Goal: Task Accomplishment & Management: Manage account settings

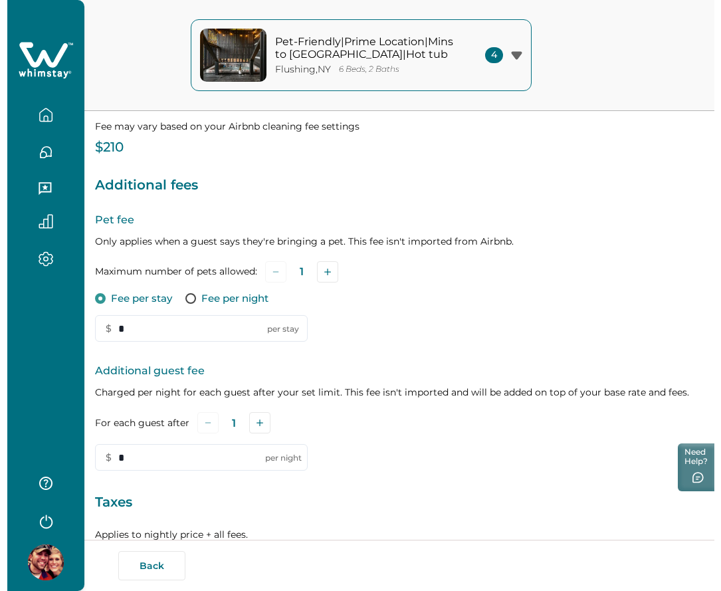
scroll to position [305, 0]
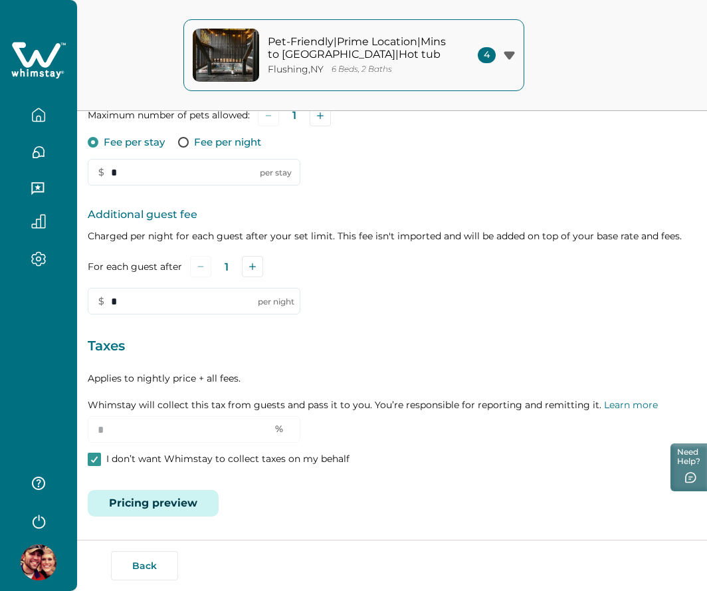
click at [169, 496] on button "Pricing preview" at bounding box center [153, 503] width 131 height 27
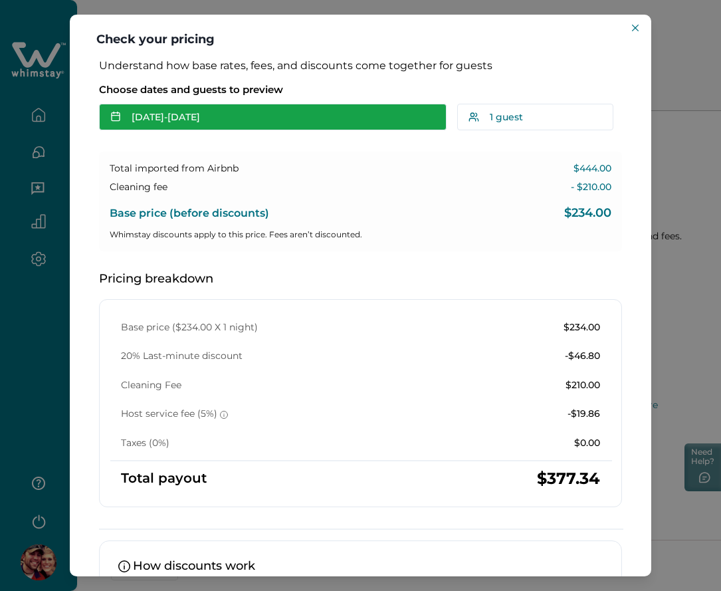
click at [296, 121] on button "[DATE] - [DATE]" at bounding box center [272, 117] width 347 height 27
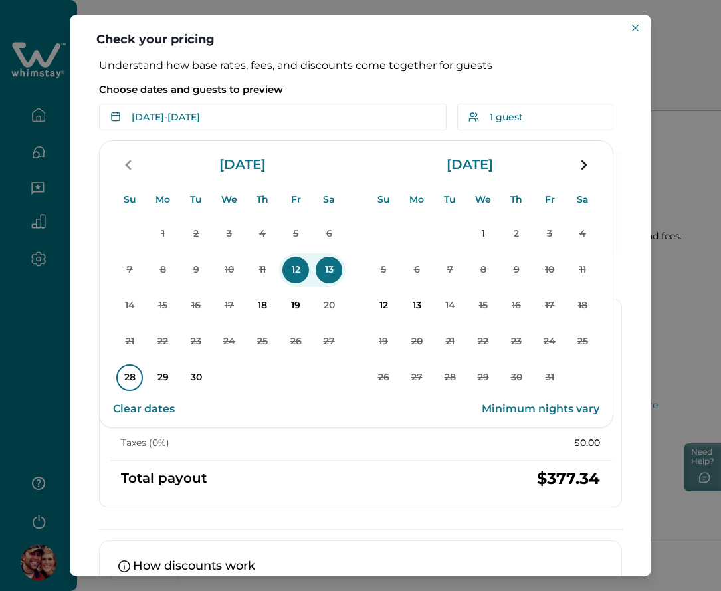
click at [136, 375] on p "28" at bounding box center [129, 377] width 27 height 27
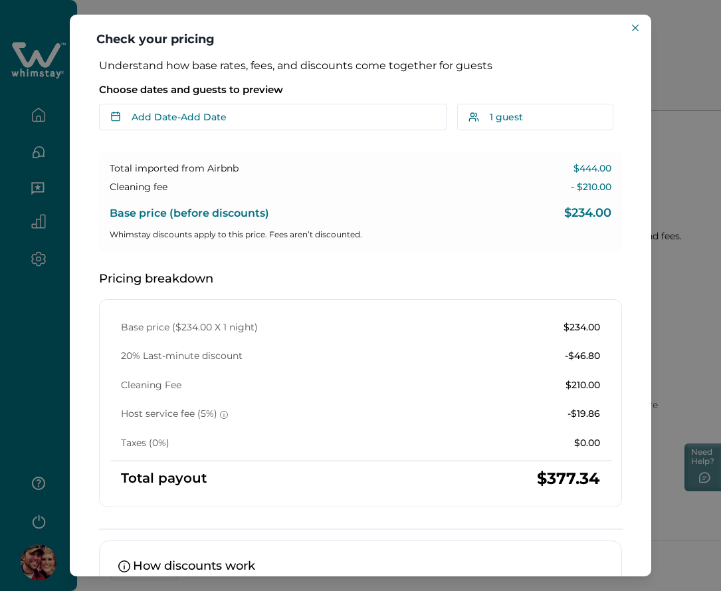
click at [204, 101] on div "Choose dates and guests to preview Add Date - Add Date Su Mo Tu We Th Fr Sa Su …" at bounding box center [360, 104] width 523 height 53
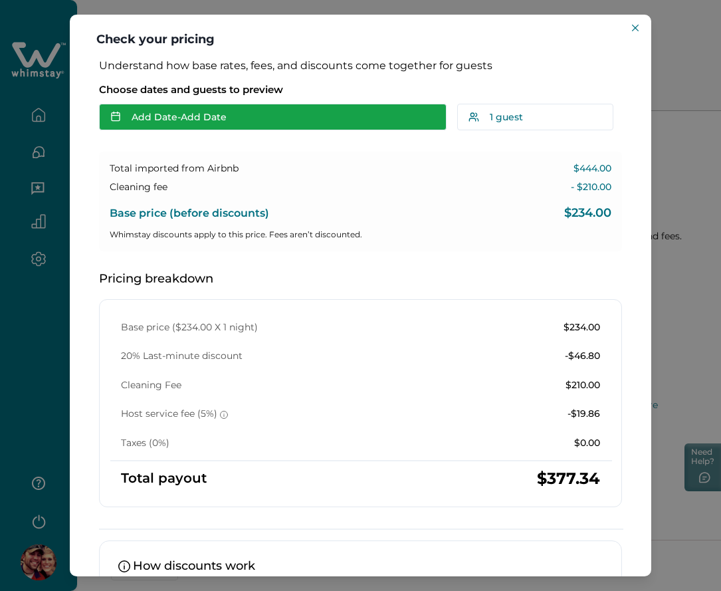
click at [204, 119] on button "Add Date - Add Date" at bounding box center [272, 117] width 347 height 27
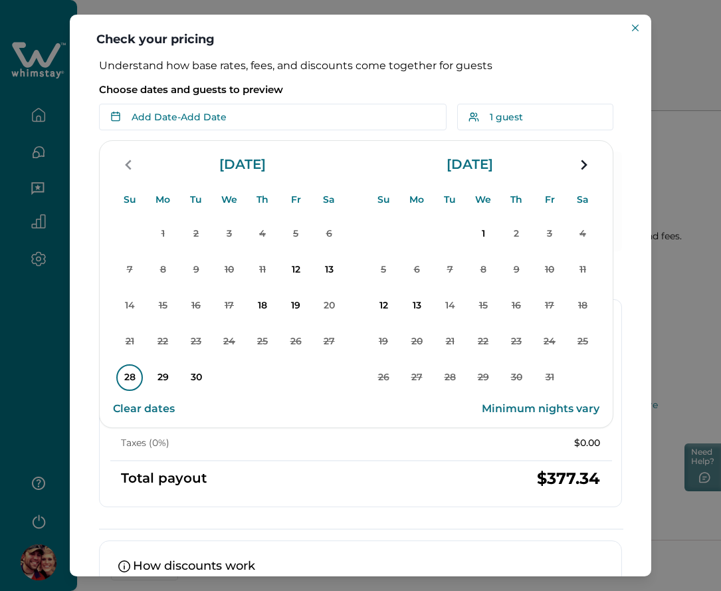
click at [129, 376] on p "28" at bounding box center [129, 377] width 27 height 27
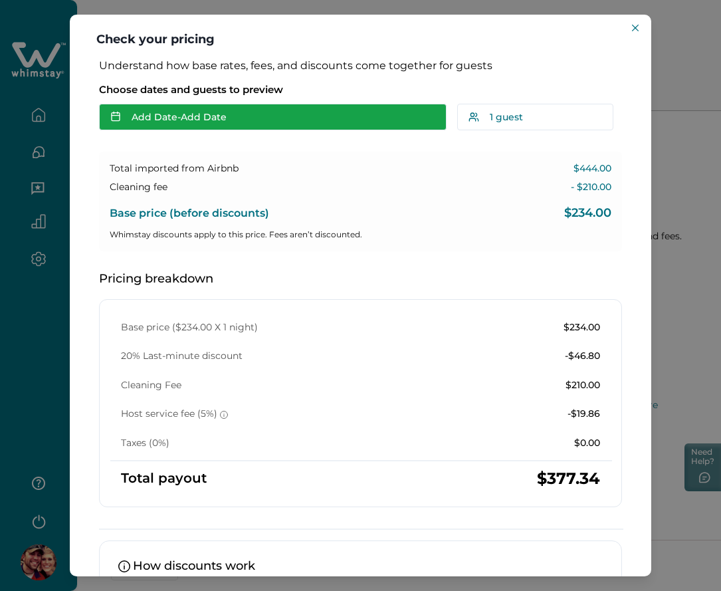
click at [237, 115] on button "Add Date - Add Date" at bounding box center [272, 117] width 347 height 27
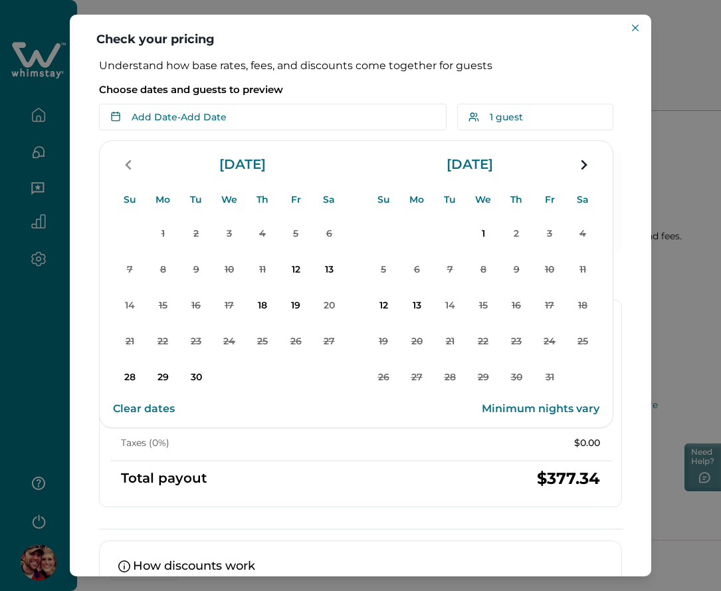
click at [143, 376] on button "28" at bounding box center [129, 377] width 33 height 33
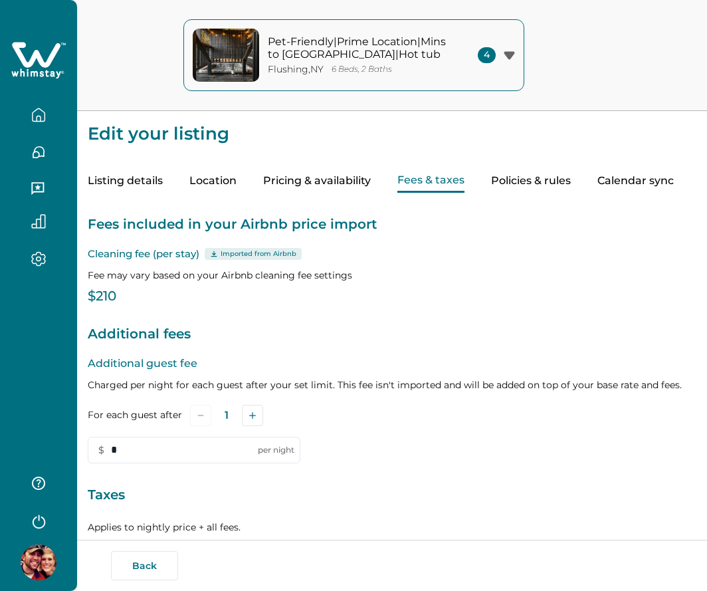
scroll to position [149, 0]
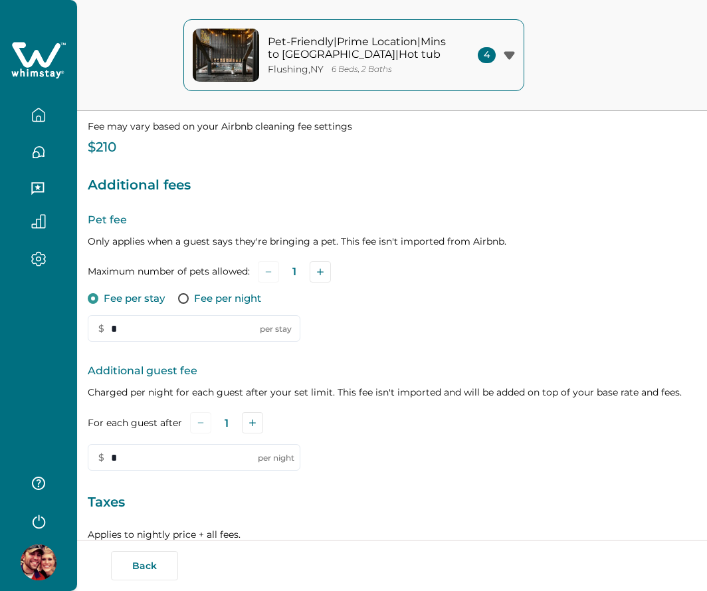
click at [158, 512] on p "Taxes" at bounding box center [392, 502] width 609 height 21
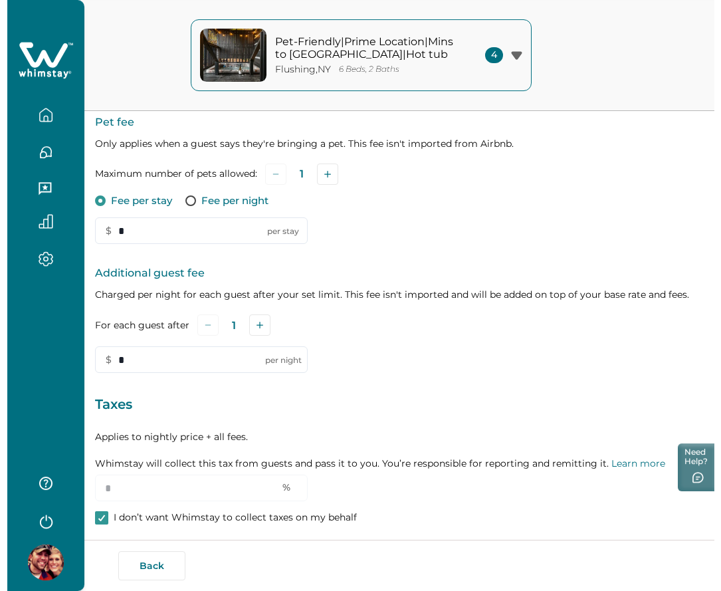
scroll to position [305, 0]
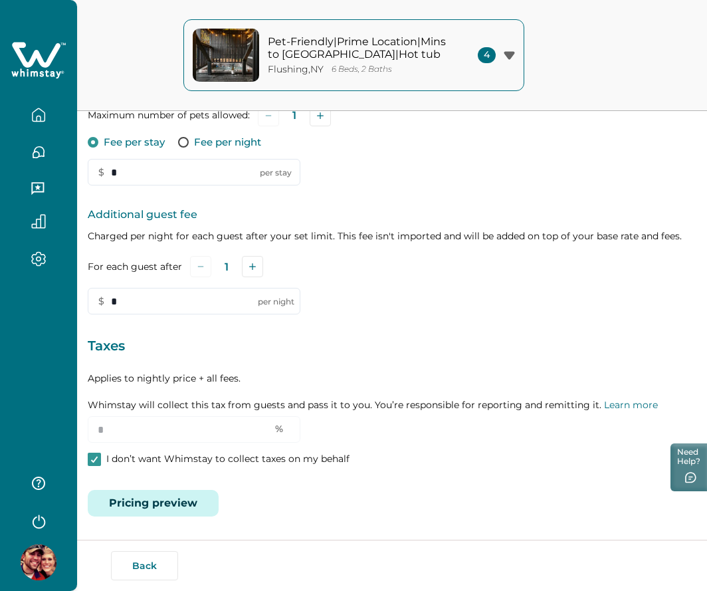
click at [181, 502] on button "Pricing preview" at bounding box center [153, 503] width 131 height 27
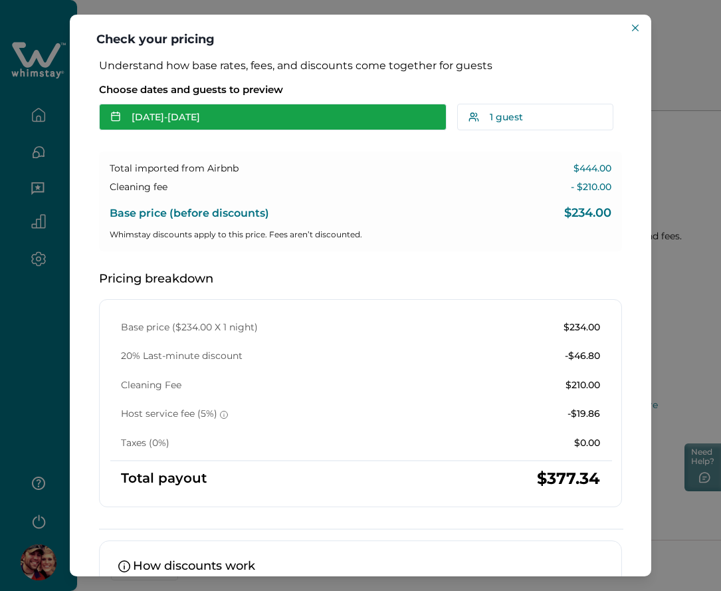
click at [308, 115] on button "[DATE] - [DATE]" at bounding box center [272, 117] width 347 height 27
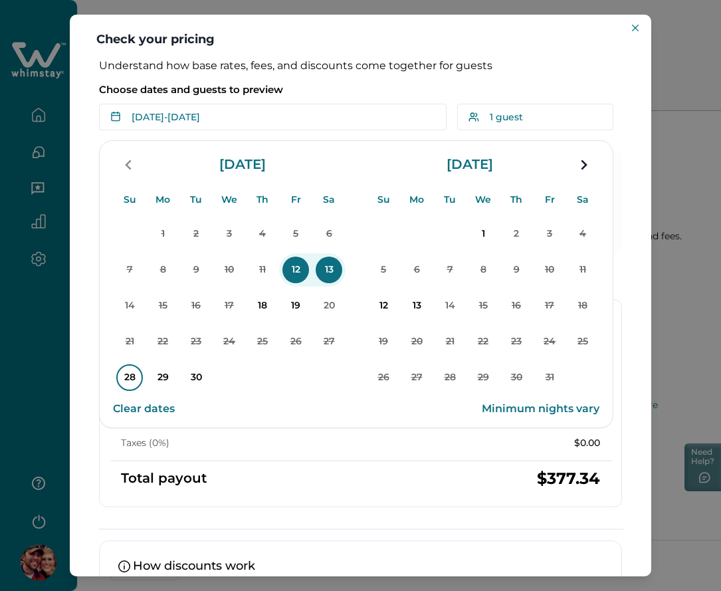
click at [136, 378] on p "28" at bounding box center [129, 377] width 27 height 27
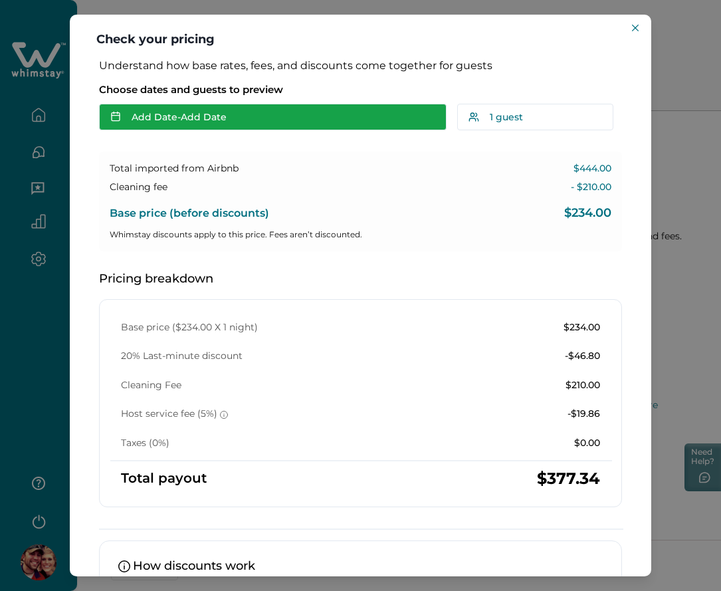
click at [283, 108] on button "Add Date - Add Date" at bounding box center [272, 117] width 347 height 27
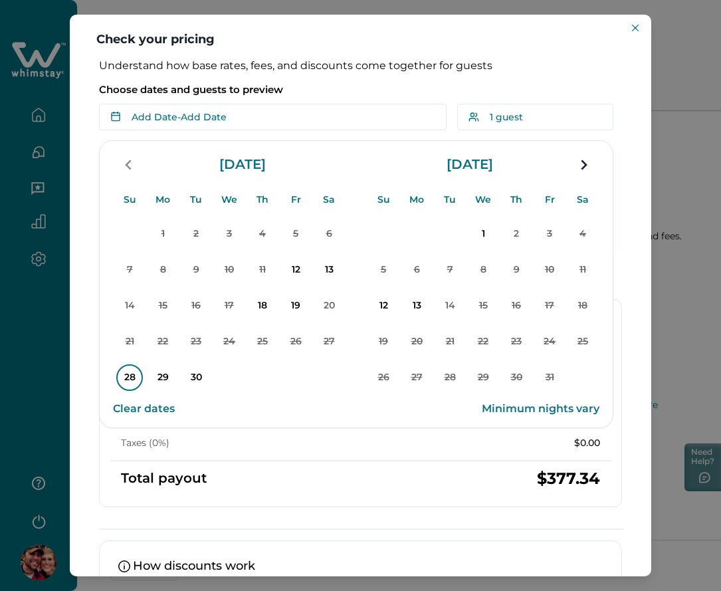
click at [132, 378] on p "28" at bounding box center [129, 377] width 27 height 27
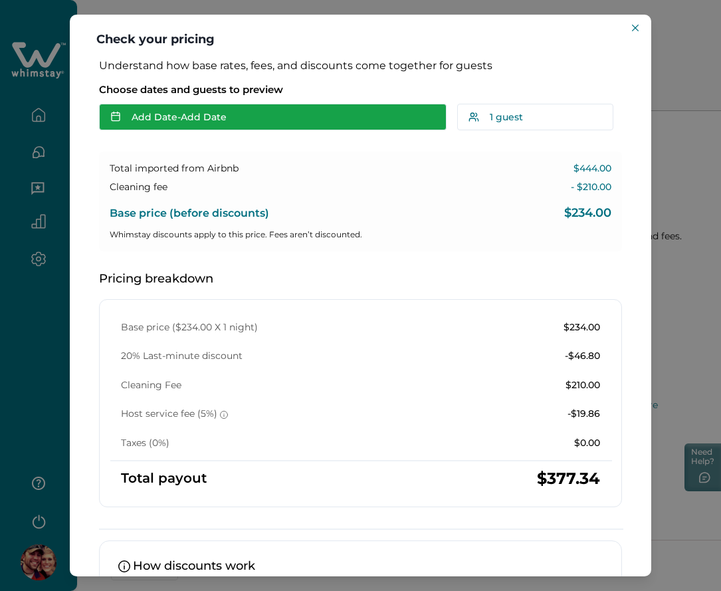
click at [284, 118] on button "Add Date - Add Date" at bounding box center [272, 117] width 347 height 27
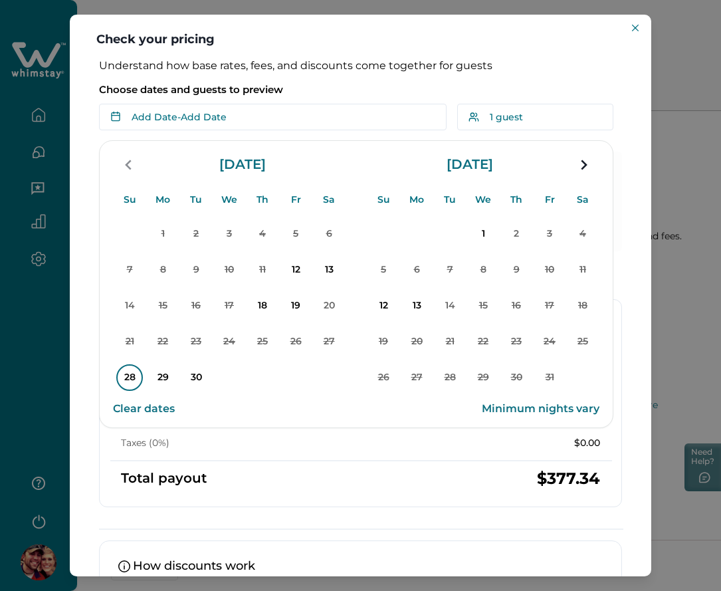
click at [128, 369] on p "28" at bounding box center [129, 377] width 27 height 27
click at [204, 375] on p "30" at bounding box center [196, 377] width 27 height 27
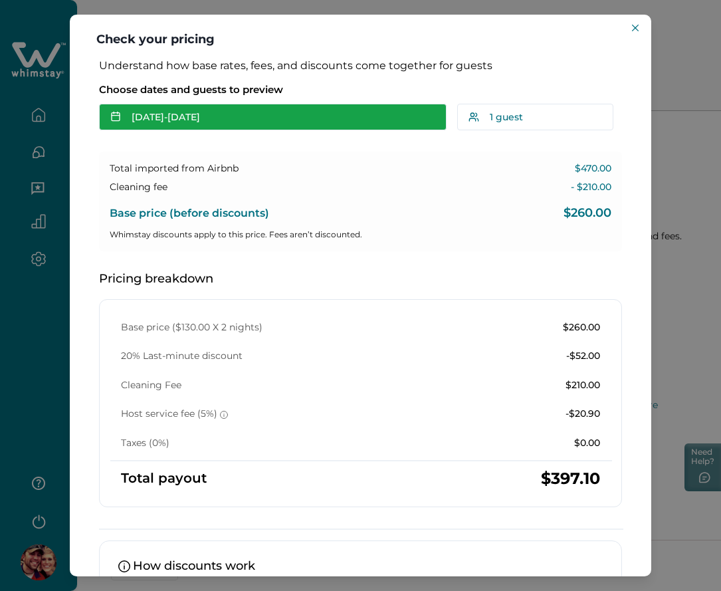
click at [243, 116] on button "[DATE] - [DATE]" at bounding box center [272, 117] width 347 height 27
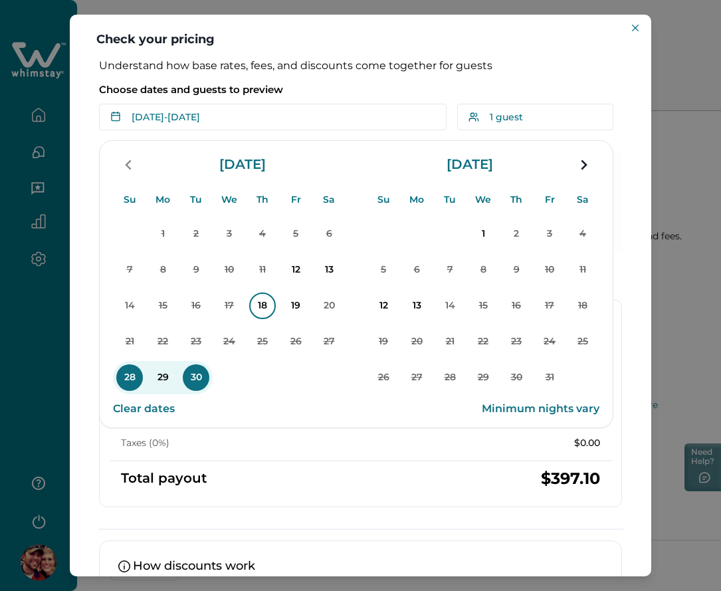
click at [260, 306] on p "18" at bounding box center [262, 305] width 27 height 27
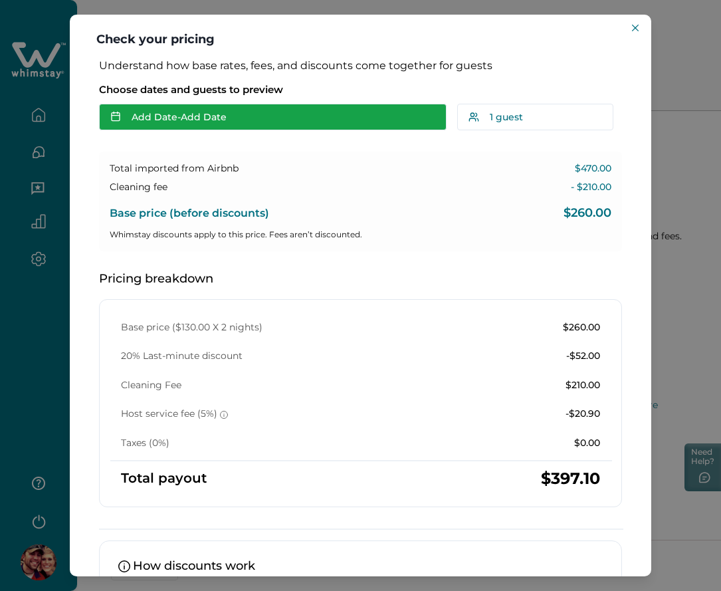
click at [260, 119] on button "Add Date - Add Date" at bounding box center [272, 117] width 347 height 27
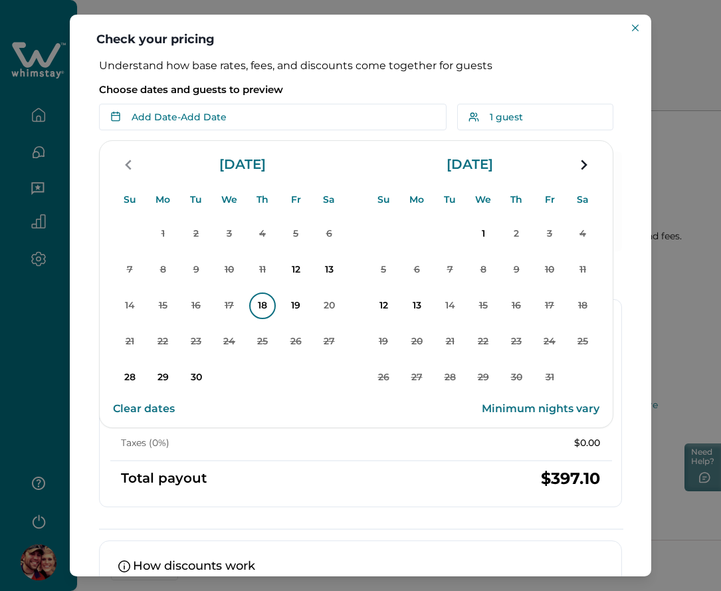
click at [269, 301] on p "18" at bounding box center [262, 305] width 27 height 27
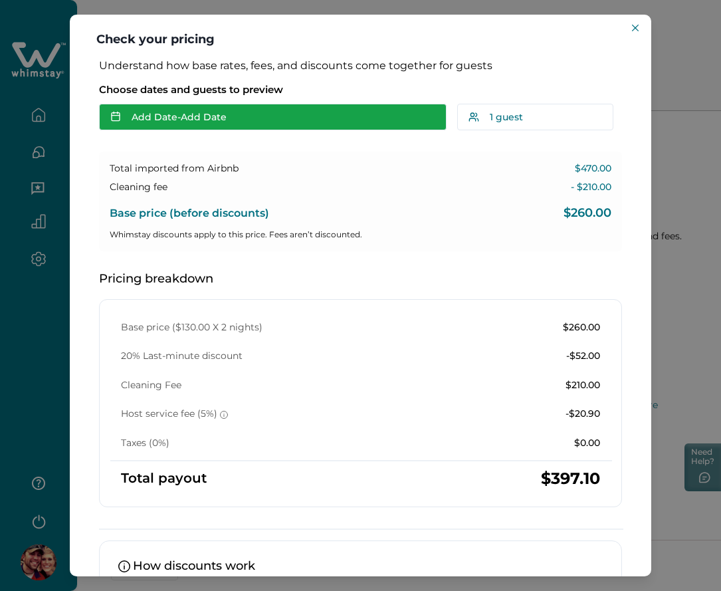
click at [248, 116] on button "Add Date - Add Date" at bounding box center [272, 117] width 347 height 27
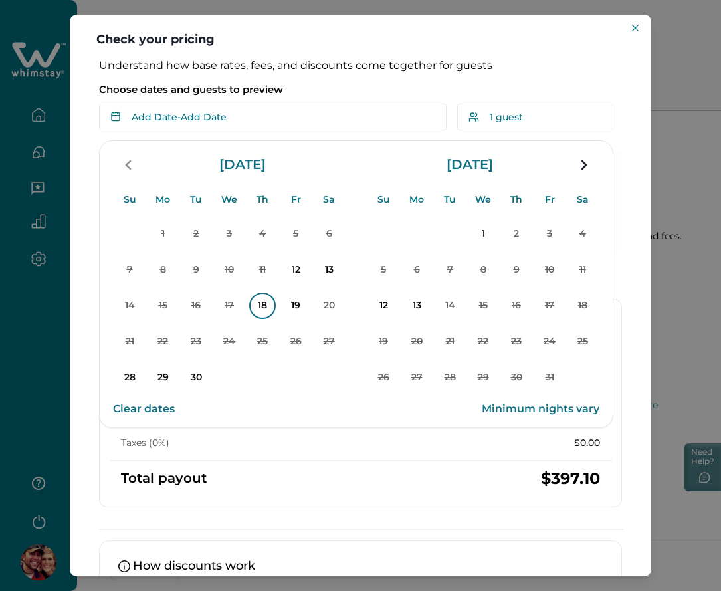
click at [269, 302] on p "18" at bounding box center [262, 305] width 27 height 27
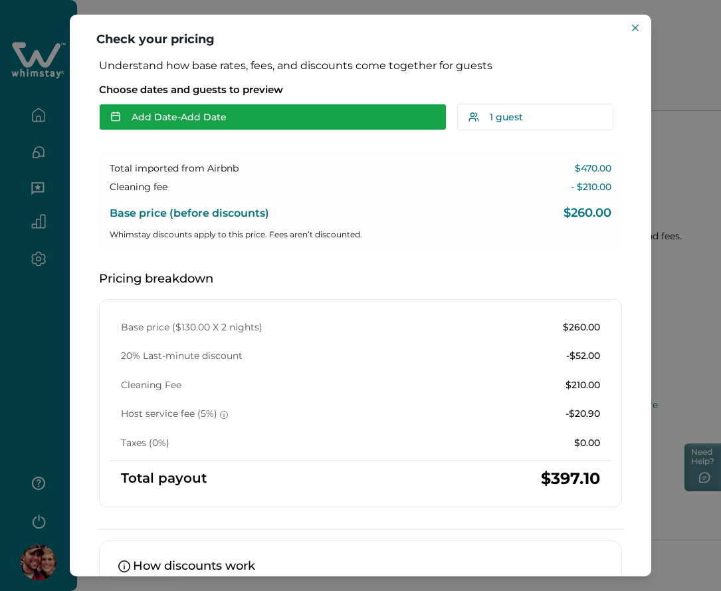
click at [257, 106] on button "Add Date - Add Date" at bounding box center [272, 117] width 347 height 27
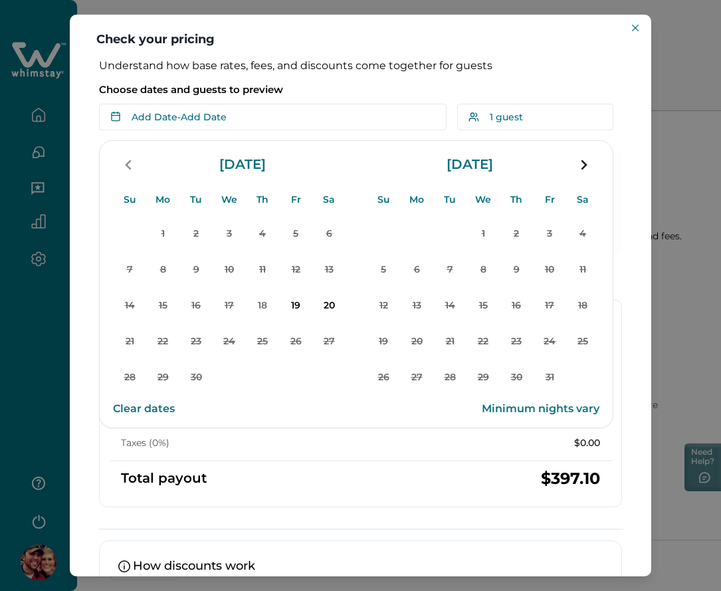
click at [152, 409] on button "Clear dates" at bounding box center [144, 408] width 62 height 27
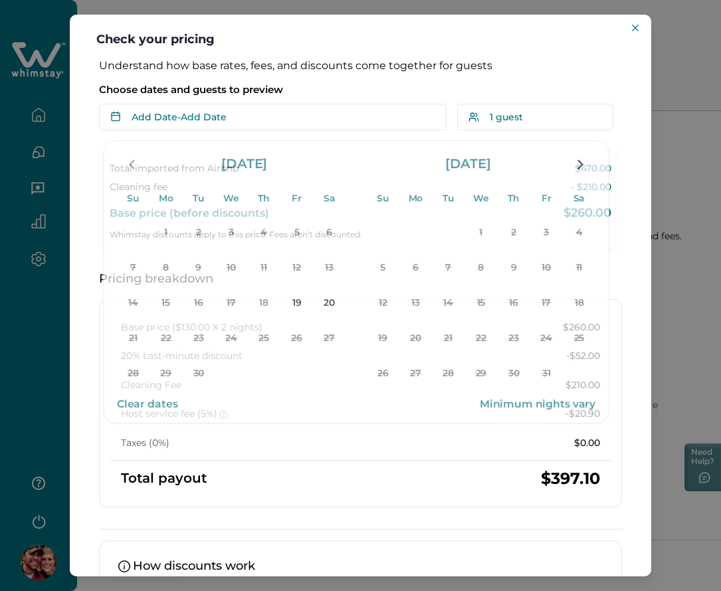
click at [368, 88] on p "Choose dates and guests to preview" at bounding box center [360, 89] width 523 height 13
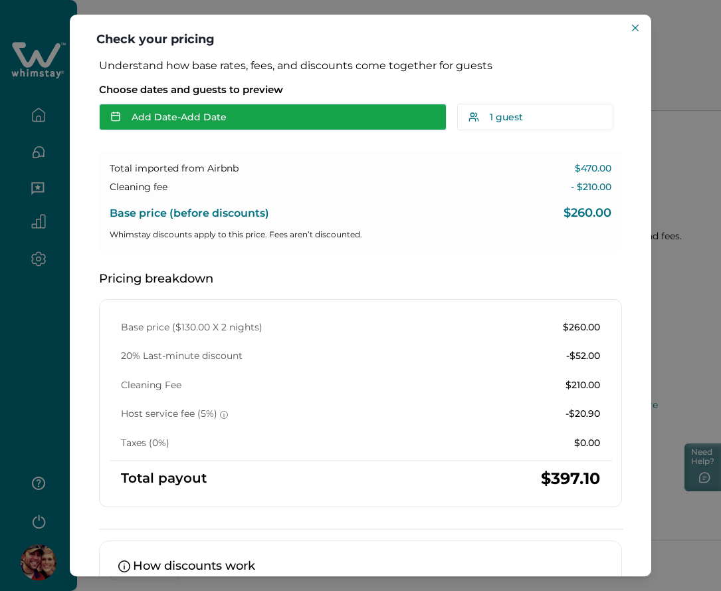
click at [301, 116] on button "Add Date - Add Date" at bounding box center [272, 117] width 347 height 27
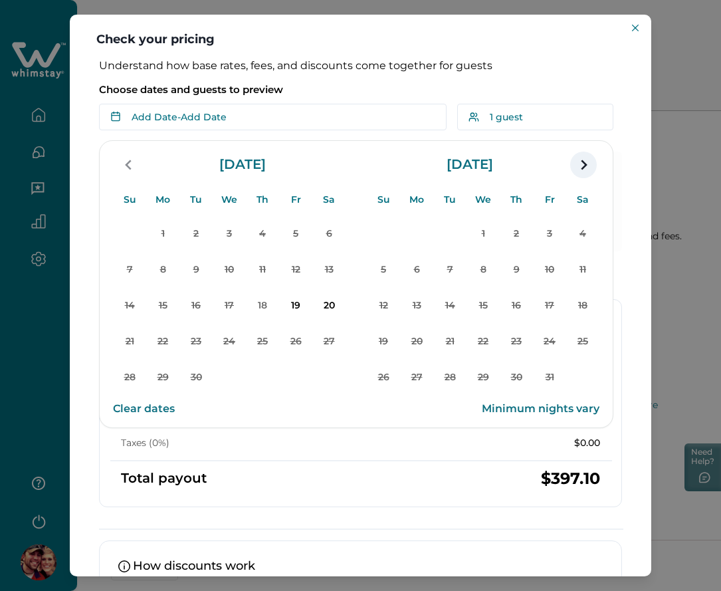
click at [577, 164] on icon "navigation button" at bounding box center [583, 165] width 21 height 24
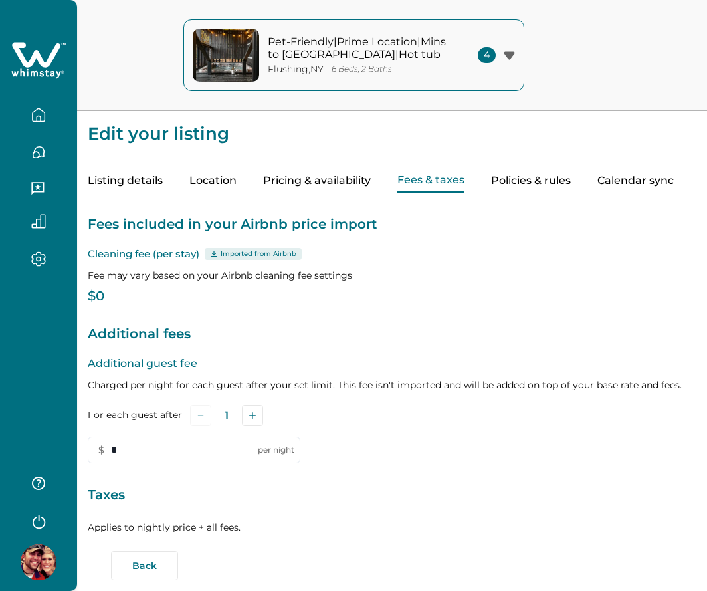
scroll to position [149, 0]
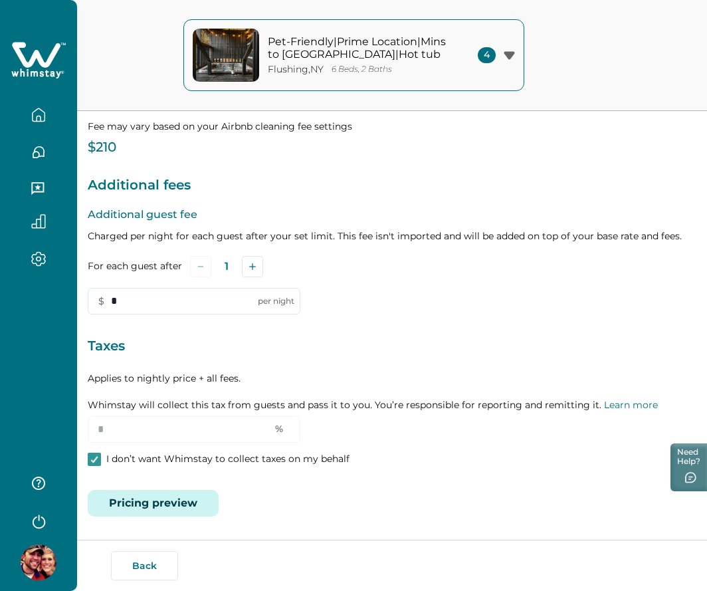
click at [186, 357] on p "Taxes" at bounding box center [392, 346] width 609 height 21
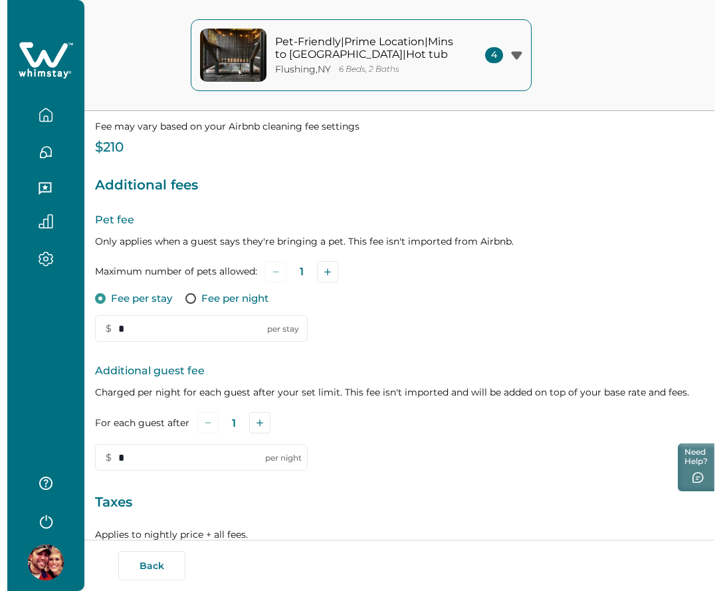
scroll to position [305, 0]
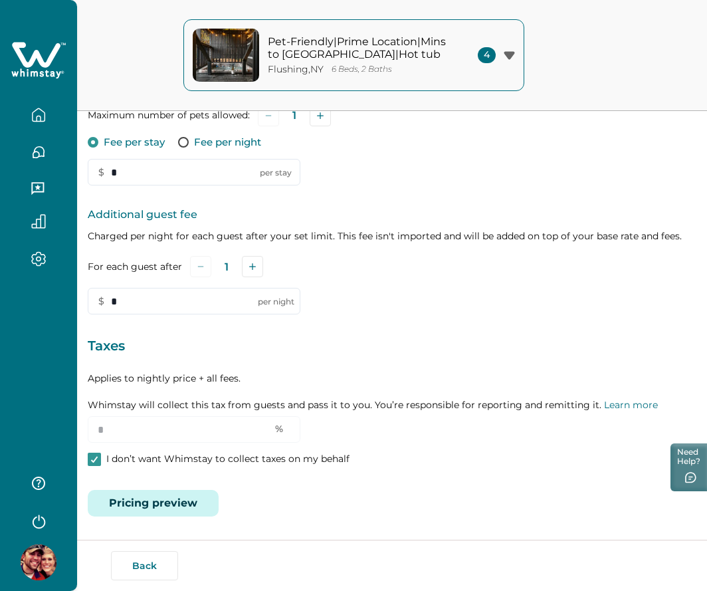
click at [171, 507] on button "Pricing preview" at bounding box center [153, 503] width 131 height 27
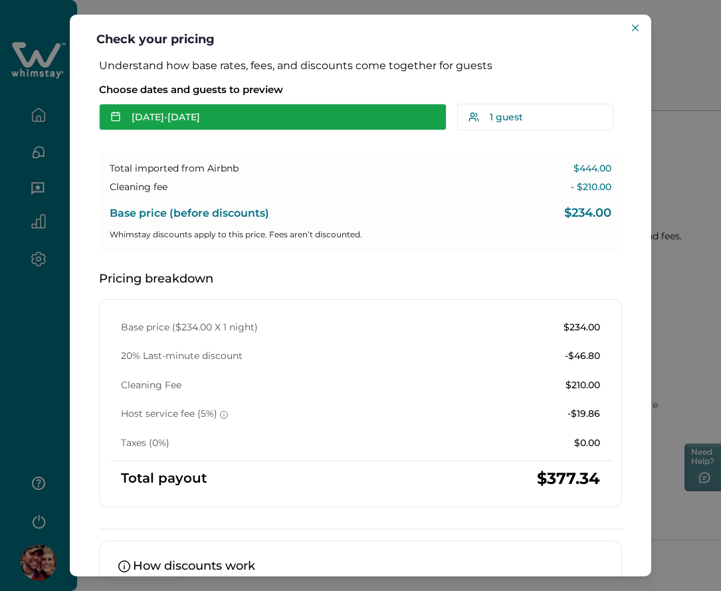
click at [349, 126] on button "[DATE] - [DATE]" at bounding box center [272, 117] width 347 height 27
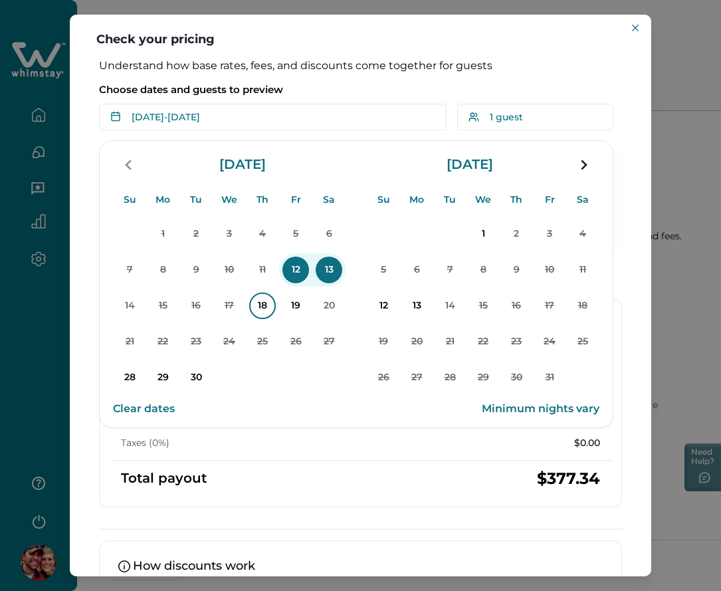
click at [260, 309] on p "18" at bounding box center [262, 305] width 27 height 27
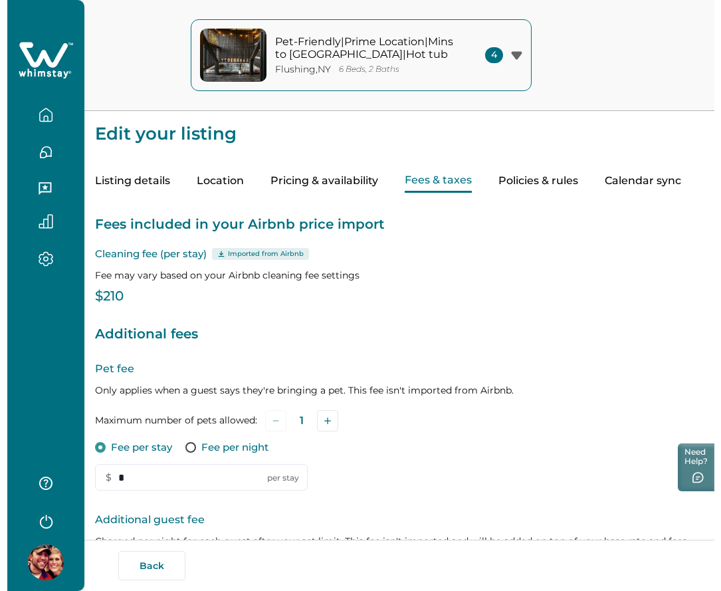
scroll to position [305, 0]
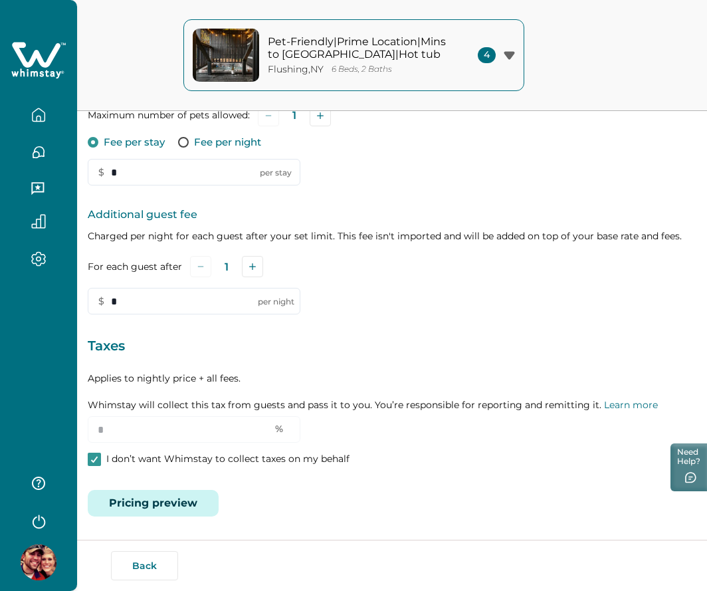
click at [187, 495] on button "Pricing preview" at bounding box center [153, 503] width 131 height 27
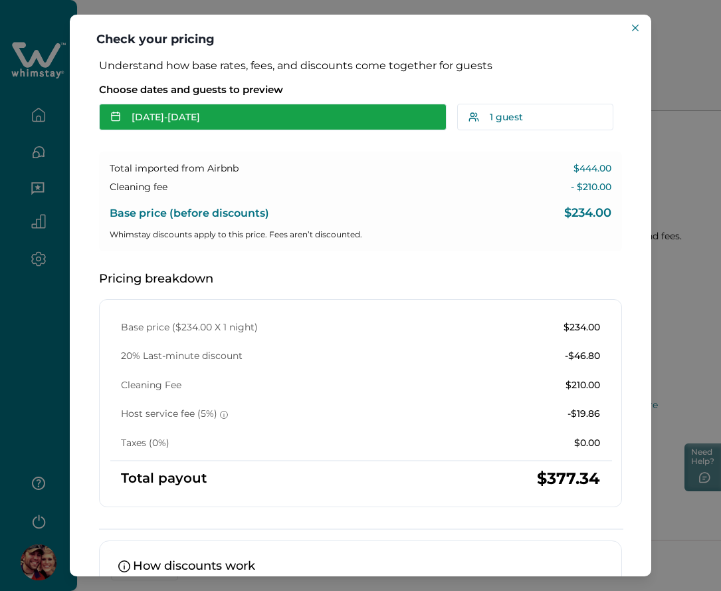
click at [278, 128] on button "[DATE] - [DATE]" at bounding box center [272, 117] width 347 height 27
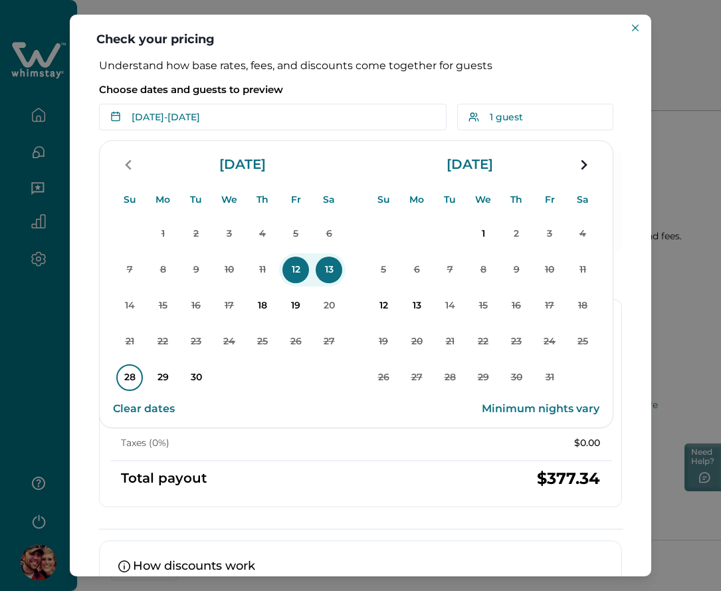
click at [122, 387] on p "28" at bounding box center [129, 377] width 27 height 27
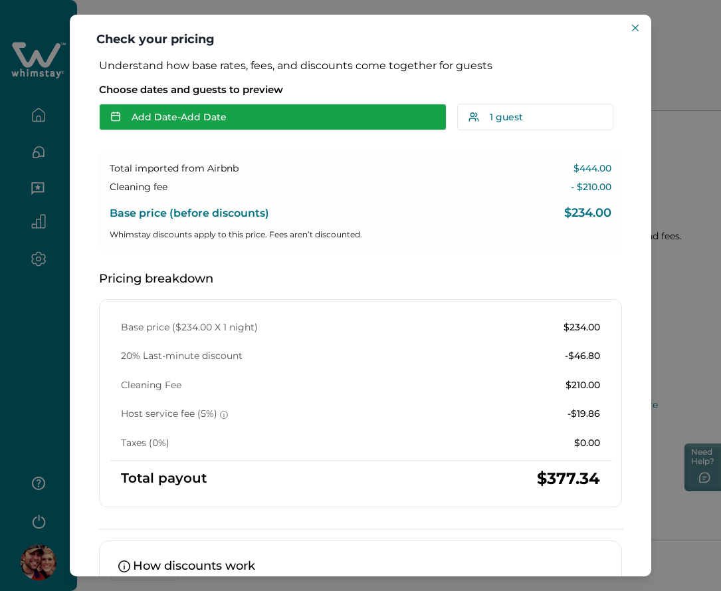
click at [269, 104] on button "Add Date - Add Date" at bounding box center [272, 117] width 347 height 27
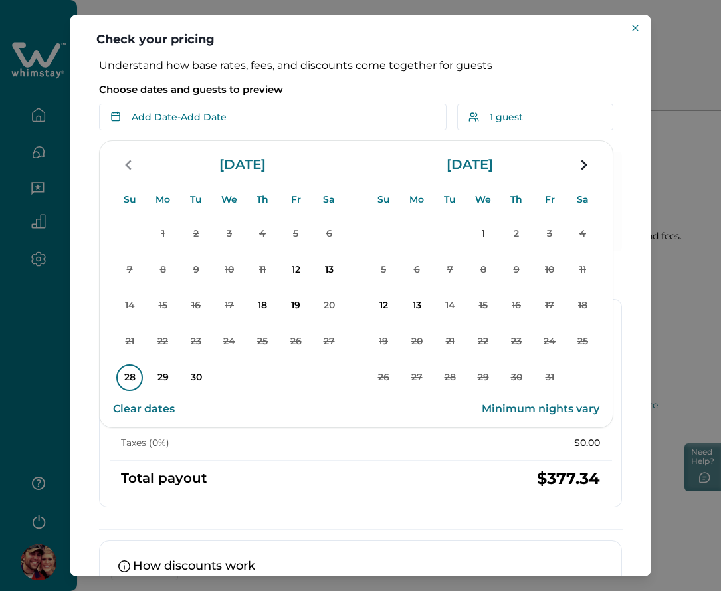
click at [132, 372] on p "28" at bounding box center [129, 377] width 27 height 27
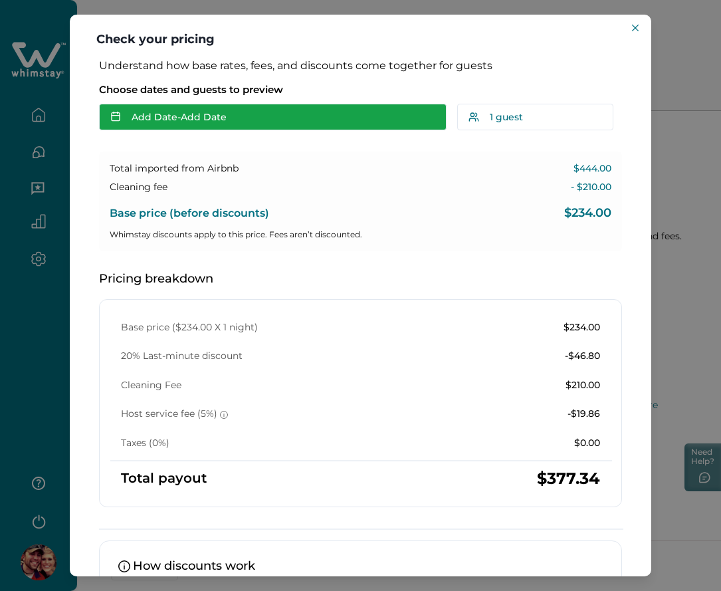
click at [272, 124] on button "Add Date - Add Date" at bounding box center [272, 117] width 347 height 27
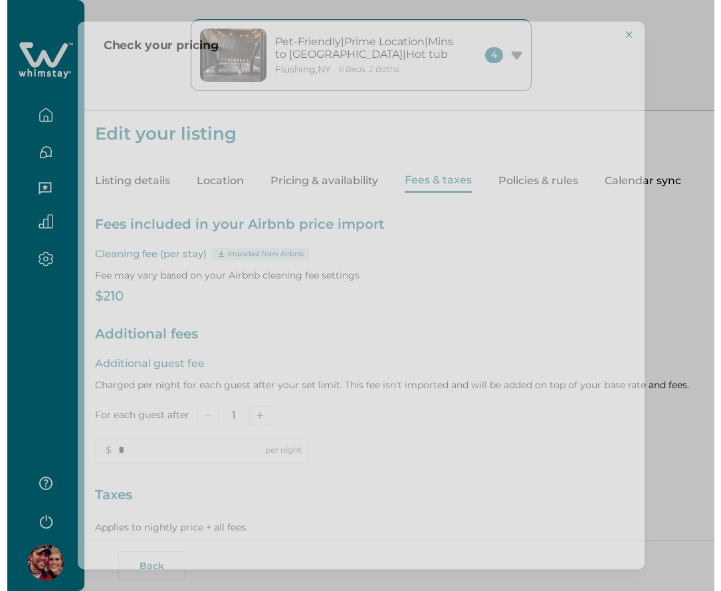
scroll to position [149, 0]
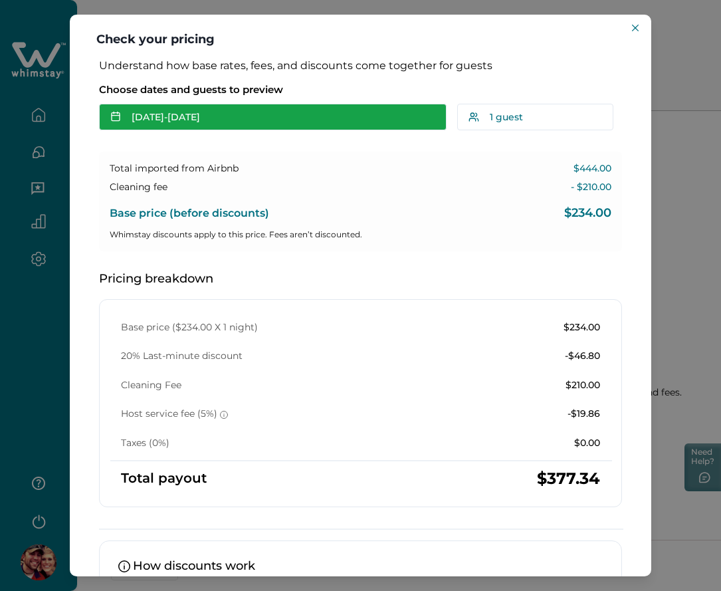
click at [286, 118] on button "[DATE] - [DATE]" at bounding box center [272, 117] width 347 height 27
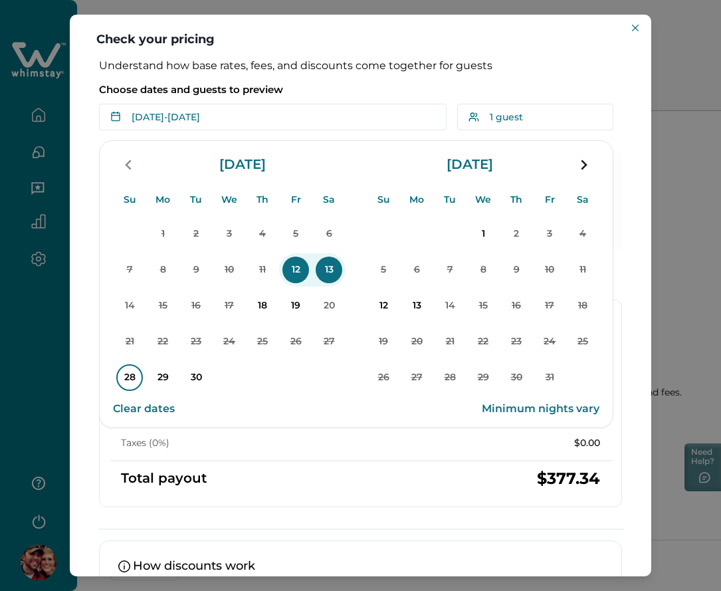
click at [132, 375] on p "28" at bounding box center [129, 377] width 27 height 27
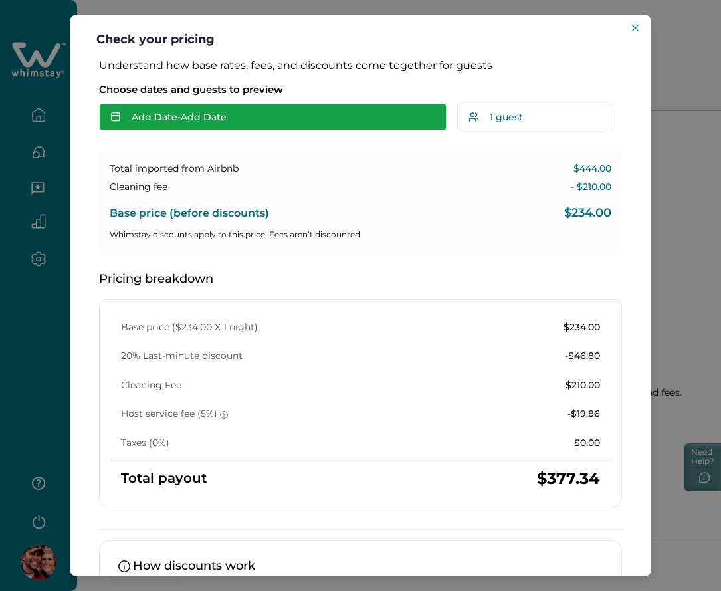
click at [322, 110] on button "Add Date - Add Date" at bounding box center [272, 117] width 347 height 27
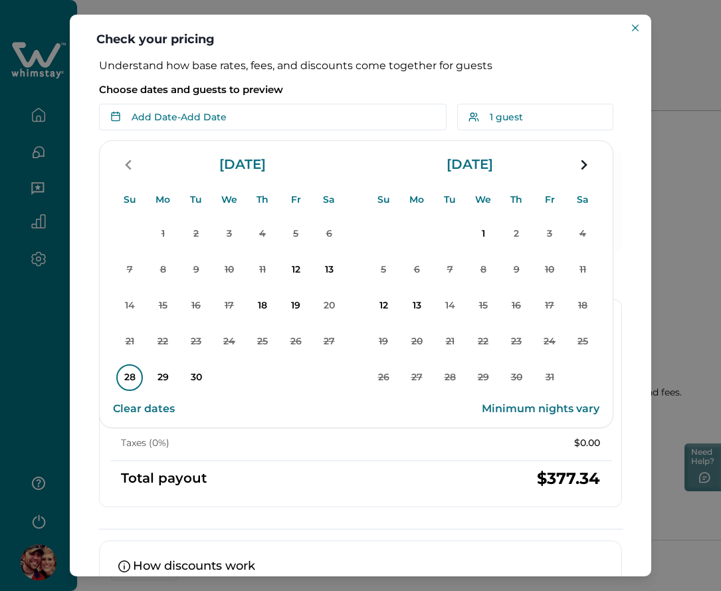
click at [129, 375] on p "28" at bounding box center [129, 377] width 27 height 27
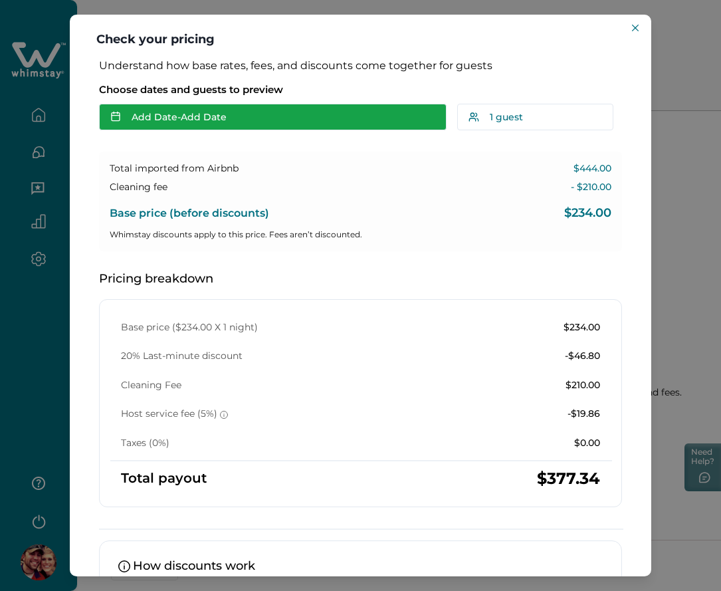
click at [189, 129] on button "Add Date - Add Date" at bounding box center [272, 117] width 347 height 27
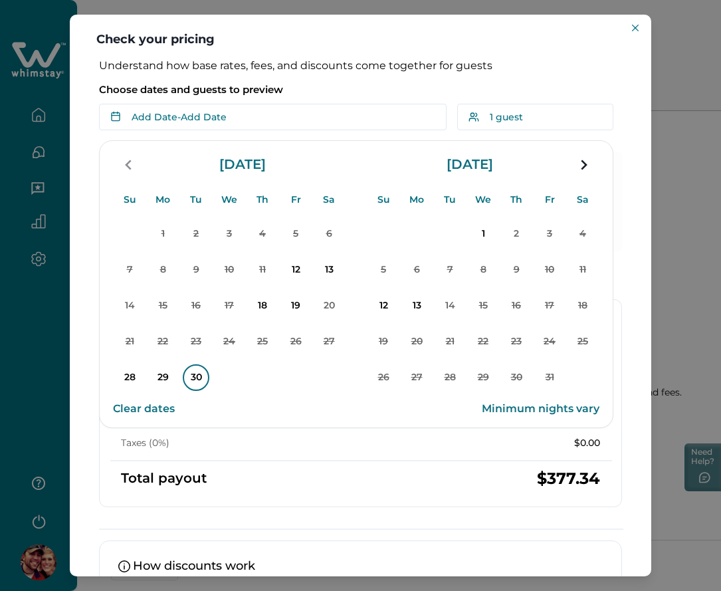
click at [196, 373] on p "30" at bounding box center [196, 377] width 27 height 27
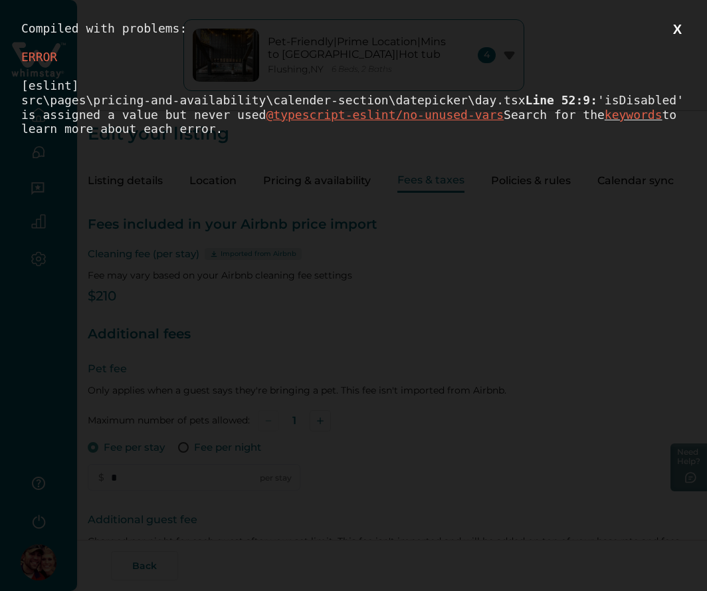
click at [686, 26] on button "X" at bounding box center [677, 29] width 17 height 17
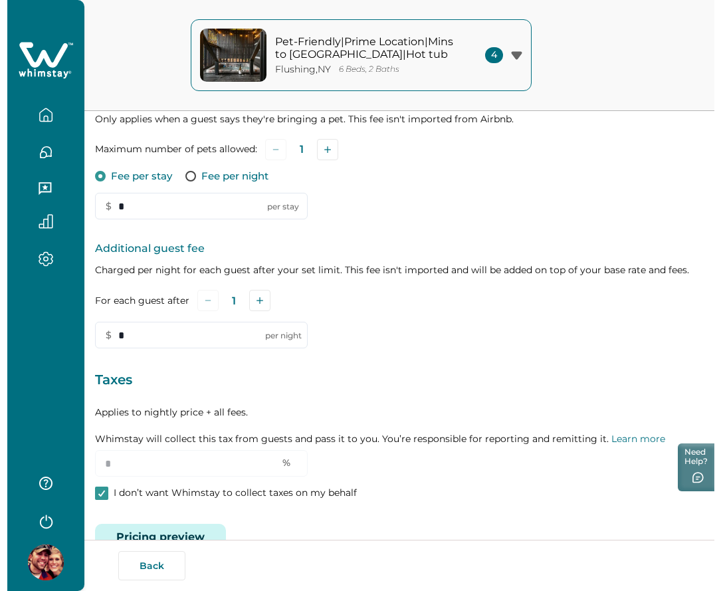
scroll to position [305, 0]
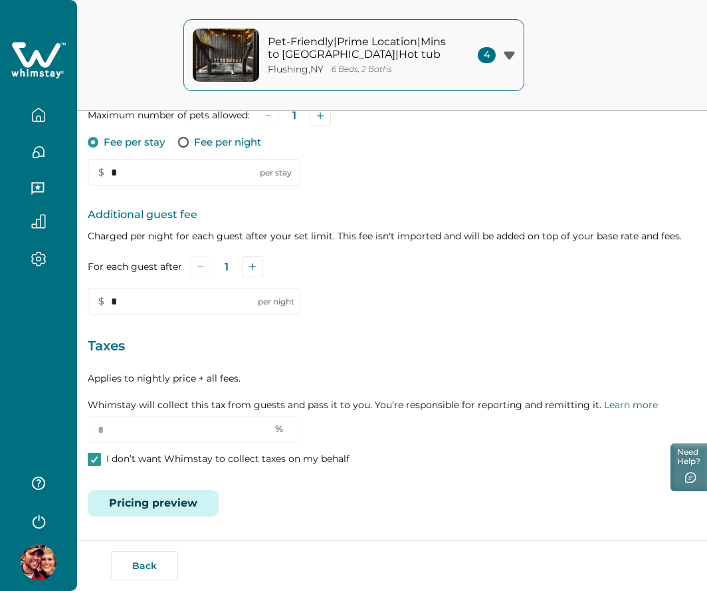
click at [172, 494] on button "Pricing preview" at bounding box center [153, 503] width 131 height 27
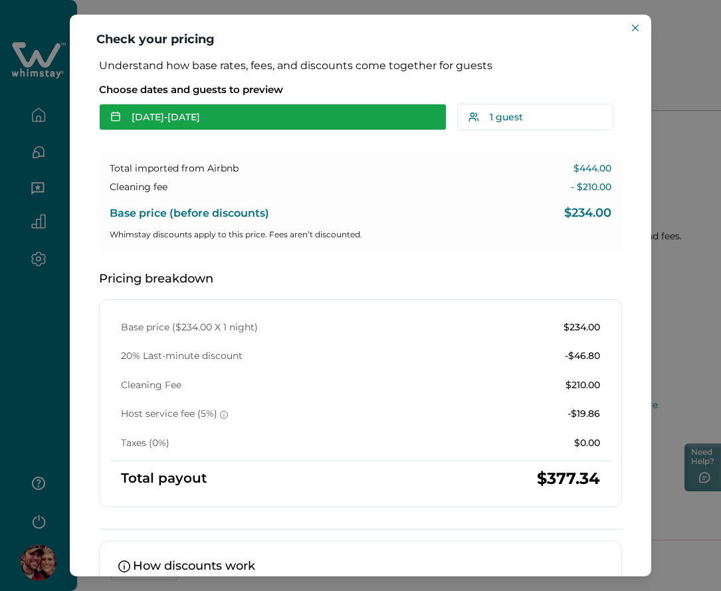
click at [186, 123] on button "[DATE] - [DATE]" at bounding box center [272, 117] width 347 height 27
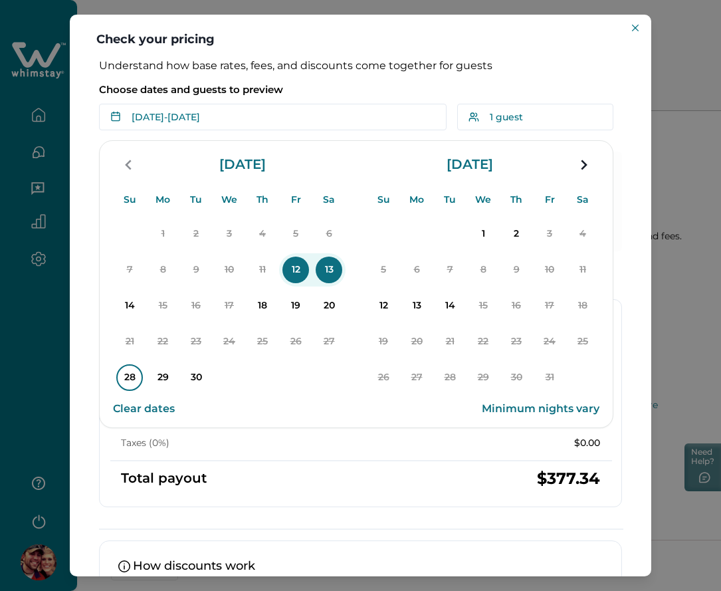
click at [125, 375] on p "28" at bounding box center [129, 377] width 27 height 27
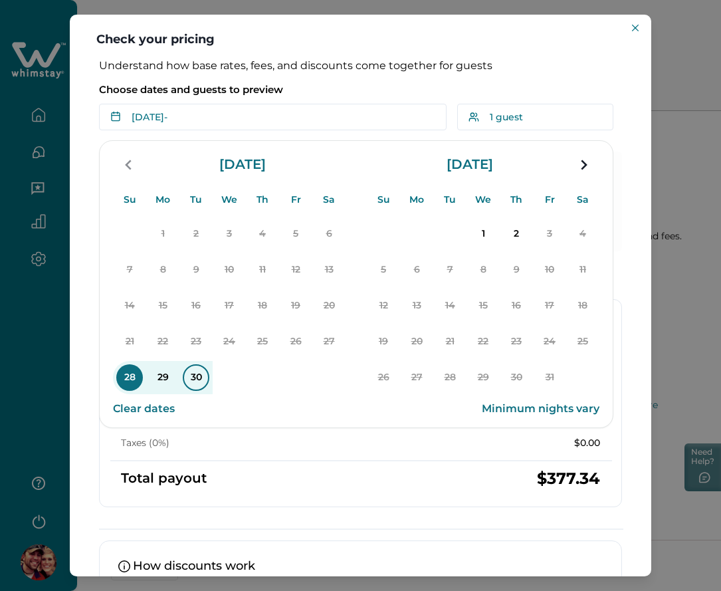
click at [205, 371] on p "30" at bounding box center [196, 377] width 27 height 27
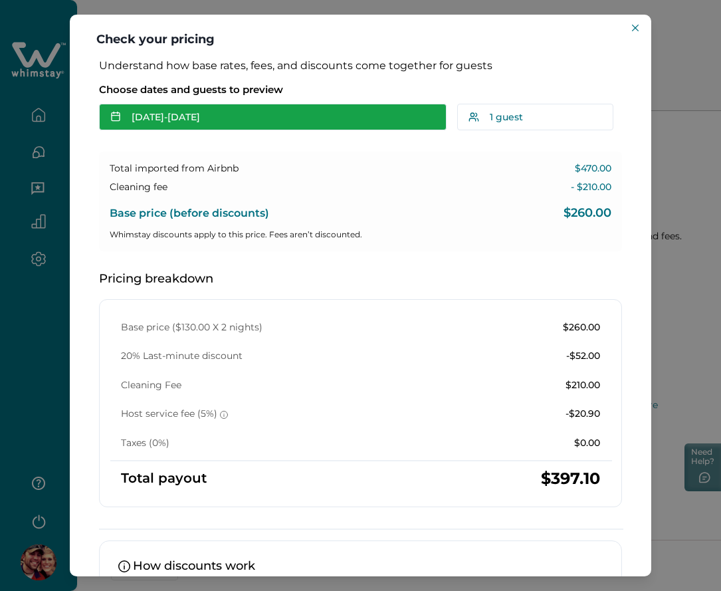
click at [284, 112] on button "Sep 28 - Sep 30" at bounding box center [272, 117] width 347 height 27
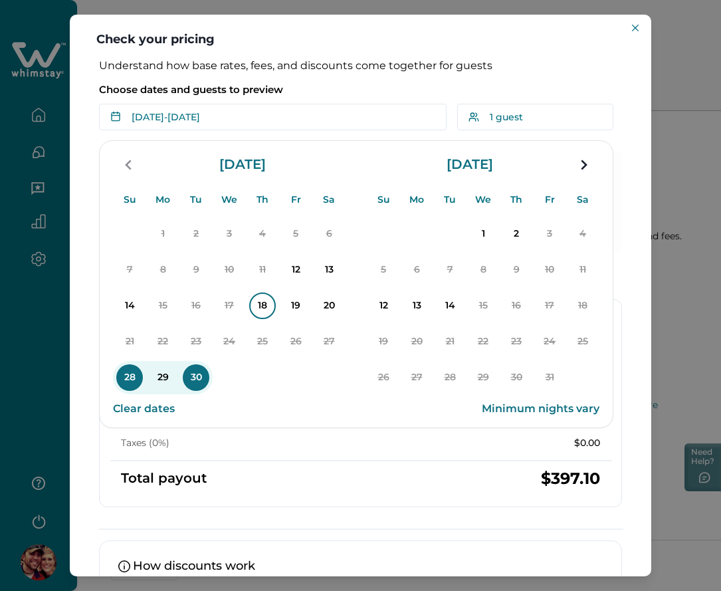
click at [257, 306] on p "18" at bounding box center [262, 305] width 27 height 27
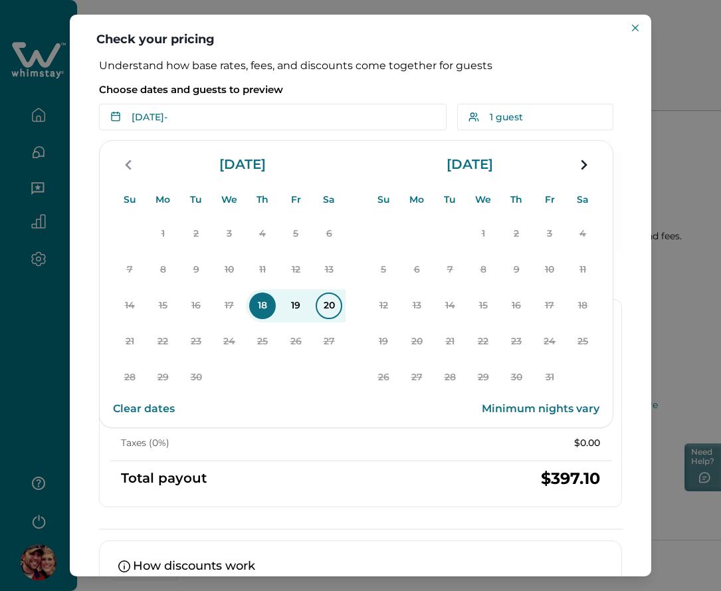
click at [322, 308] on p "20" at bounding box center [329, 305] width 27 height 27
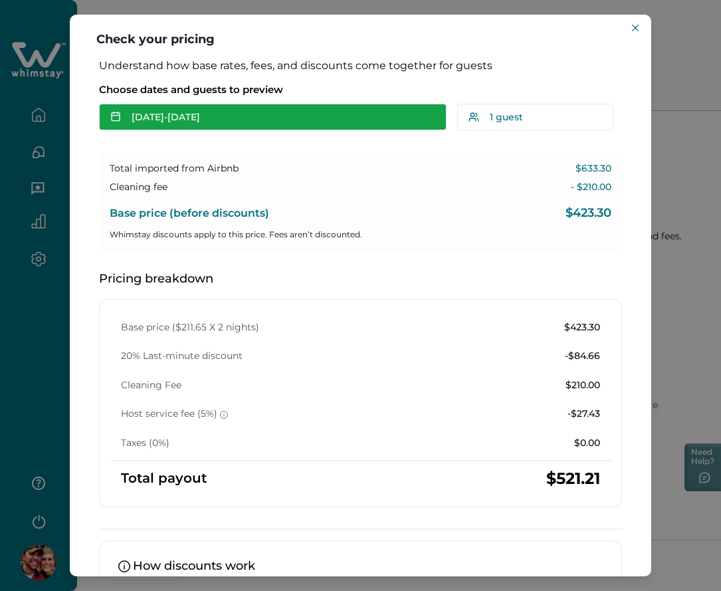
click at [268, 124] on button "Sep 18 - Sep 20" at bounding box center [272, 117] width 347 height 27
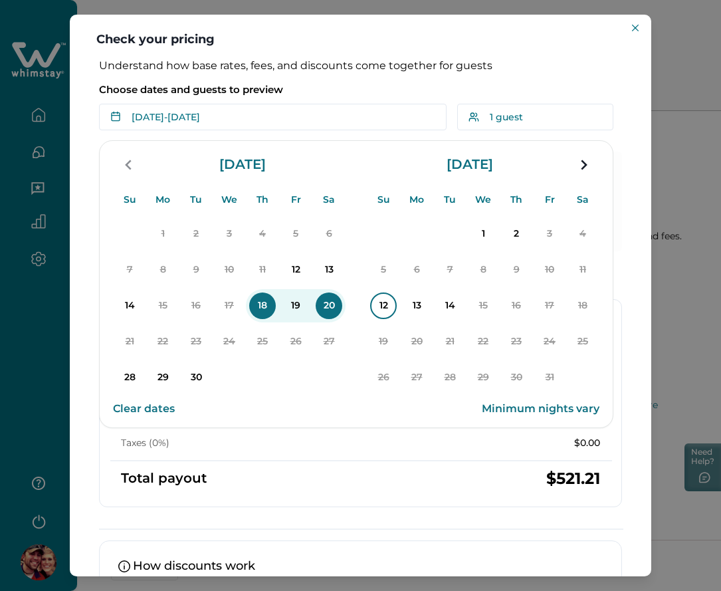
click at [373, 305] on p "12" at bounding box center [383, 305] width 27 height 27
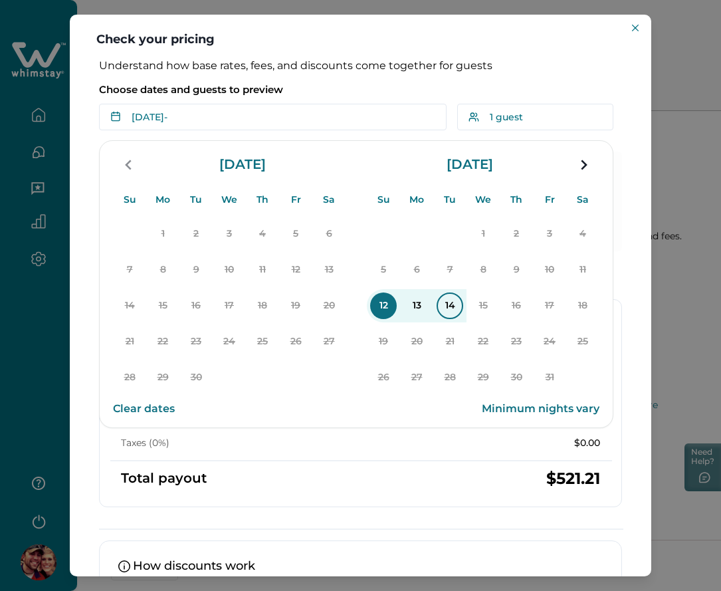
click at [448, 307] on p "14" at bounding box center [450, 305] width 27 height 27
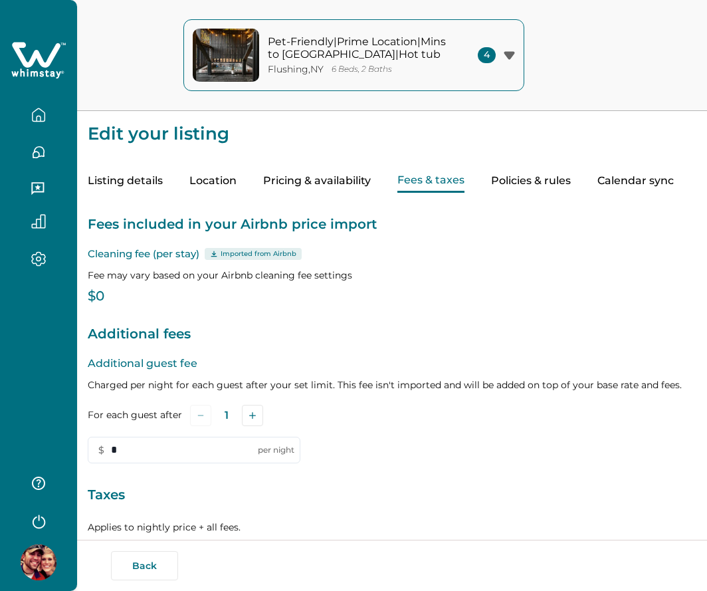
click at [160, 512] on div "Taxes Applies to nightly price + all fees. Whimstay will collect this tax from …" at bounding box center [392, 537] width 609 height 107
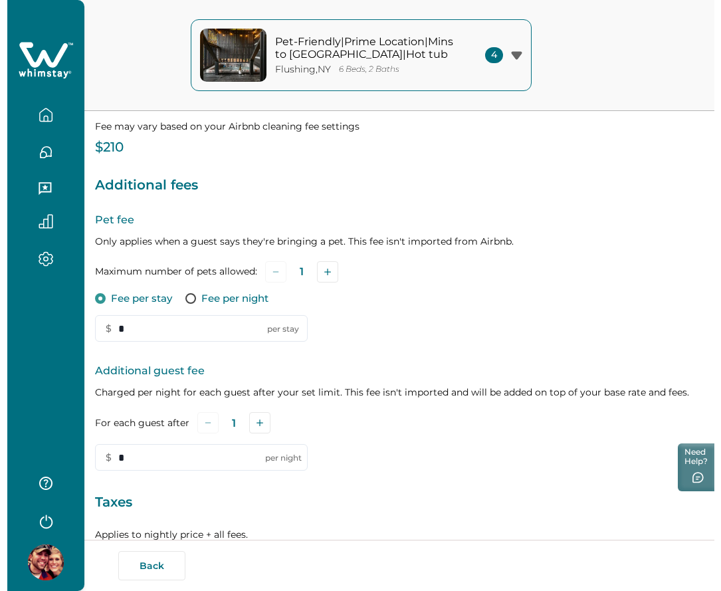
scroll to position [305, 0]
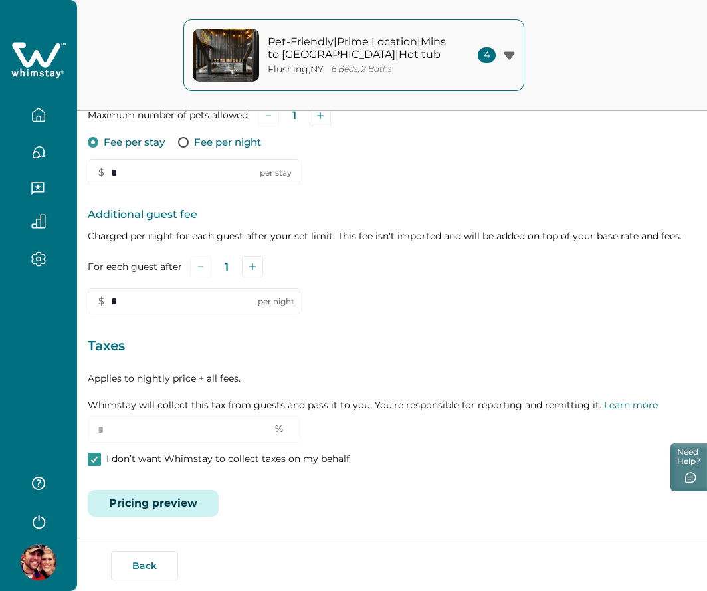
click at [173, 499] on button "Pricing preview" at bounding box center [153, 503] width 131 height 27
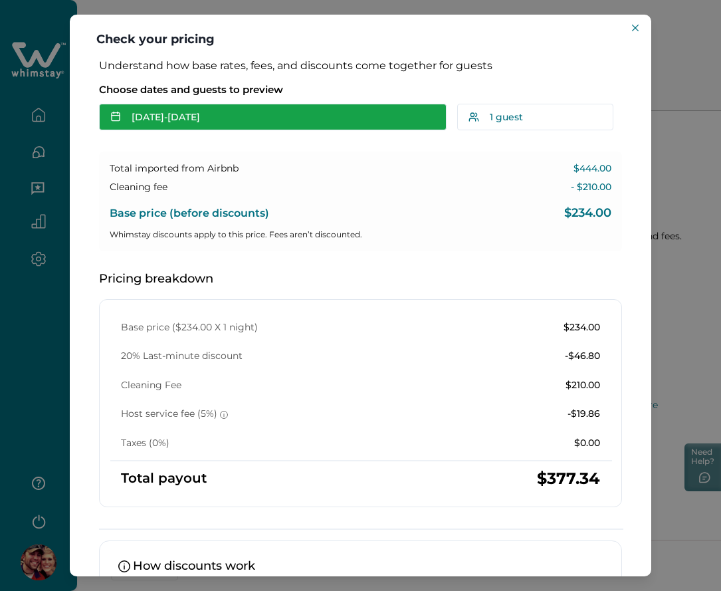
click at [276, 122] on button "[DATE] - [DATE]" at bounding box center [272, 117] width 347 height 27
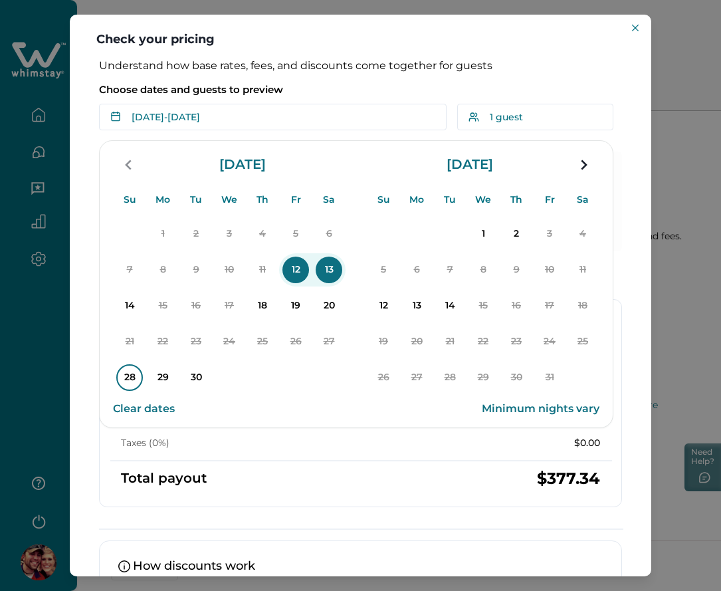
click at [126, 373] on p "28" at bounding box center [129, 377] width 27 height 27
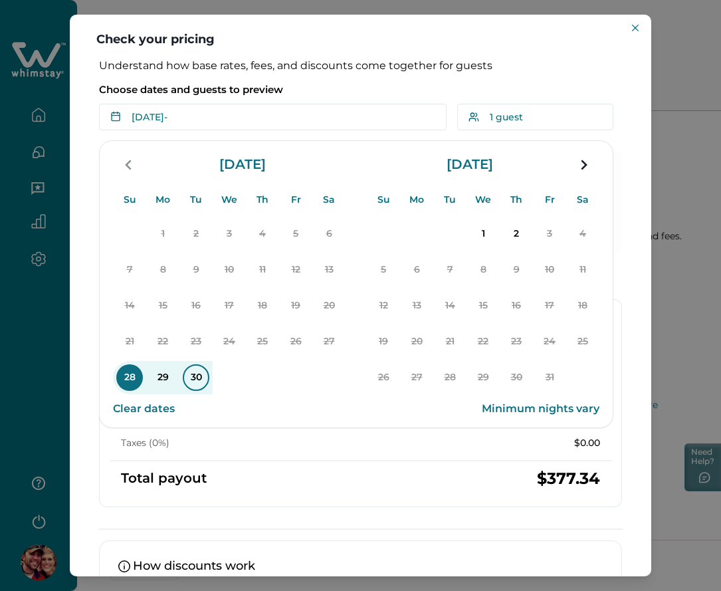
click at [197, 374] on p "30" at bounding box center [196, 377] width 27 height 27
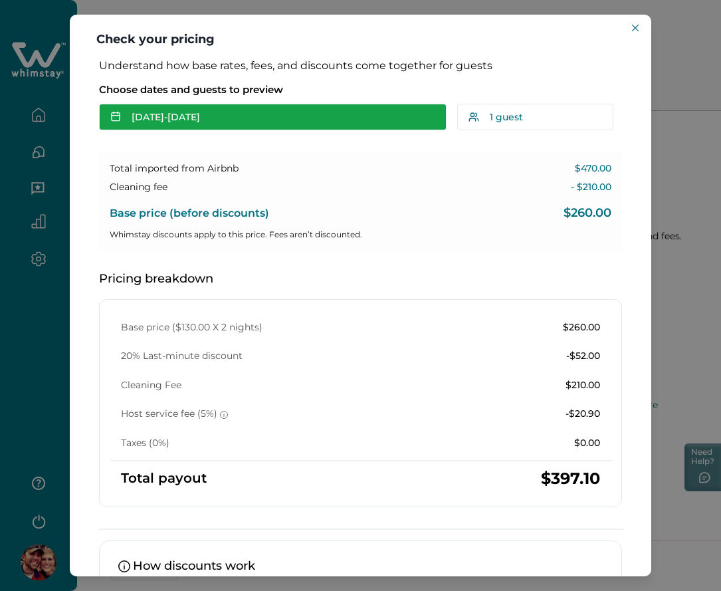
click at [270, 125] on button "Sep 28 - Sep 30" at bounding box center [272, 117] width 347 height 27
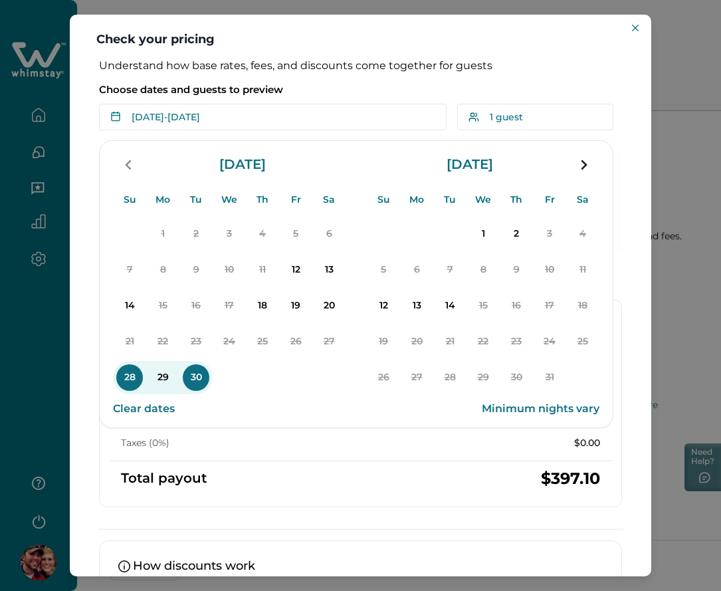
click at [254, 292] on button "18" at bounding box center [262, 305] width 33 height 33
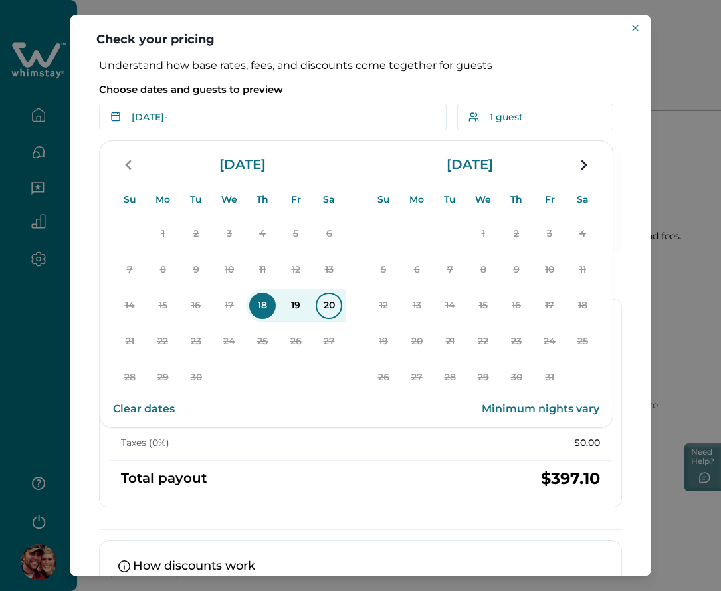
click at [324, 305] on p "20" at bounding box center [329, 305] width 27 height 27
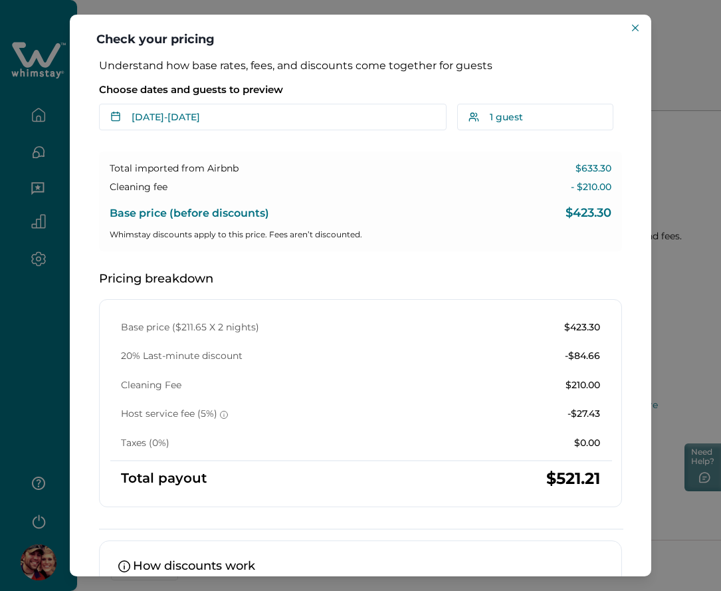
click at [165, 132] on div "Understand how base rates, fees, and discounts come together for guests Choose …" at bounding box center [360, 383] width 549 height 649
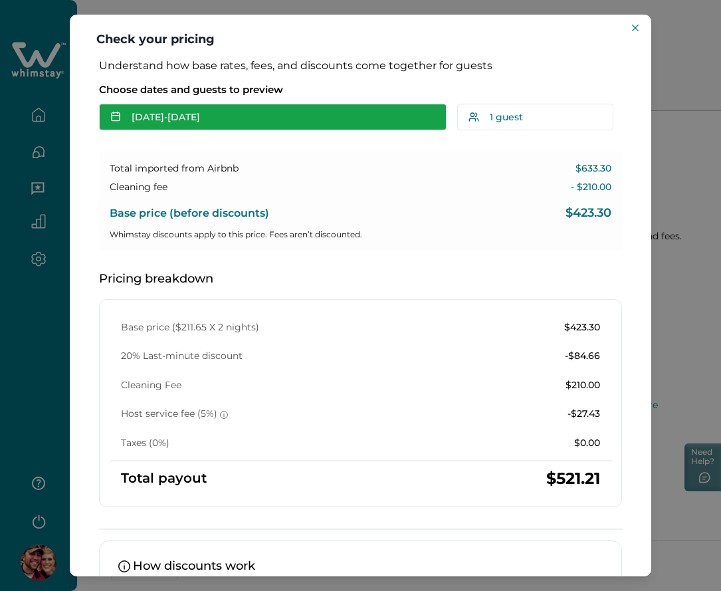
click at [178, 121] on button "Sep 18 - Sep 20" at bounding box center [272, 117] width 347 height 27
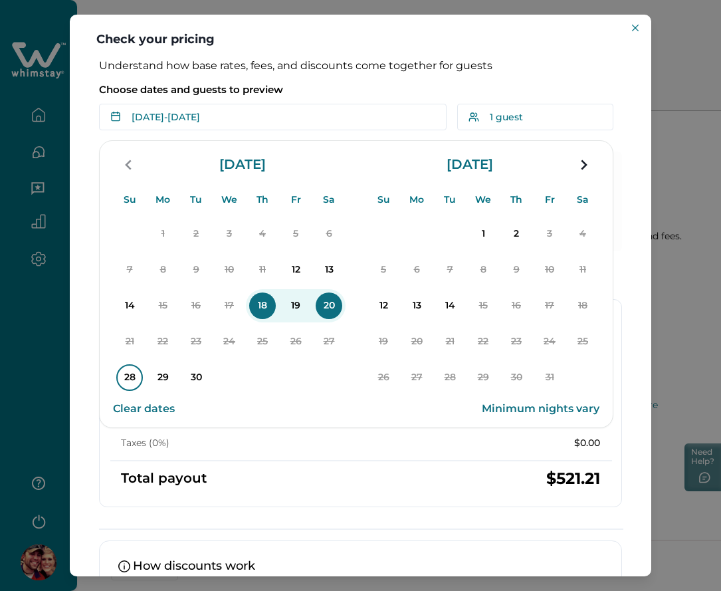
click at [122, 375] on p "28" at bounding box center [129, 377] width 27 height 27
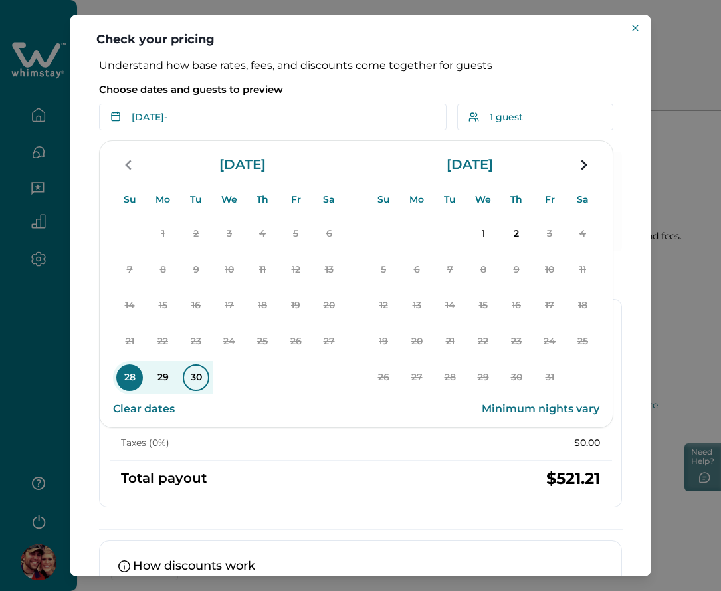
click at [193, 381] on p "30" at bounding box center [196, 377] width 27 height 27
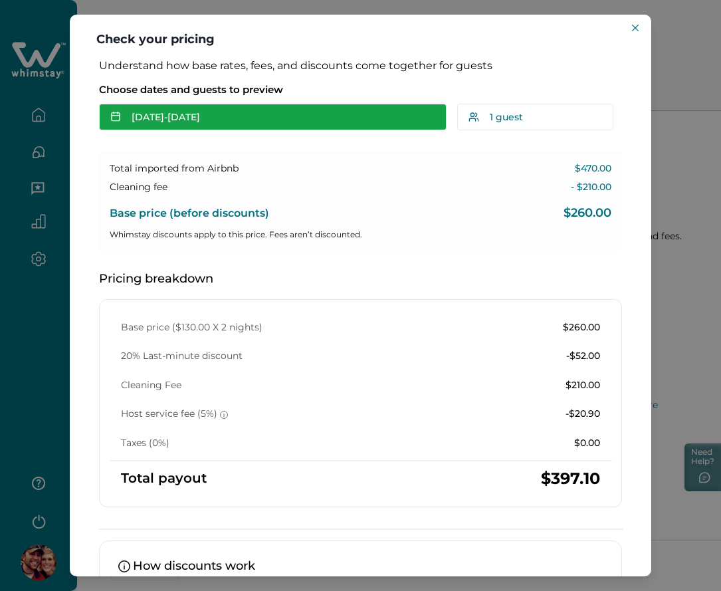
click at [177, 117] on button "Sep 28 - Sep 30" at bounding box center [272, 117] width 347 height 27
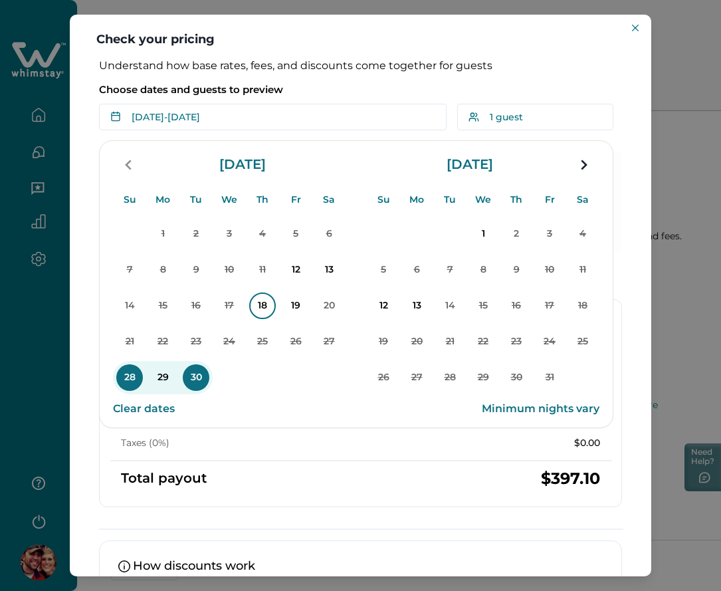
click at [261, 302] on p "18" at bounding box center [262, 305] width 27 height 27
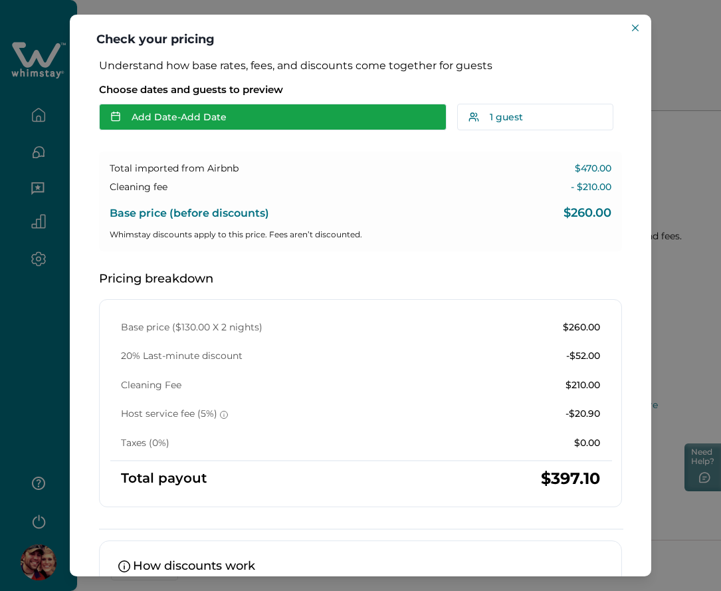
click at [245, 126] on button "Add Date - Add Date" at bounding box center [272, 117] width 347 height 27
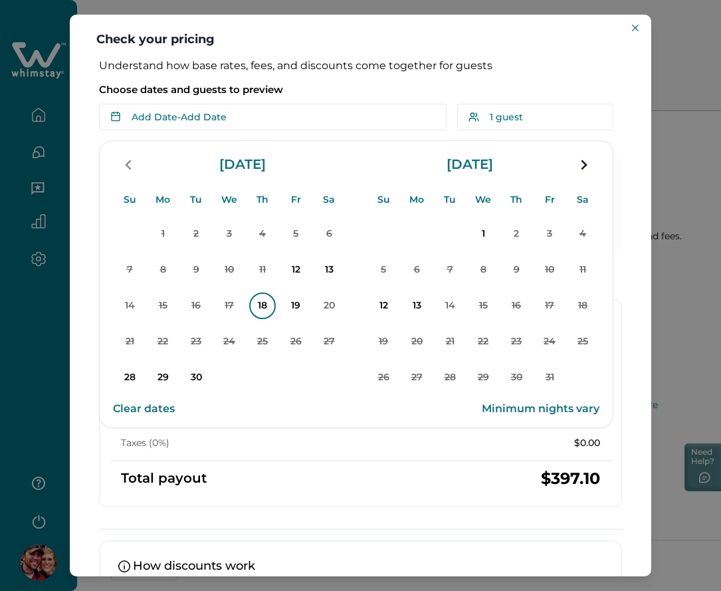
click at [263, 312] on p "18" at bounding box center [262, 305] width 27 height 27
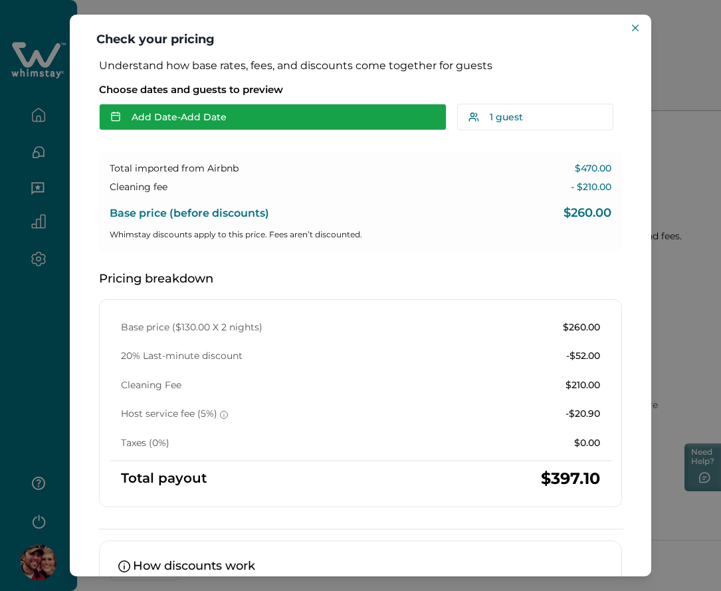
click at [234, 122] on button "Add Date - Add Date" at bounding box center [272, 117] width 347 height 27
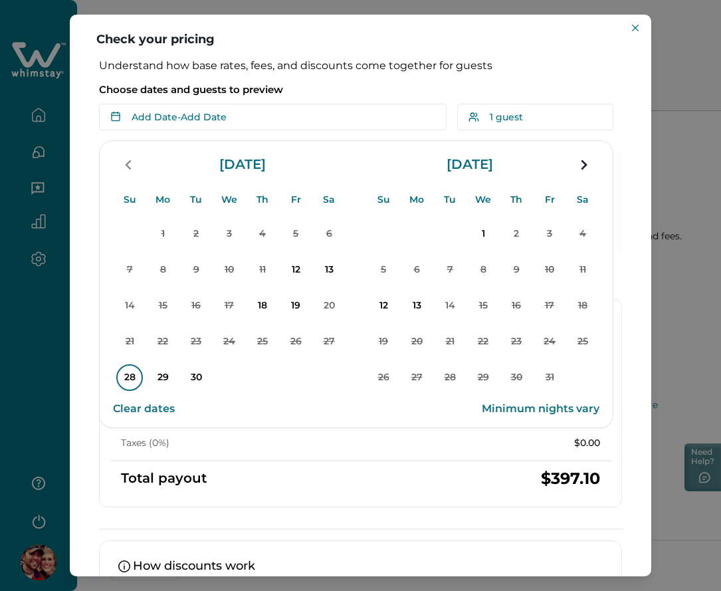
click at [134, 375] on p "28" at bounding box center [129, 377] width 27 height 27
click at [200, 378] on div "Understand how base rates, fees, and discounts come together for guests Choose …" at bounding box center [360, 383] width 549 height 649
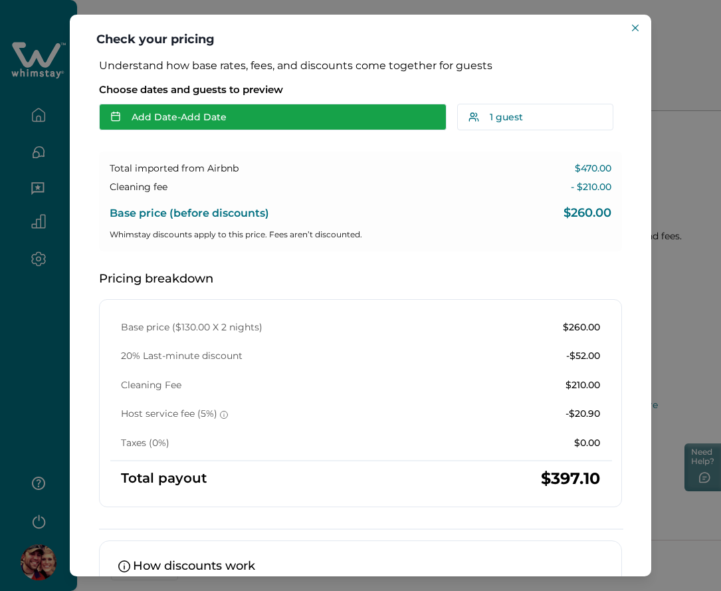
click at [186, 110] on button "Add Date - Add Date" at bounding box center [272, 117] width 347 height 27
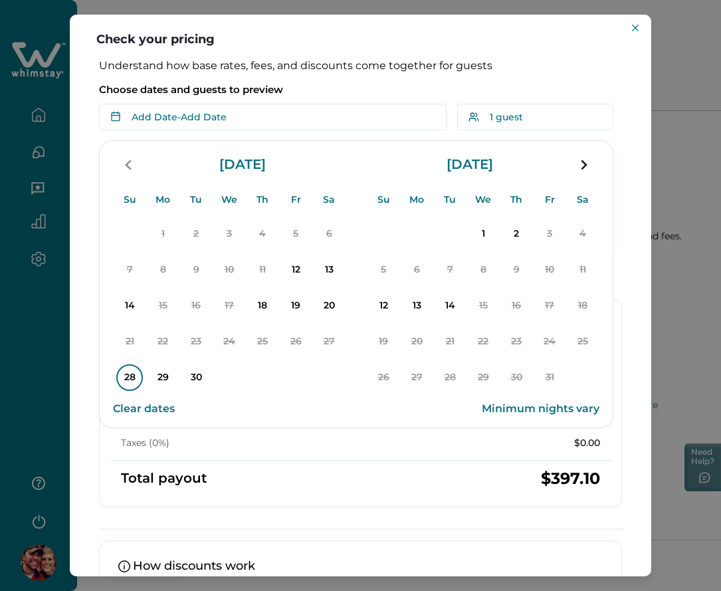
click at [123, 381] on p "28" at bounding box center [129, 377] width 27 height 27
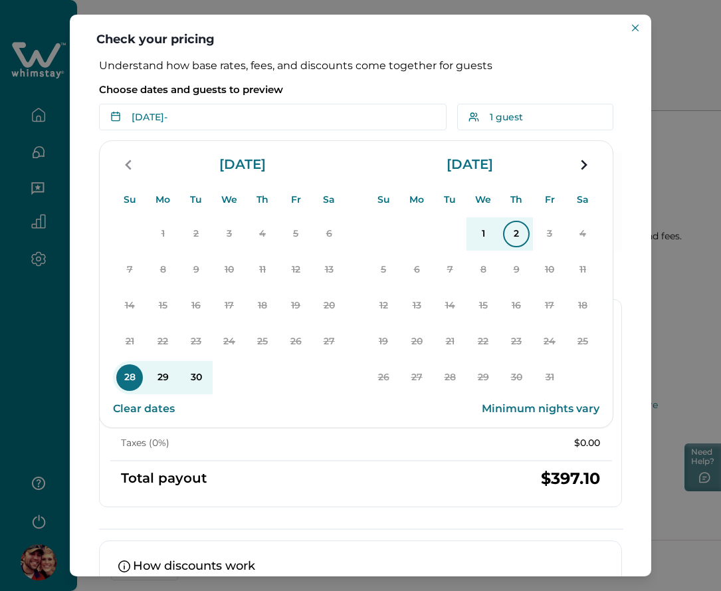
click at [521, 229] on p "2" at bounding box center [516, 234] width 27 height 27
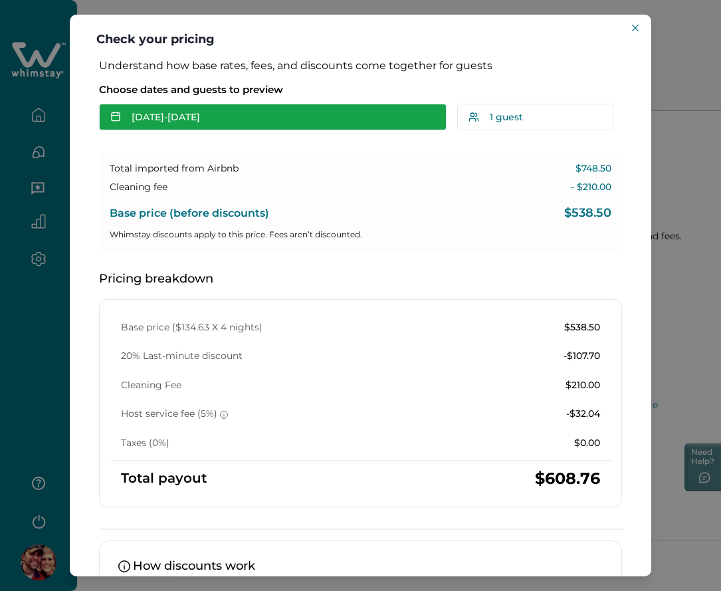
click at [237, 116] on button "Sep 28 - Oct 02" at bounding box center [272, 117] width 347 height 27
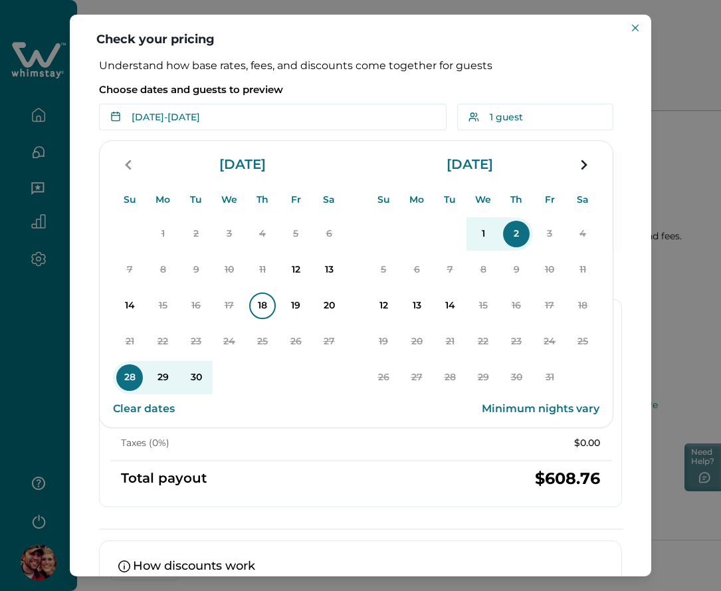
click at [256, 296] on p "18" at bounding box center [262, 305] width 27 height 27
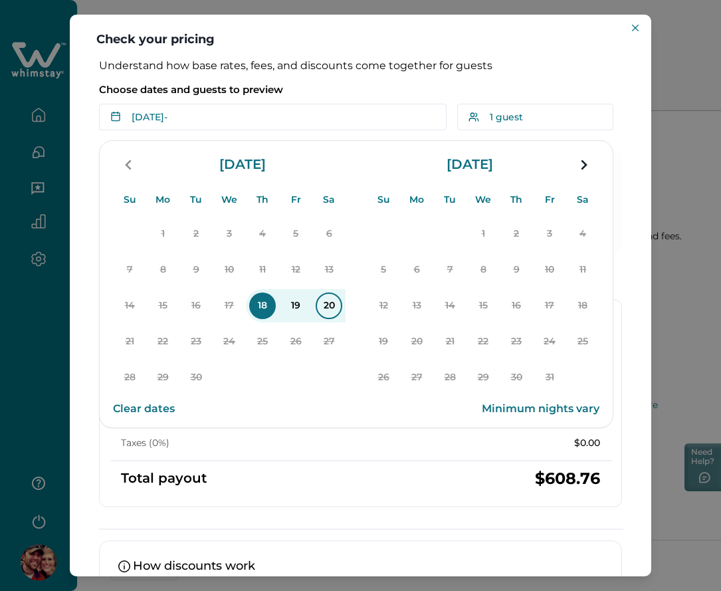
click at [327, 298] on p "20" at bounding box center [329, 305] width 27 height 27
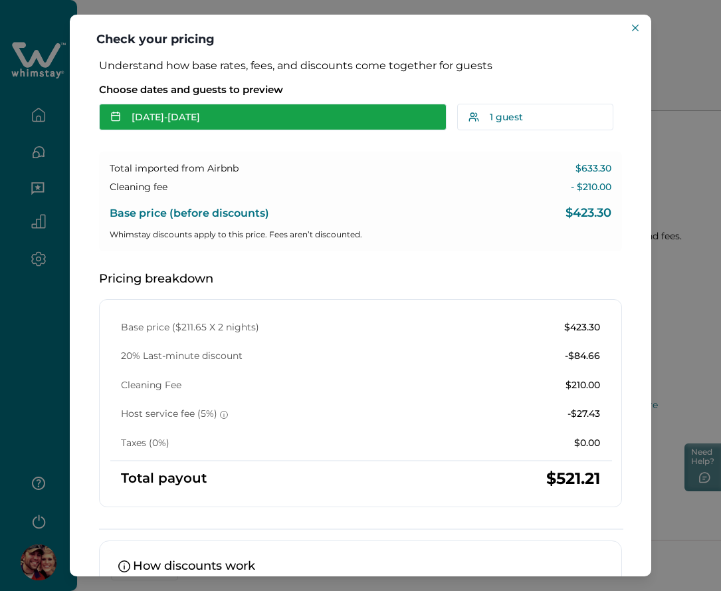
click at [235, 118] on button "[DATE] - [DATE]" at bounding box center [272, 117] width 347 height 27
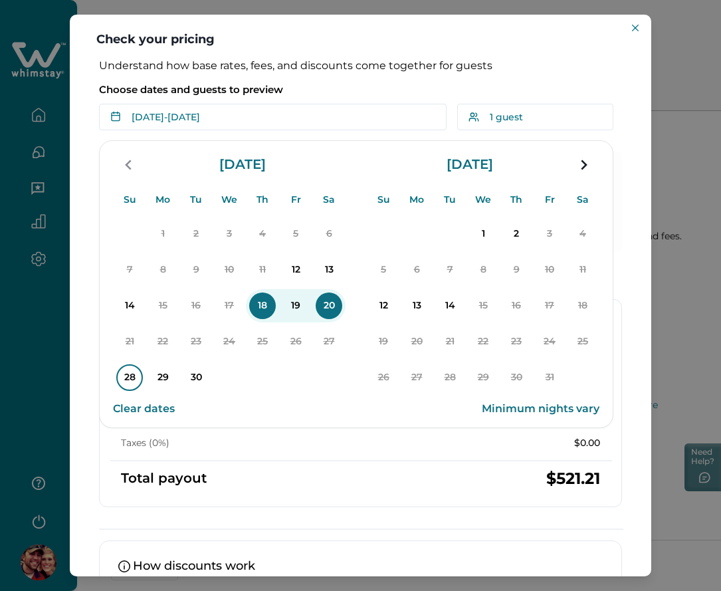
click at [126, 369] on p "28" at bounding box center [129, 377] width 27 height 27
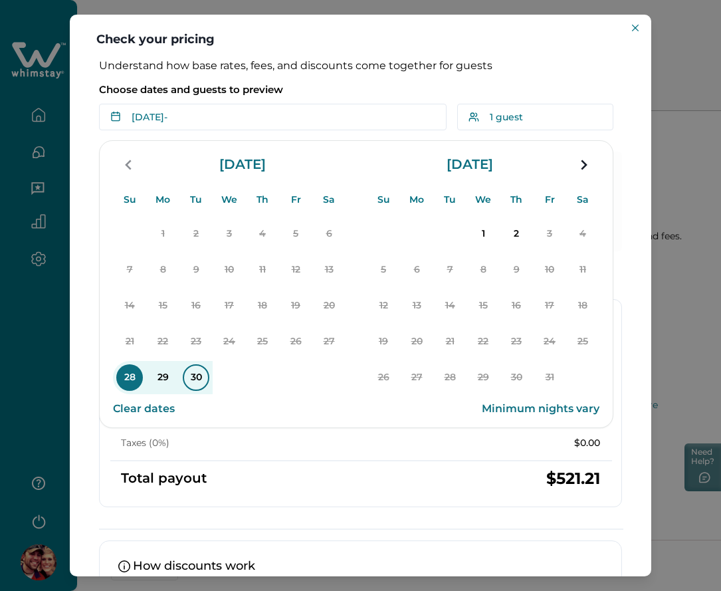
click at [201, 373] on p "30" at bounding box center [196, 377] width 27 height 27
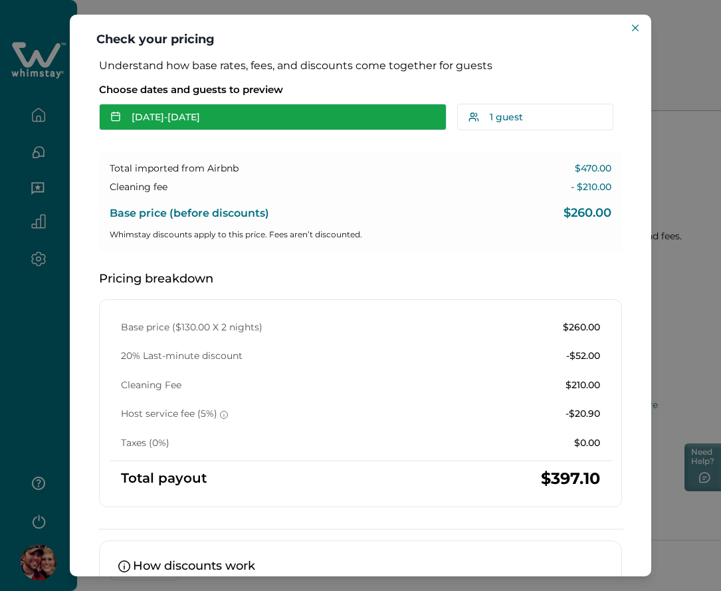
click at [231, 122] on button "[DATE] - [DATE]" at bounding box center [272, 117] width 347 height 27
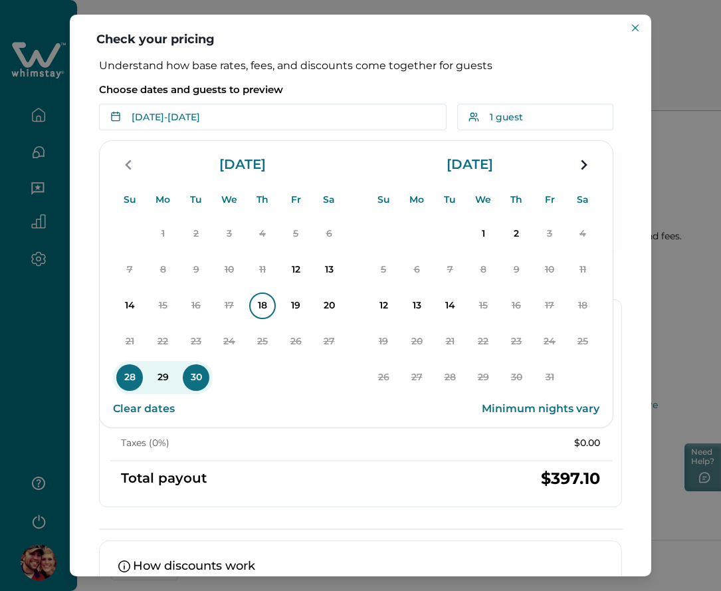
click at [261, 304] on p "18" at bounding box center [262, 305] width 27 height 27
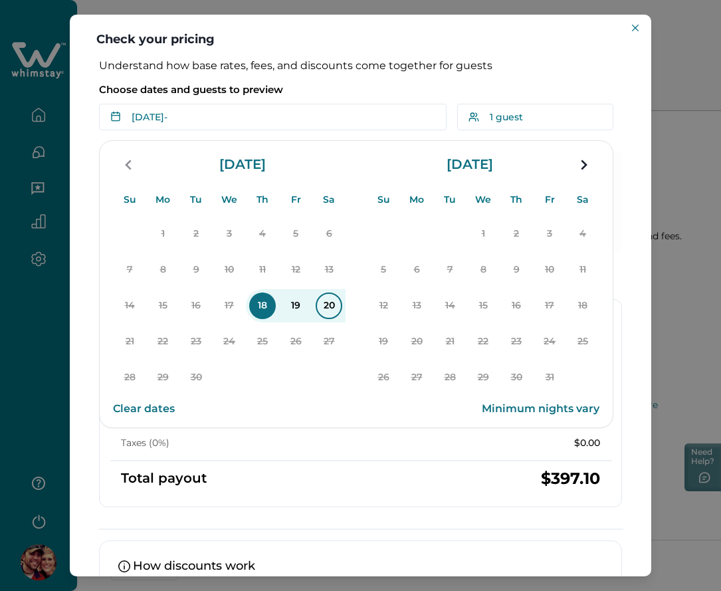
click at [326, 304] on p "20" at bounding box center [329, 305] width 27 height 27
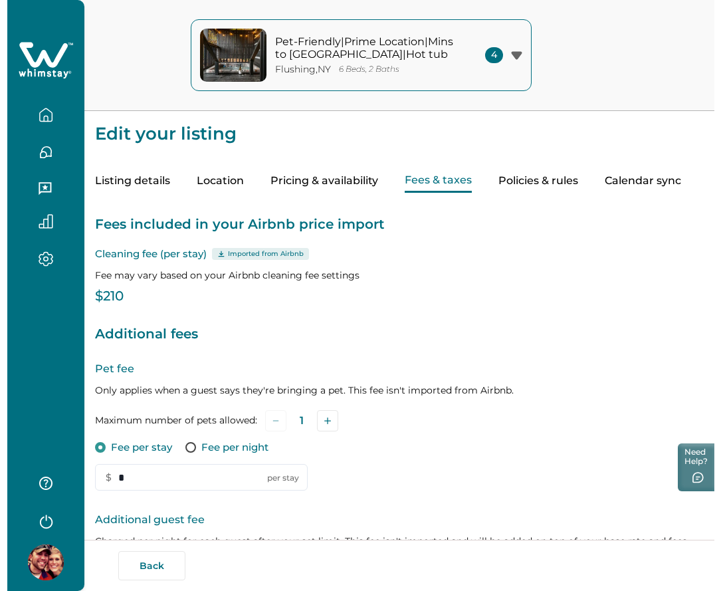
scroll to position [305, 0]
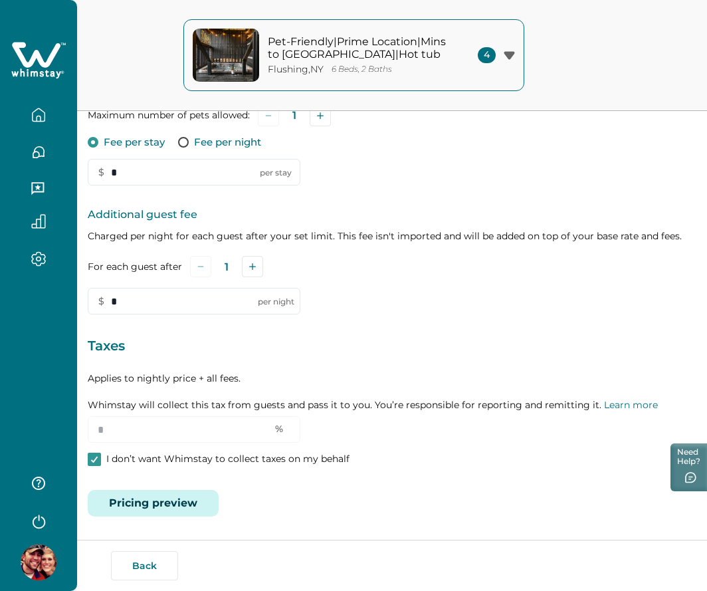
click at [182, 503] on button "Pricing preview" at bounding box center [153, 503] width 131 height 27
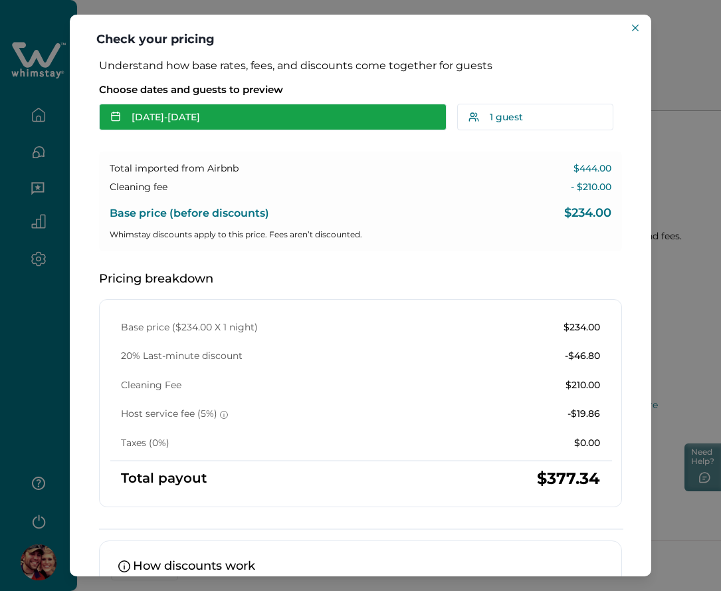
click at [191, 117] on button "[DATE] - [DATE]" at bounding box center [272, 117] width 347 height 27
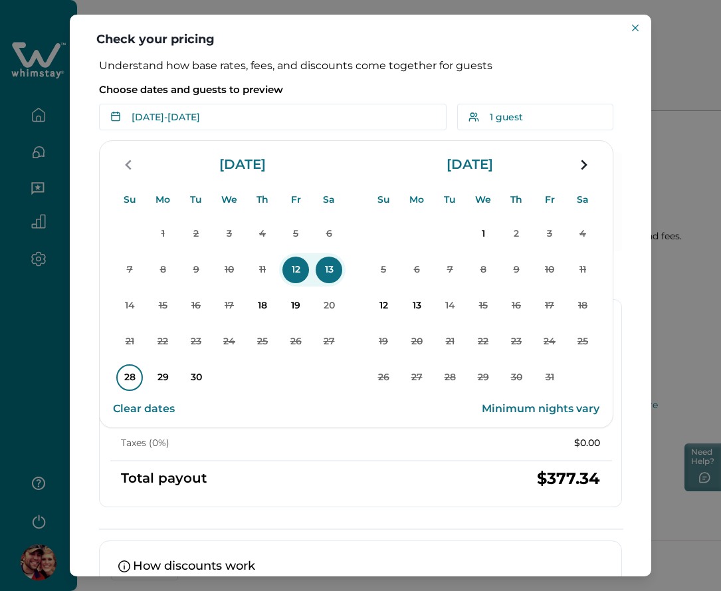
click at [126, 381] on p "28" at bounding box center [129, 377] width 27 height 27
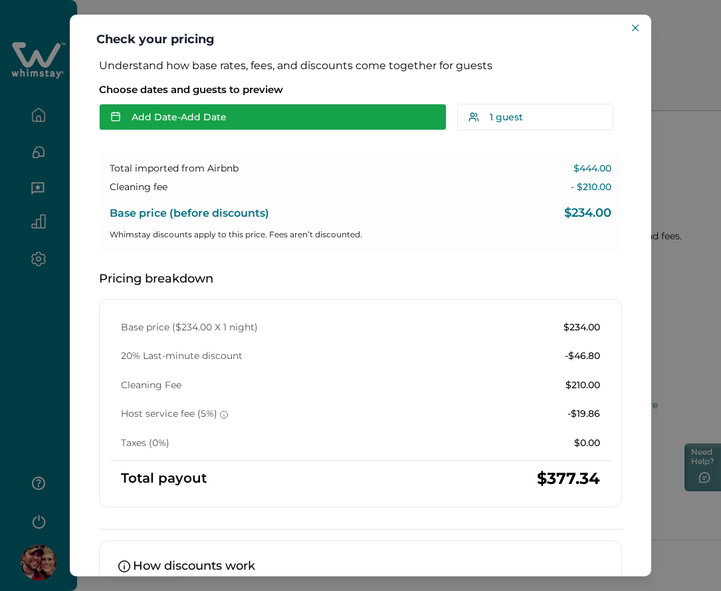
click at [242, 122] on button "Add Date - Add Date" at bounding box center [272, 117] width 347 height 27
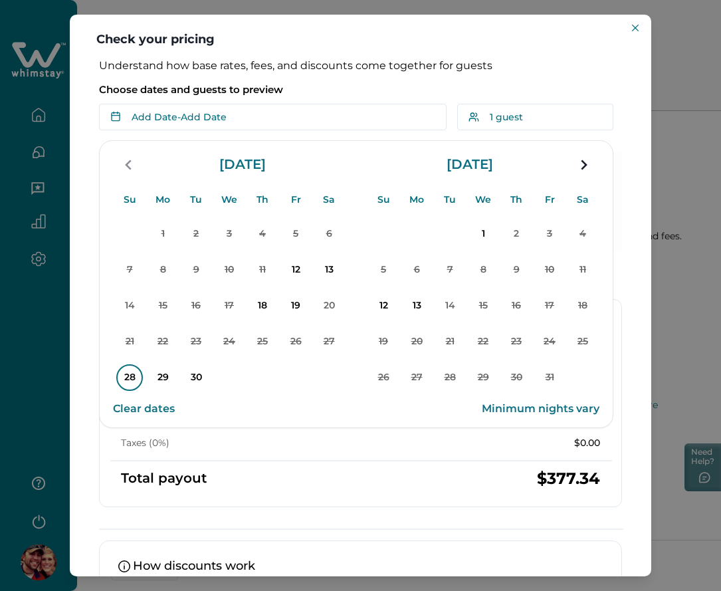
click at [128, 384] on p "28" at bounding box center [129, 377] width 27 height 27
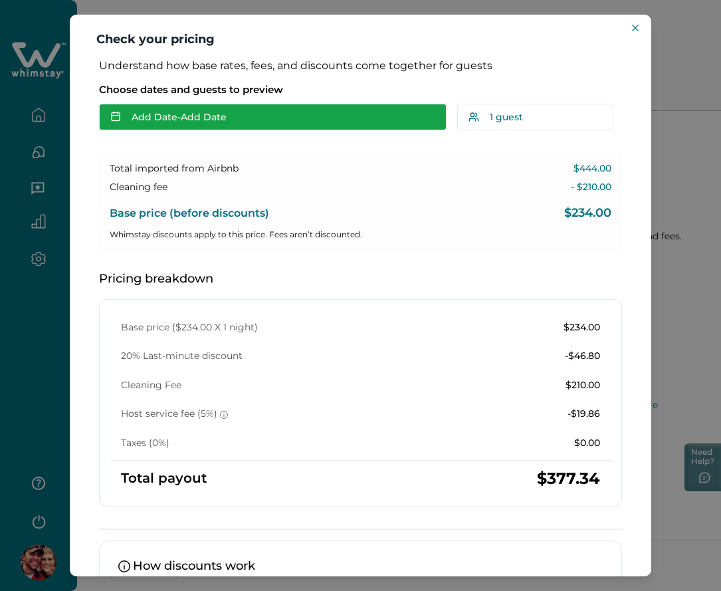
click at [237, 114] on button "Add Date - Add Date" at bounding box center [272, 117] width 347 height 27
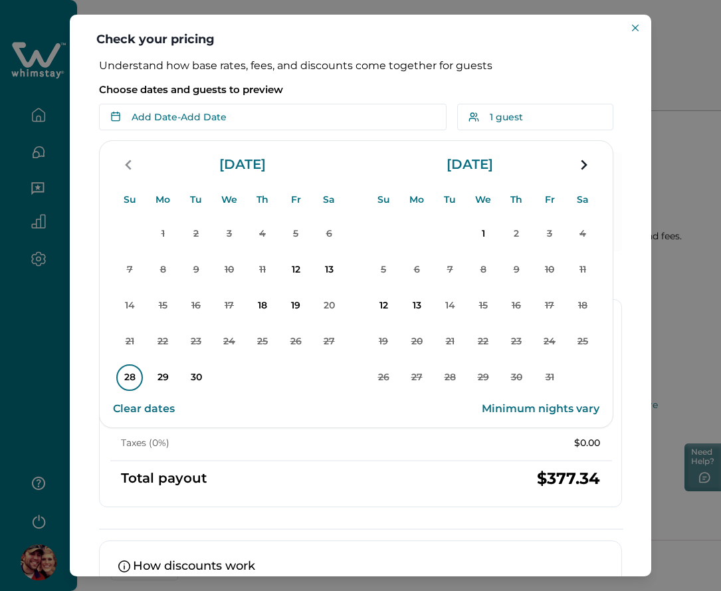
click at [123, 380] on p "28" at bounding box center [129, 377] width 27 height 27
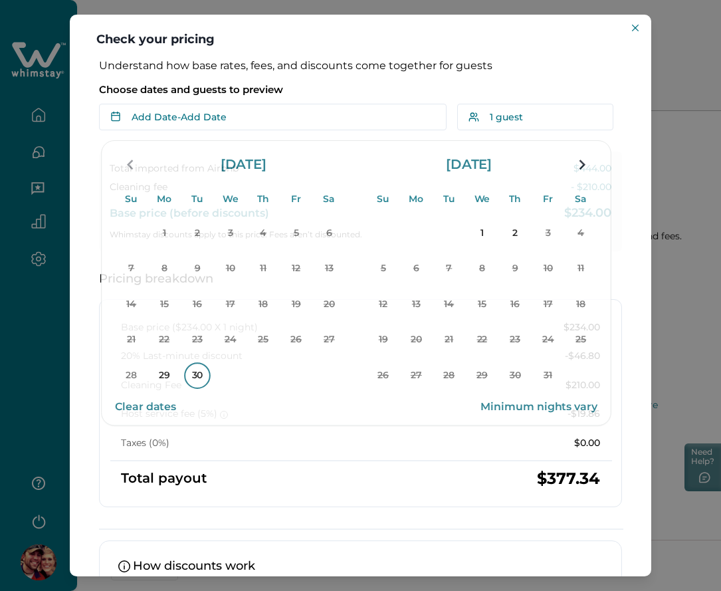
click at [195, 376] on div "Understand how base rates, fees, and discounts come together for guests Choose …" at bounding box center [360, 383] width 549 height 649
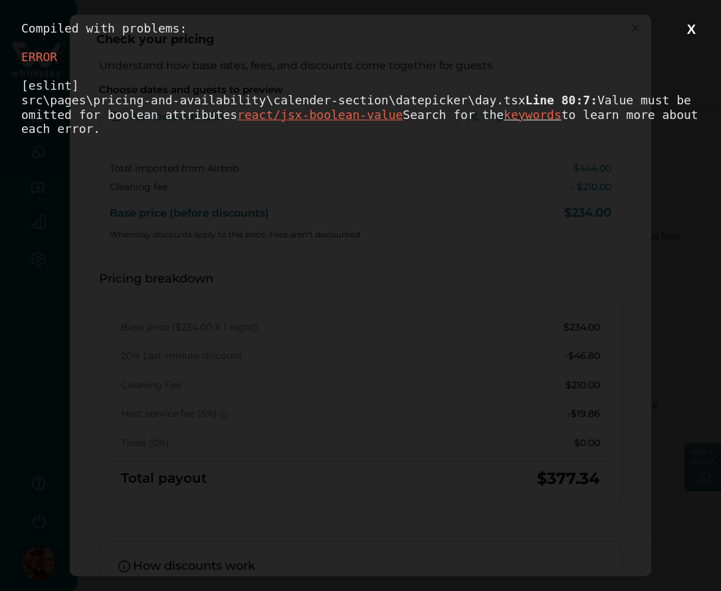
scroll to position [0, 0]
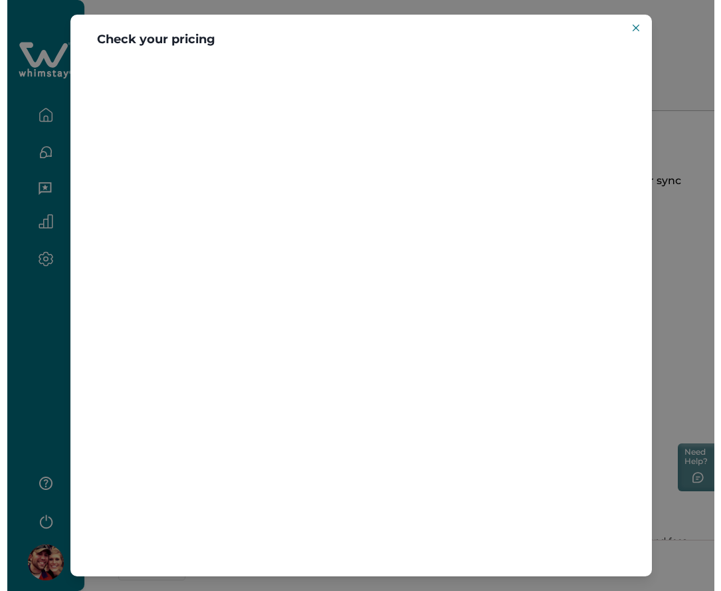
scroll to position [149, 0]
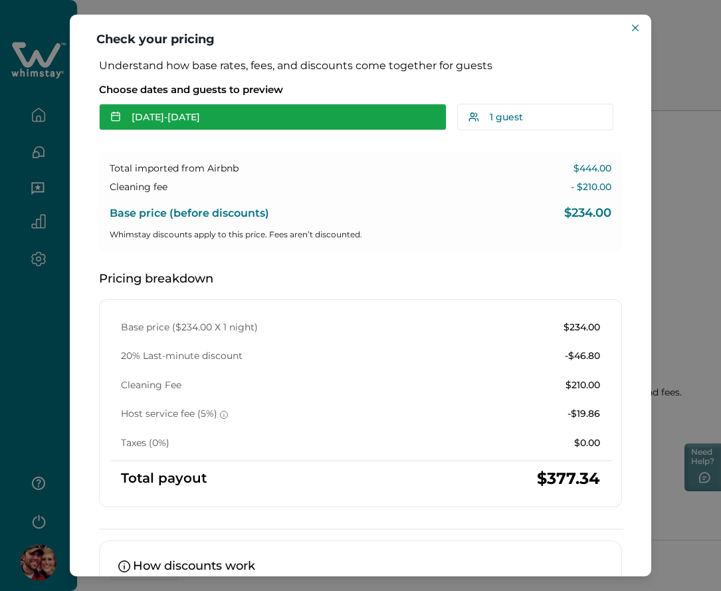
click at [246, 124] on button "[DATE] - [DATE]" at bounding box center [272, 117] width 347 height 27
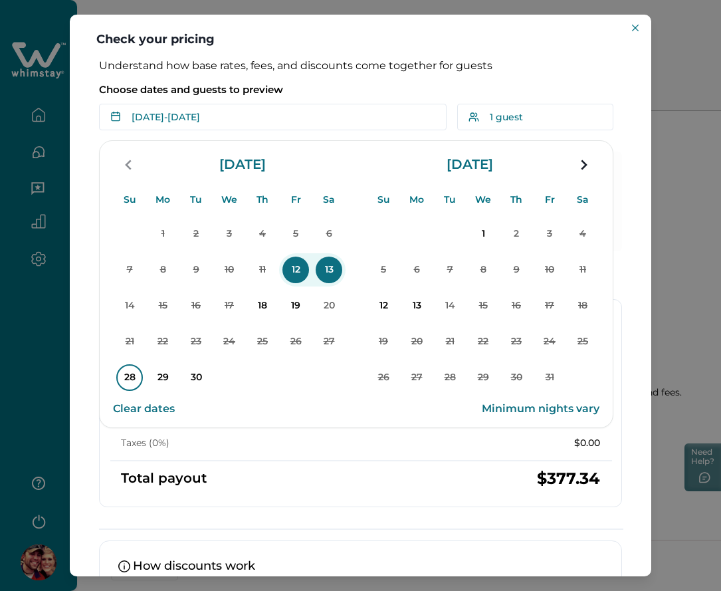
click at [129, 375] on p "28" at bounding box center [129, 377] width 27 height 27
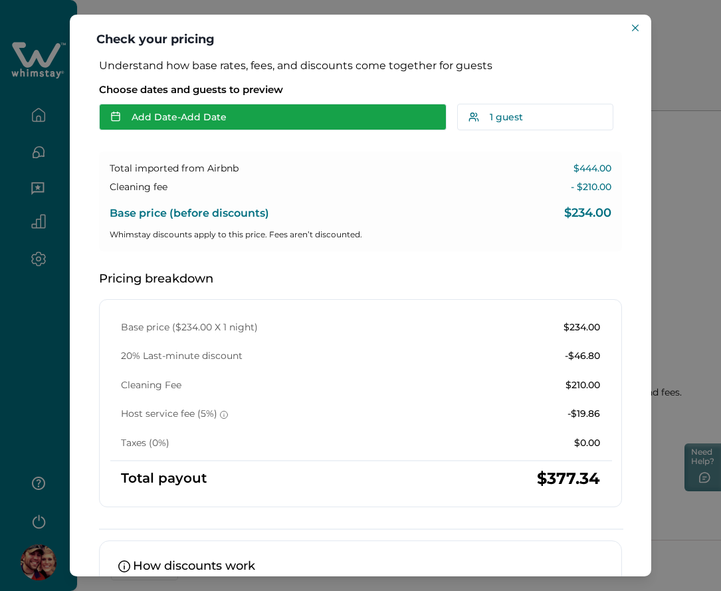
click at [164, 114] on button "Add Date - Add Date" at bounding box center [272, 117] width 347 height 27
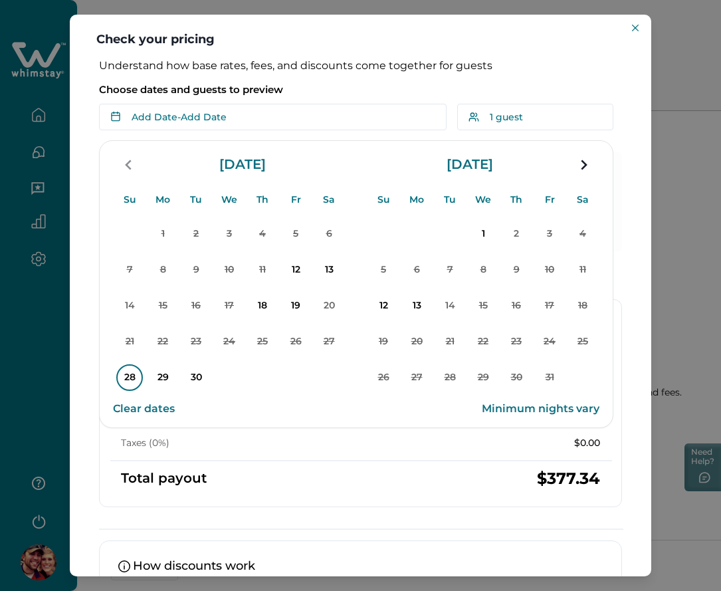
click at [118, 382] on p "28" at bounding box center [129, 377] width 27 height 27
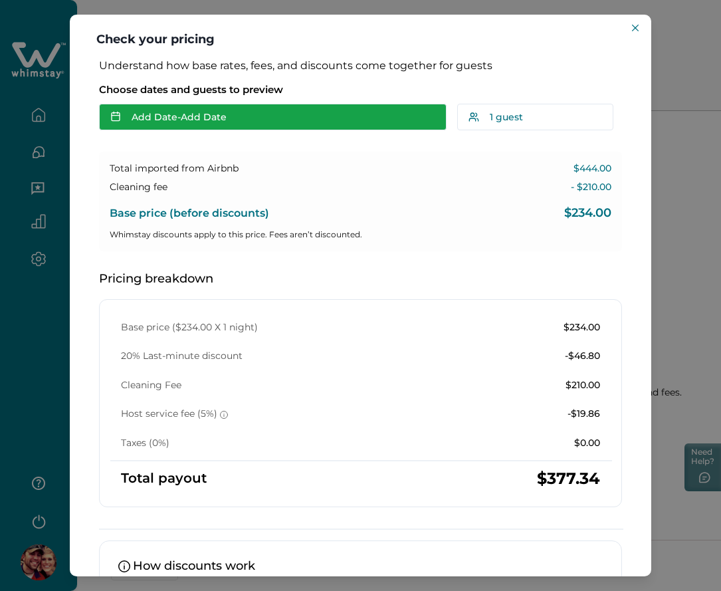
click at [240, 121] on button "Add Date - Add Date" at bounding box center [272, 117] width 347 height 27
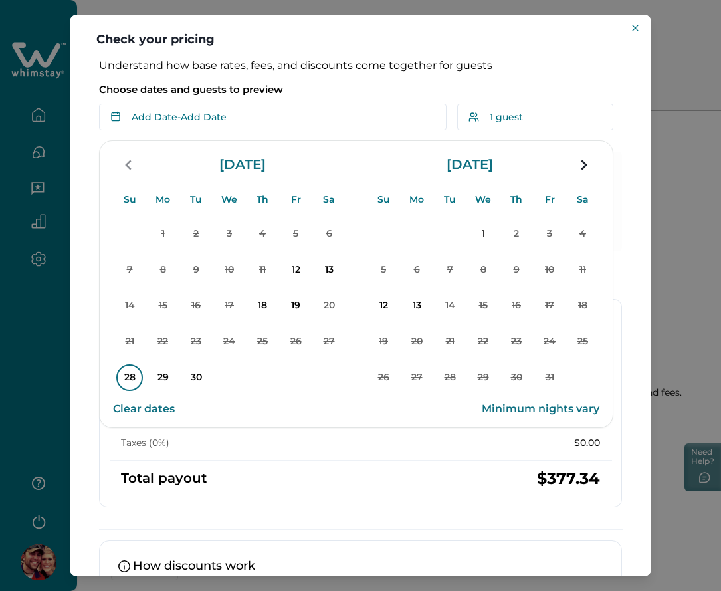
click at [122, 377] on p "28" at bounding box center [129, 377] width 27 height 27
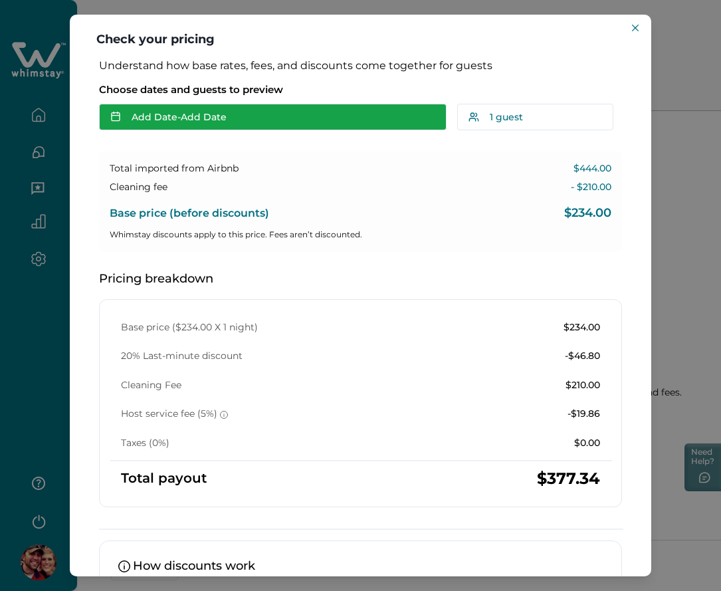
click at [158, 124] on button "Add Date - Add Date" at bounding box center [272, 117] width 347 height 27
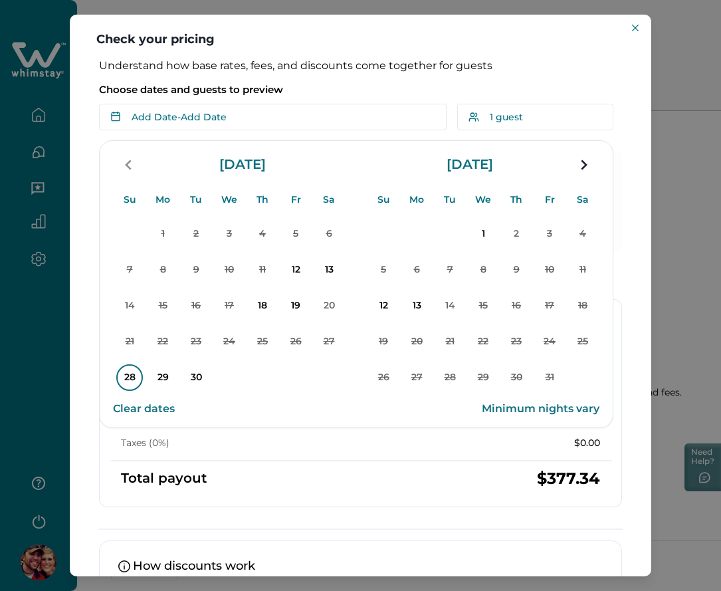
click at [127, 384] on p "28" at bounding box center [129, 377] width 27 height 27
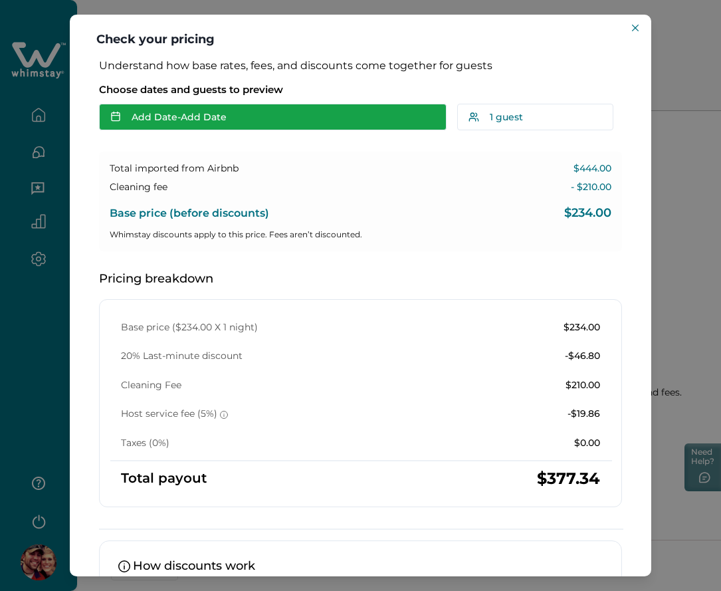
click at [149, 125] on button "Add Date - Add Date" at bounding box center [272, 117] width 347 height 27
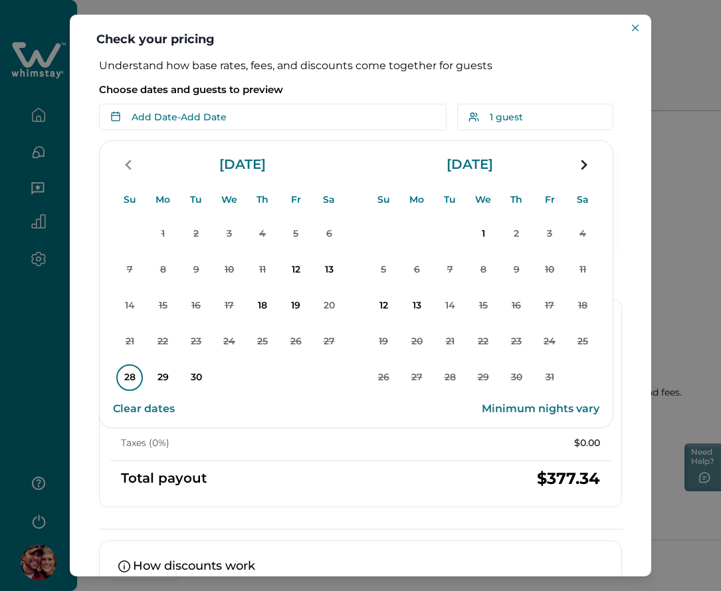
click at [133, 373] on p "28" at bounding box center [129, 377] width 27 height 27
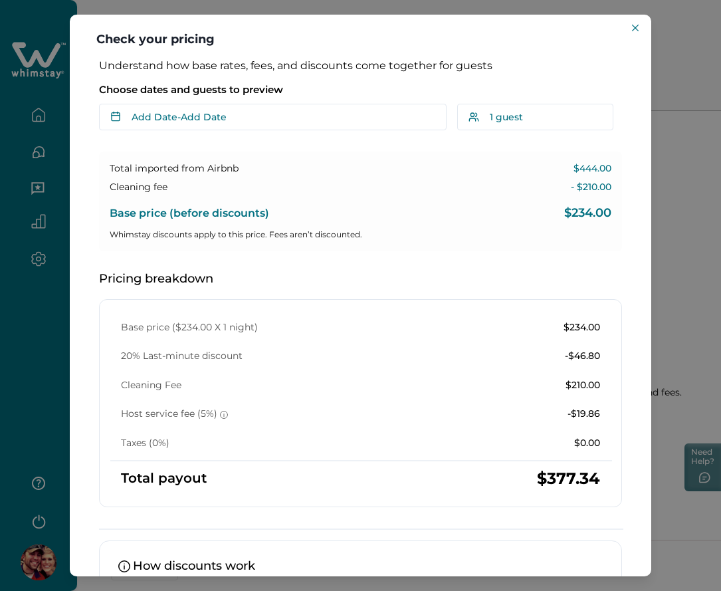
click at [193, 102] on div "Choose dates and guests to preview Add Date - Add Date Su Mo Tu We Th Fr Sa Su …" at bounding box center [360, 104] width 523 height 53
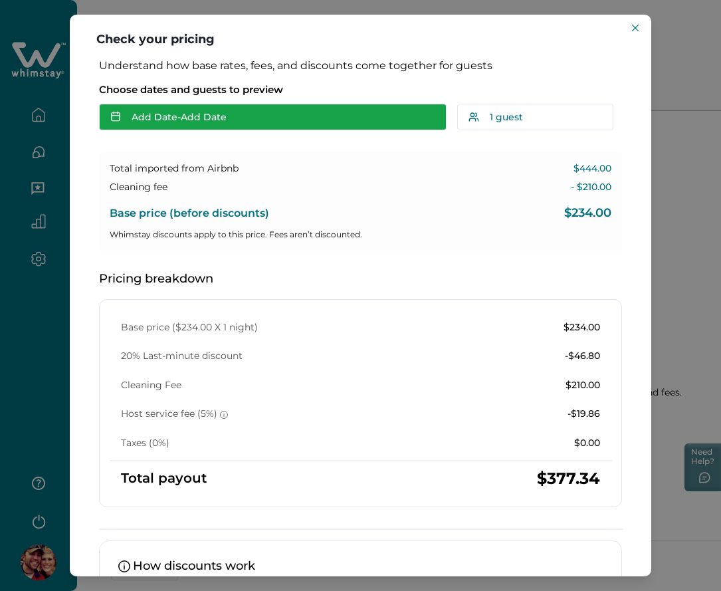
click at [165, 121] on button "Add Date - Add Date" at bounding box center [272, 117] width 347 height 27
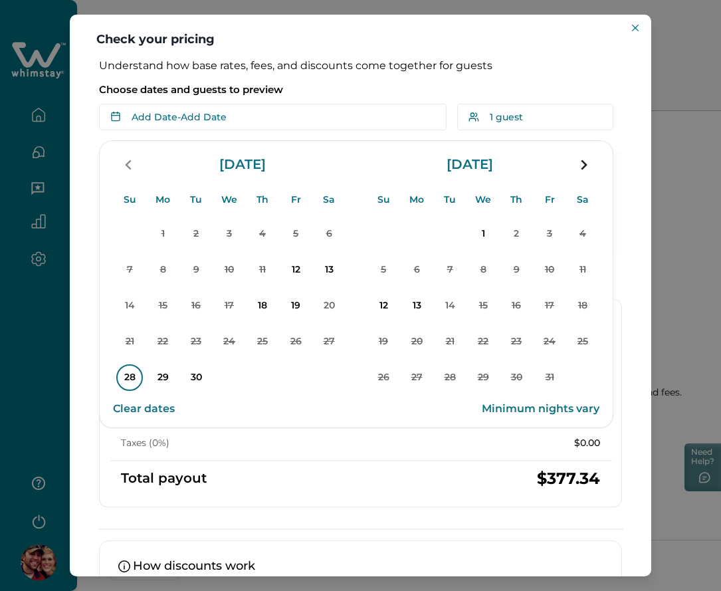
click at [134, 378] on p "28" at bounding box center [129, 377] width 27 height 27
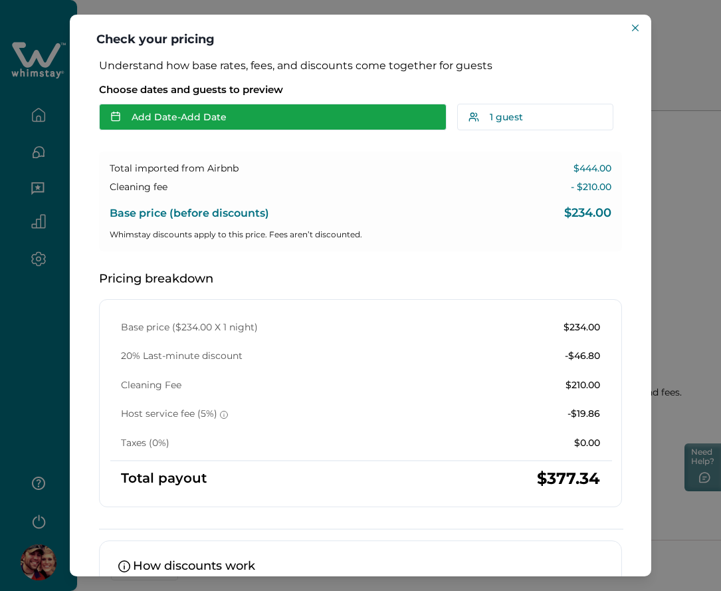
click at [151, 127] on button "Add Date - Add Date" at bounding box center [272, 117] width 347 height 27
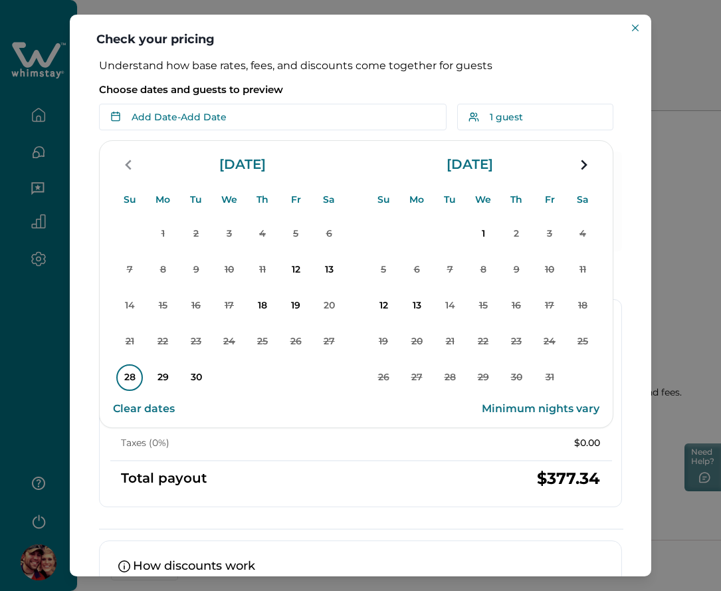
click at [126, 377] on p "28" at bounding box center [129, 377] width 27 height 27
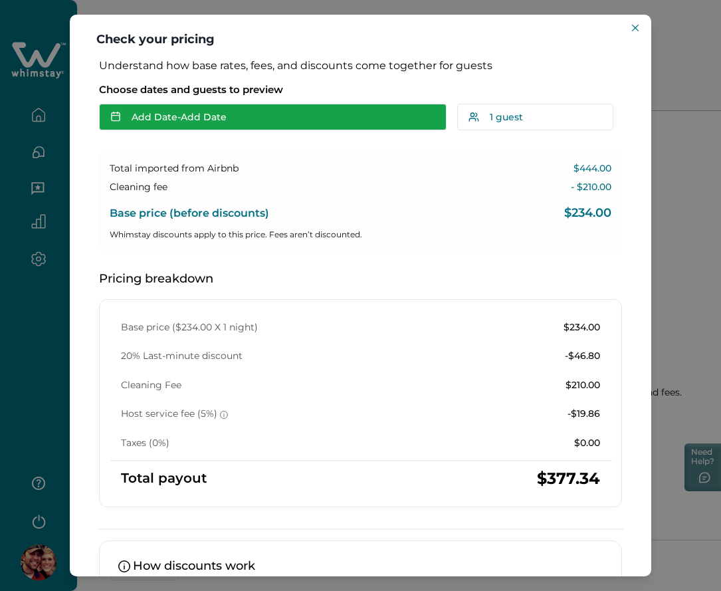
click at [155, 107] on button "Add Date - Add Date" at bounding box center [272, 117] width 347 height 27
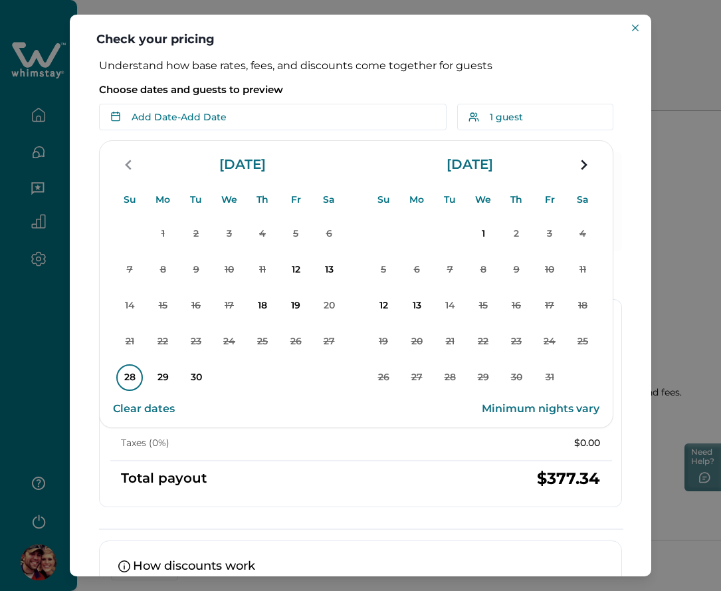
click at [136, 375] on p "28" at bounding box center [129, 377] width 27 height 27
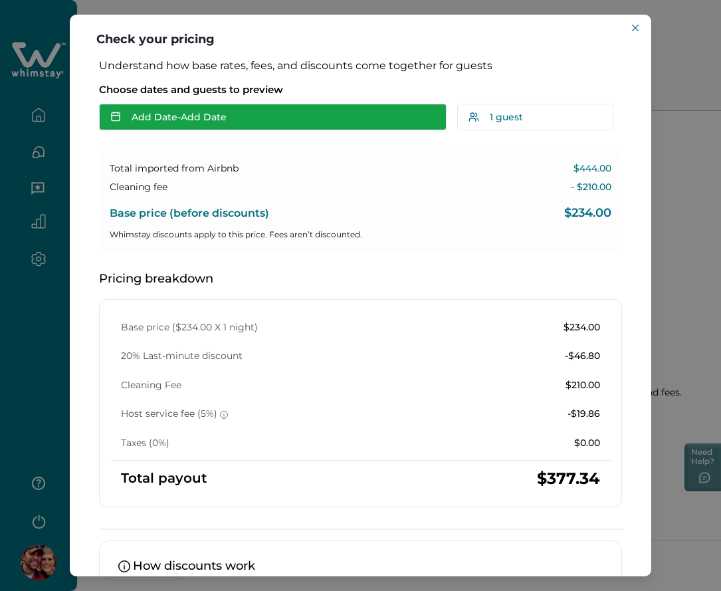
click at [246, 116] on button "Add Date - Add Date" at bounding box center [272, 117] width 347 height 27
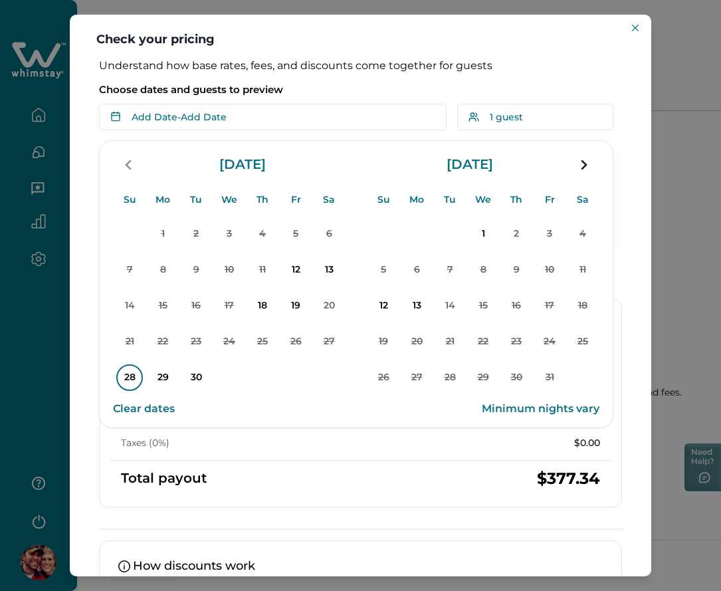
click at [125, 380] on p "28" at bounding box center [129, 377] width 27 height 27
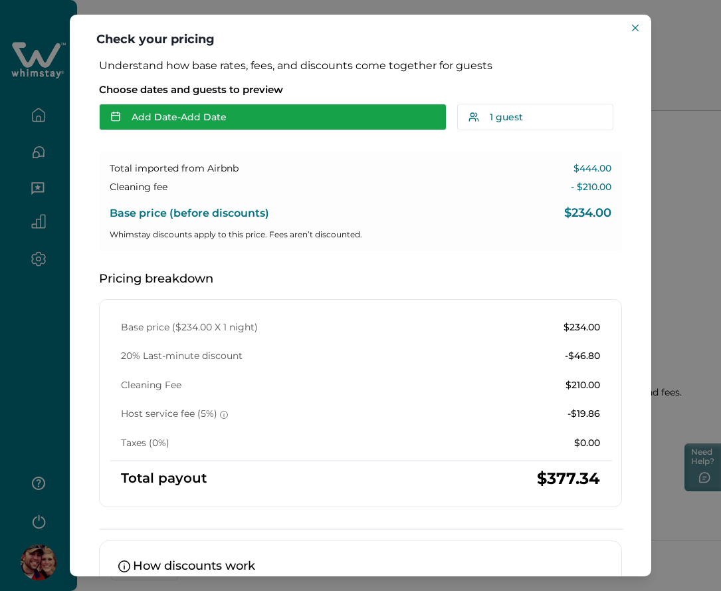
click at [296, 108] on button "Add Date - Add Date" at bounding box center [272, 117] width 347 height 27
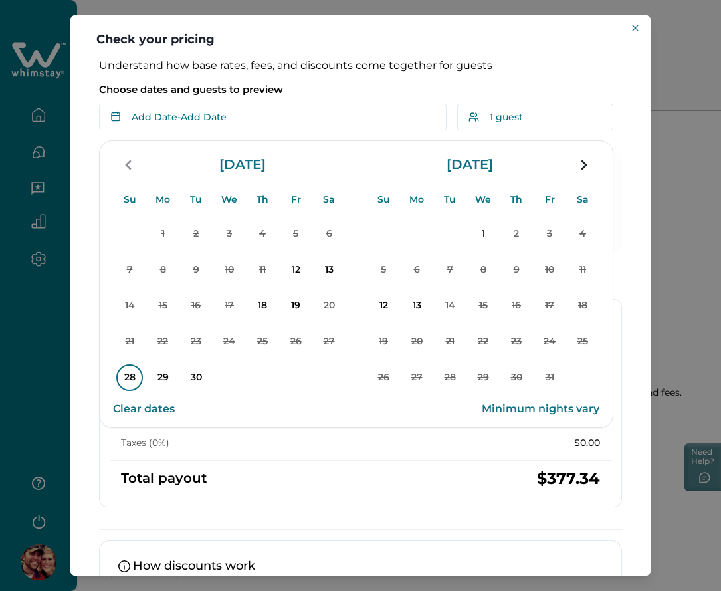
click at [130, 379] on p "28" at bounding box center [129, 377] width 27 height 27
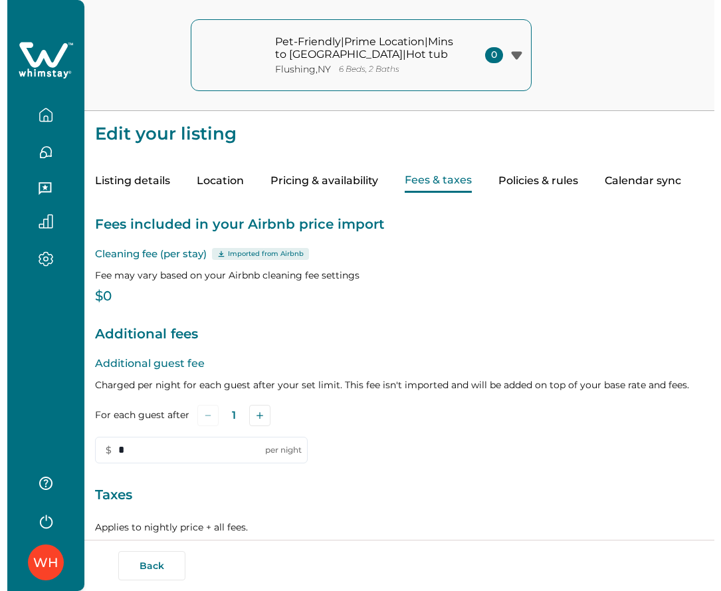
scroll to position [149, 0]
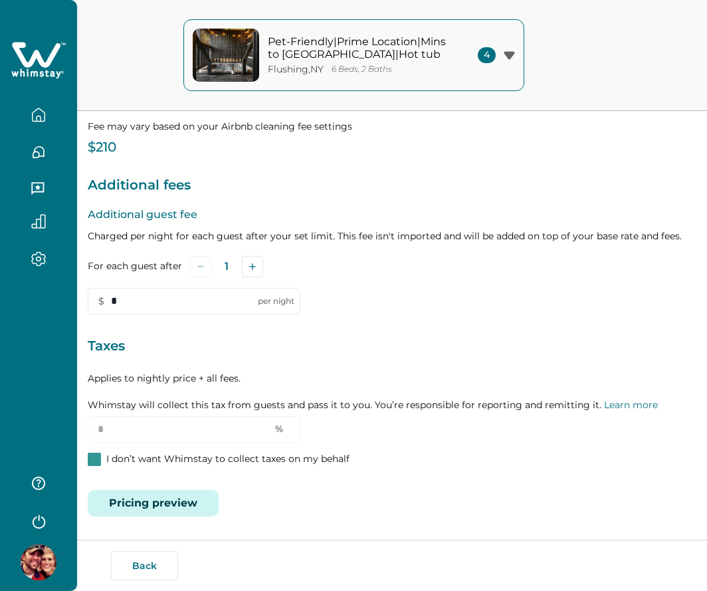
click at [174, 493] on button "Pricing preview" at bounding box center [153, 503] width 131 height 27
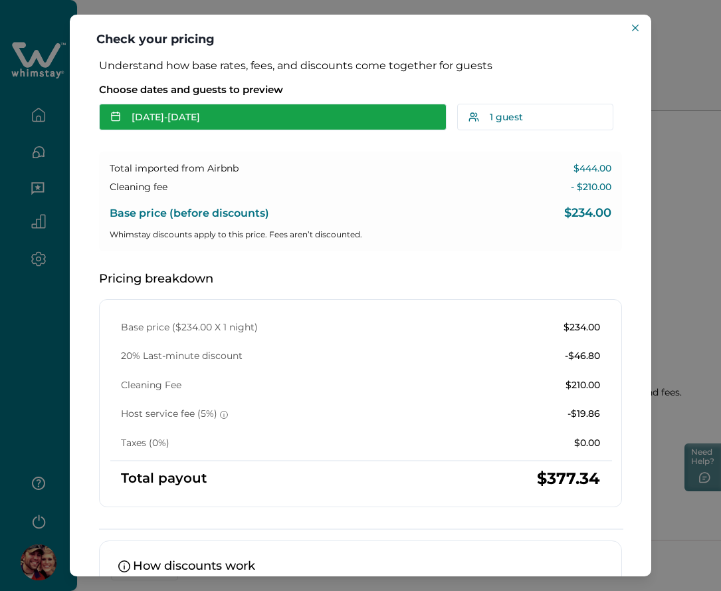
click at [222, 116] on button "[DATE] - [DATE]" at bounding box center [272, 117] width 347 height 27
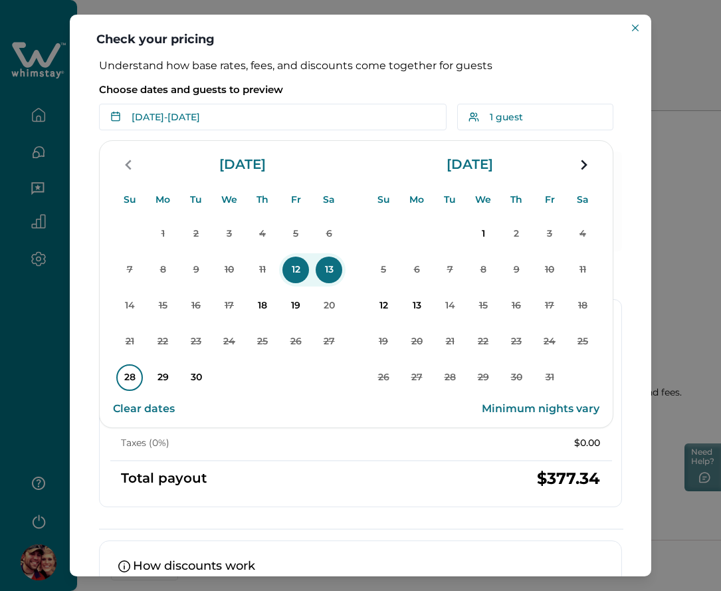
click at [121, 373] on p "28" at bounding box center [129, 377] width 27 height 27
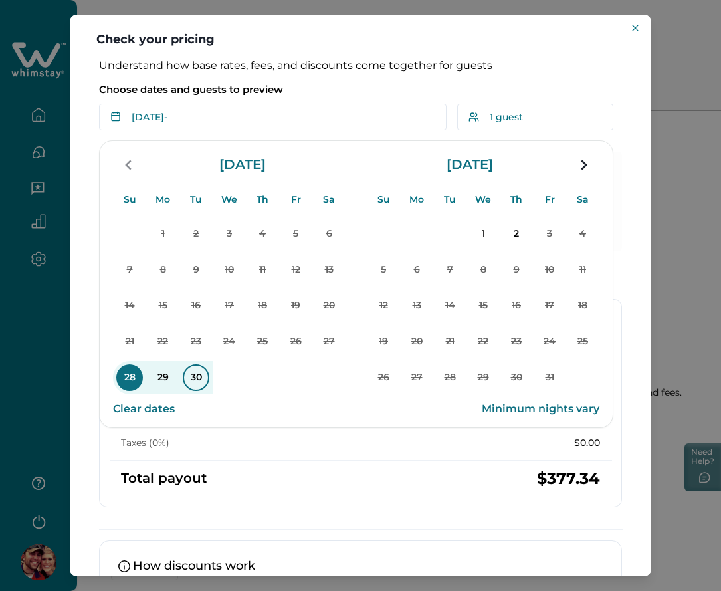
click at [193, 379] on p "30" at bounding box center [196, 377] width 27 height 27
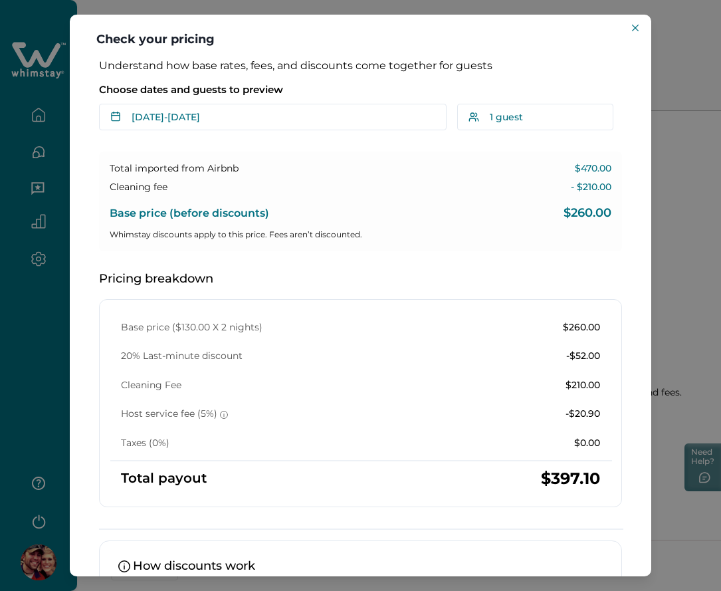
click at [254, 132] on div "Understand how base rates, fees, and discounts come together for guests Choose …" at bounding box center [360, 383] width 549 height 649
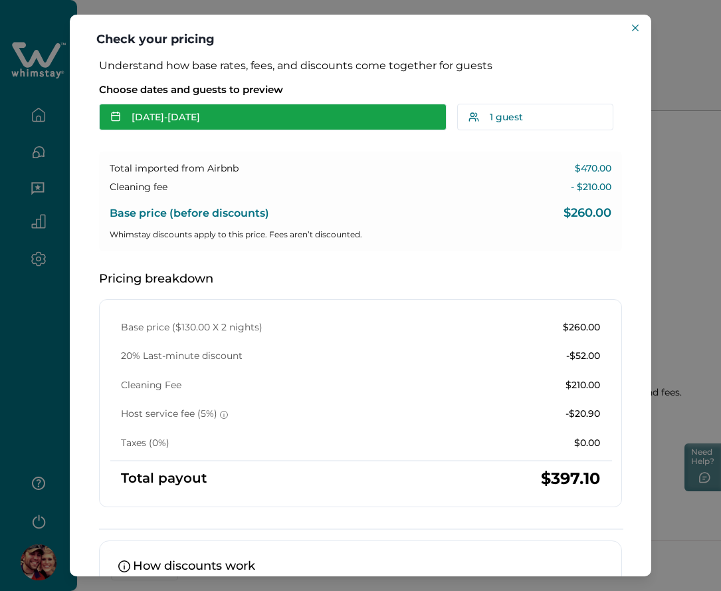
click at [245, 121] on button "Sep 28 - Sep 30" at bounding box center [272, 117] width 347 height 27
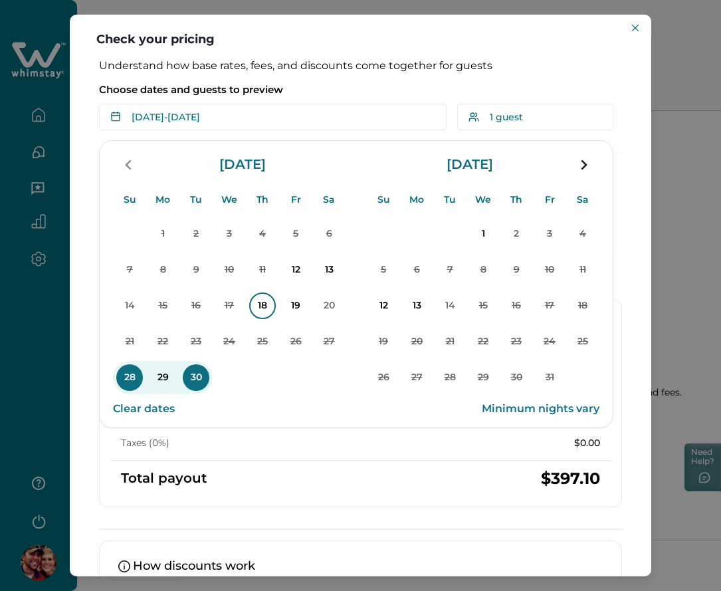
click at [258, 313] on p "18" at bounding box center [262, 305] width 27 height 27
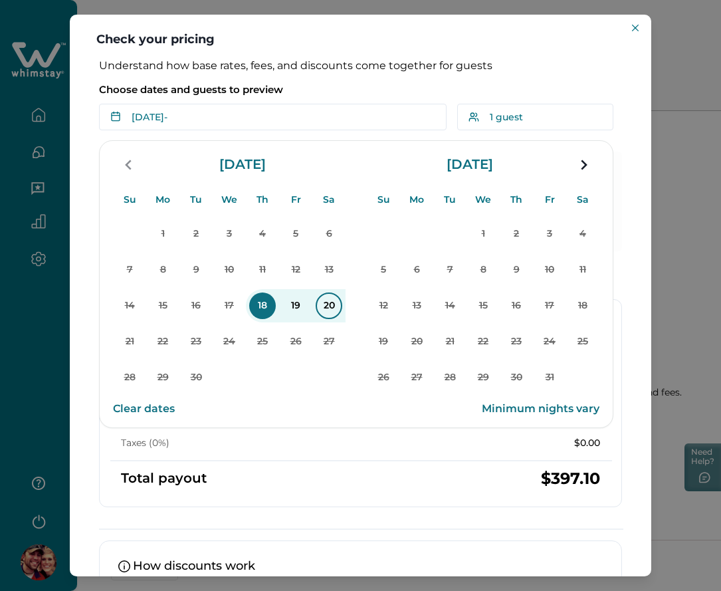
click at [320, 306] on p "20" at bounding box center [329, 305] width 27 height 27
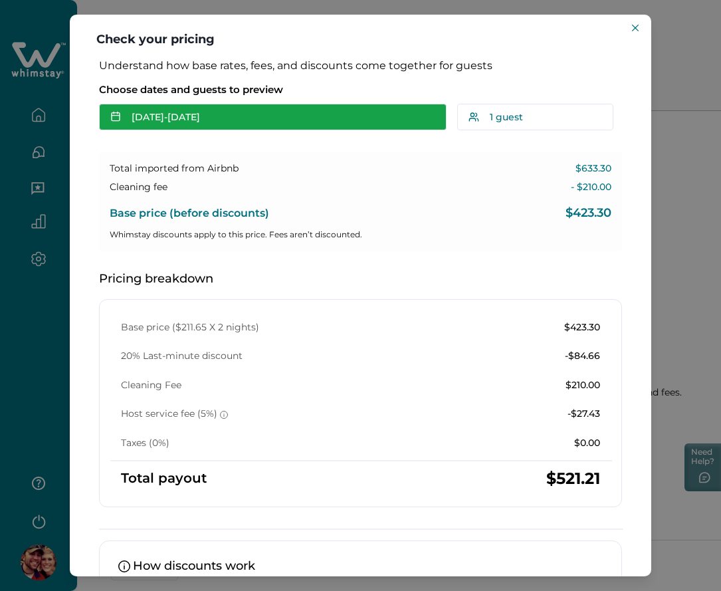
click at [303, 118] on button "[DATE] - [DATE]" at bounding box center [272, 117] width 347 height 27
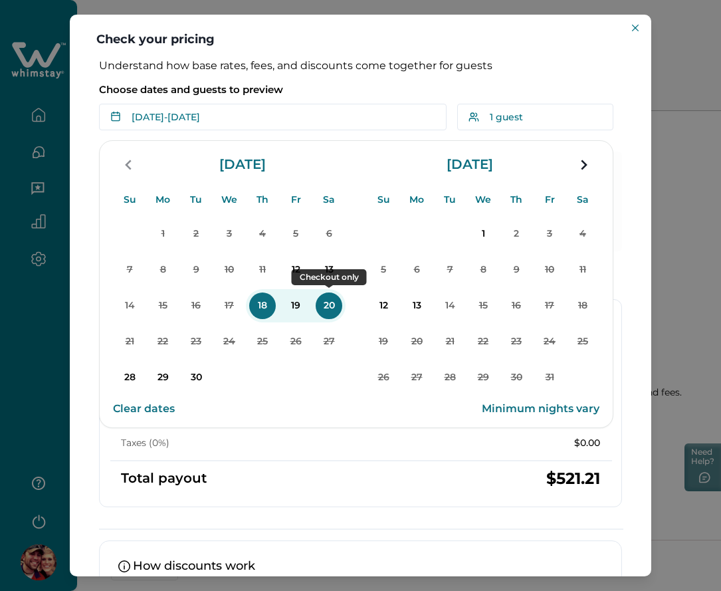
click at [329, 312] on p "20" at bounding box center [329, 305] width 27 height 27
click at [283, 302] on p "19" at bounding box center [295, 305] width 27 height 27
click at [328, 300] on p "20" at bounding box center [329, 305] width 27 height 27
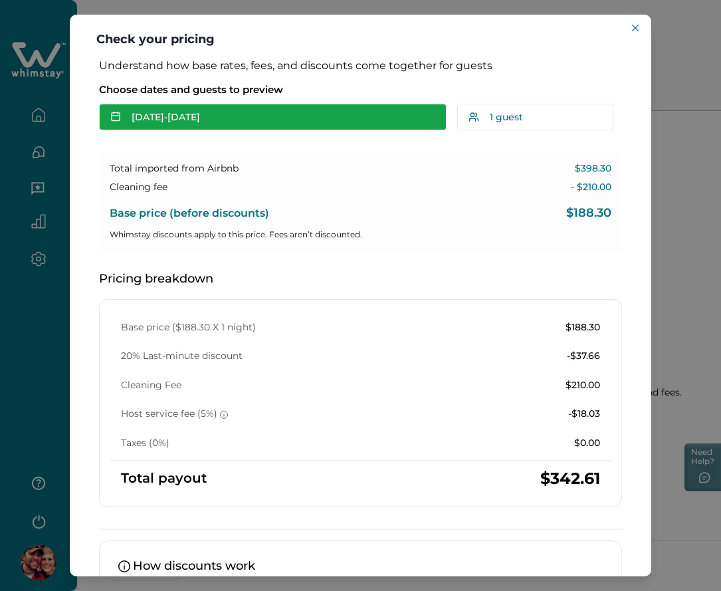
click at [232, 118] on button "Sep 19 - Sep 20" at bounding box center [272, 117] width 347 height 27
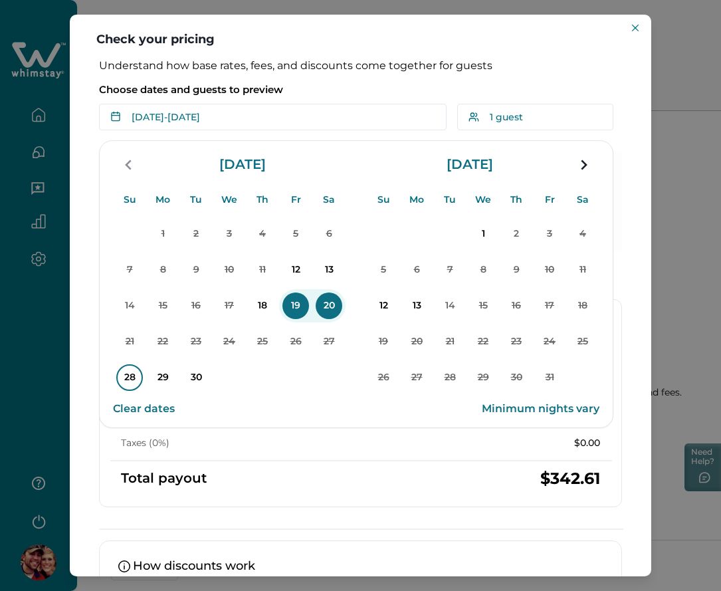
click at [129, 376] on p "28" at bounding box center [129, 377] width 27 height 27
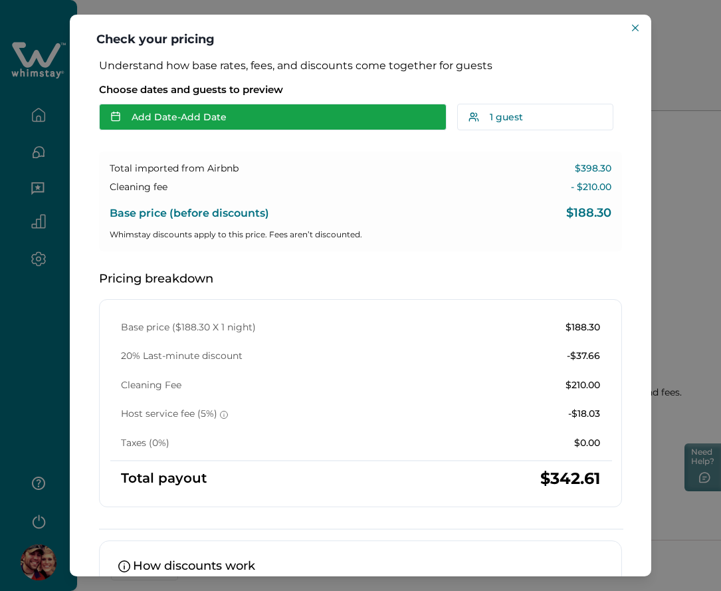
click at [223, 116] on button "Add Date - Add Date" at bounding box center [272, 117] width 347 height 27
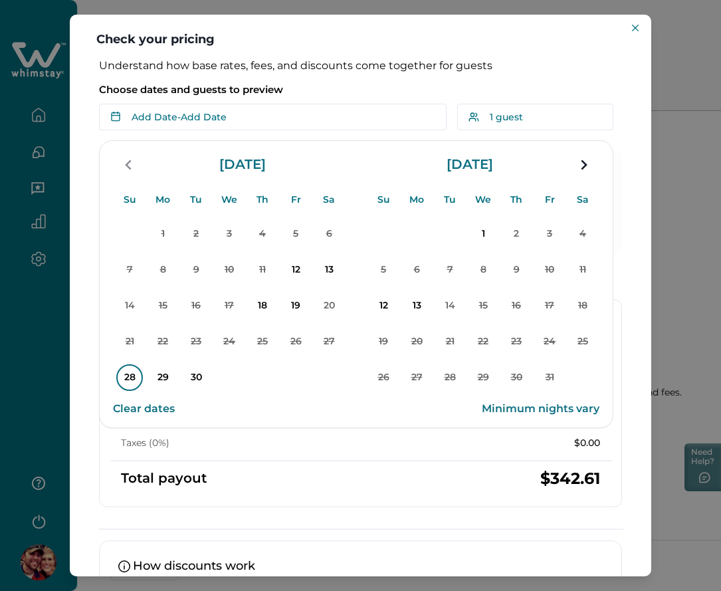
click at [124, 379] on p "28" at bounding box center [129, 377] width 27 height 27
click at [189, 375] on p "30" at bounding box center [196, 377] width 27 height 27
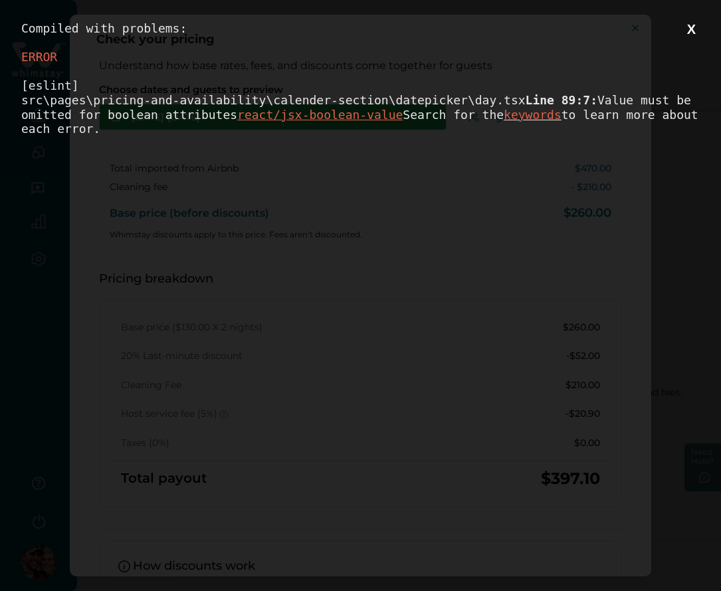
scroll to position [0, 0]
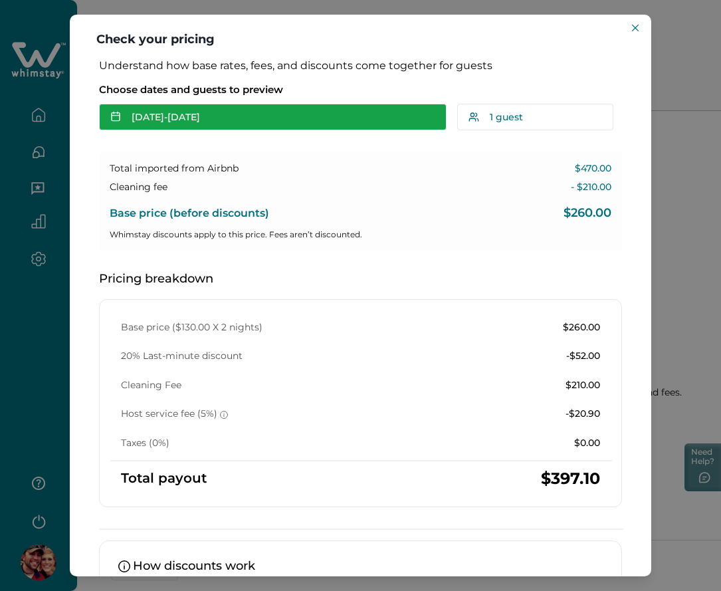
click at [217, 118] on button "[DATE] - [DATE]" at bounding box center [272, 117] width 347 height 27
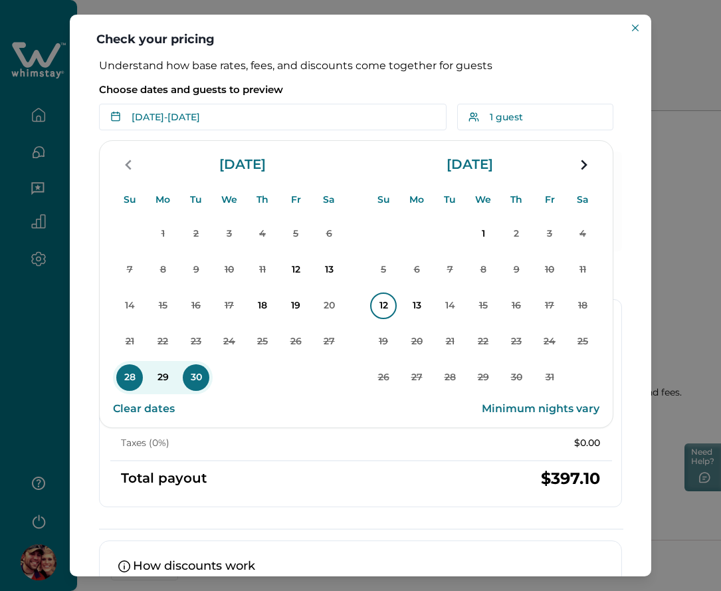
click at [385, 306] on p "12" at bounding box center [383, 305] width 27 height 27
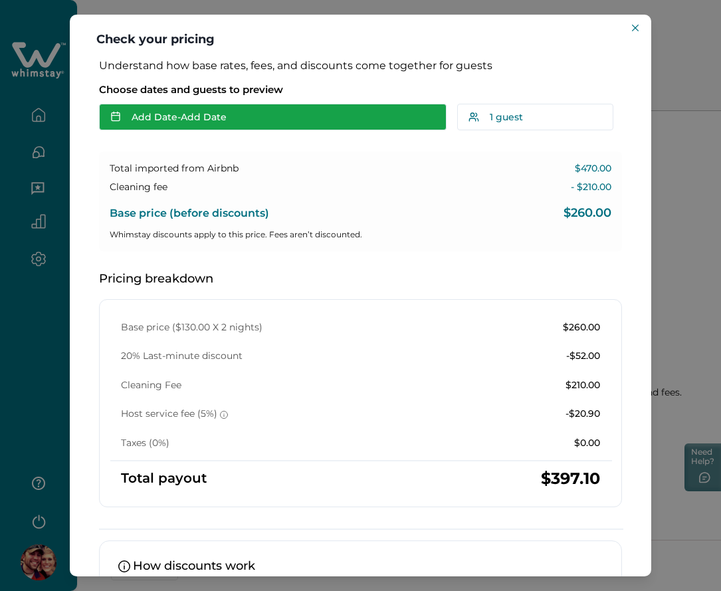
click at [301, 118] on button "Add Date - Add Date" at bounding box center [272, 117] width 347 height 27
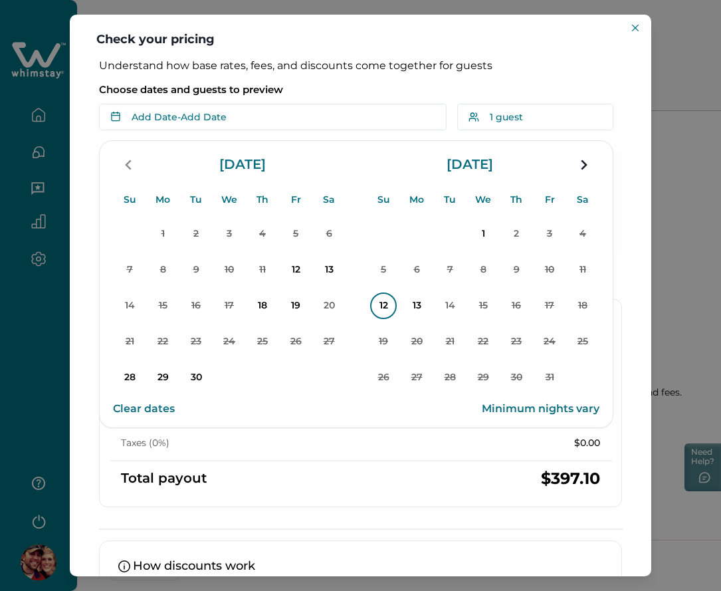
click at [386, 308] on p "12" at bounding box center [383, 305] width 27 height 27
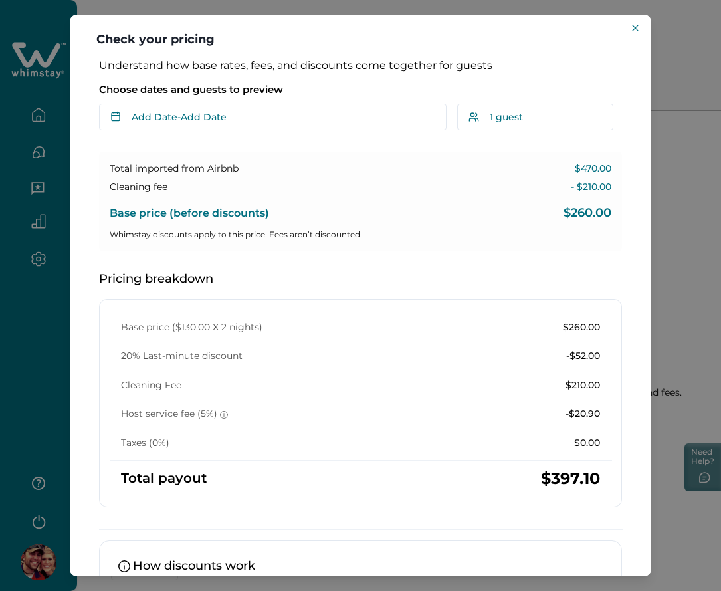
click at [275, 101] on div "Choose dates and guests to preview Add Date - Add Date Su Mo Tu We Th Fr Sa Su …" at bounding box center [360, 104] width 523 height 53
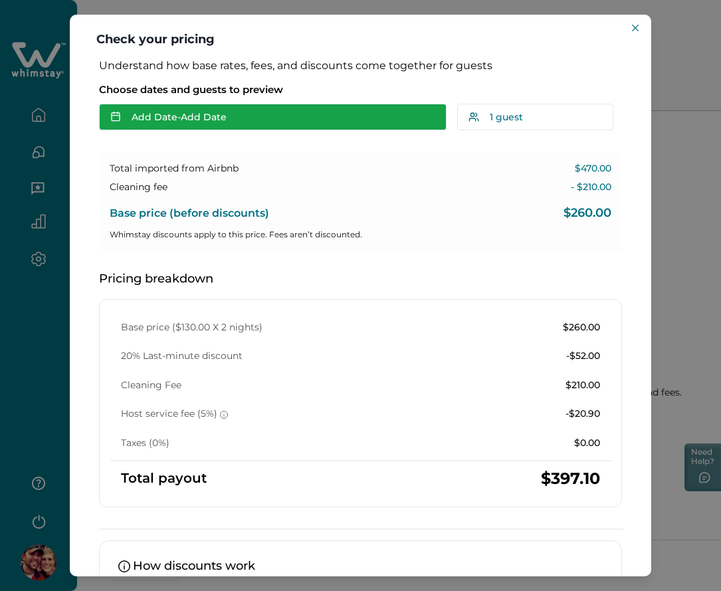
click at [271, 113] on button "Add Date - Add Date" at bounding box center [272, 117] width 347 height 27
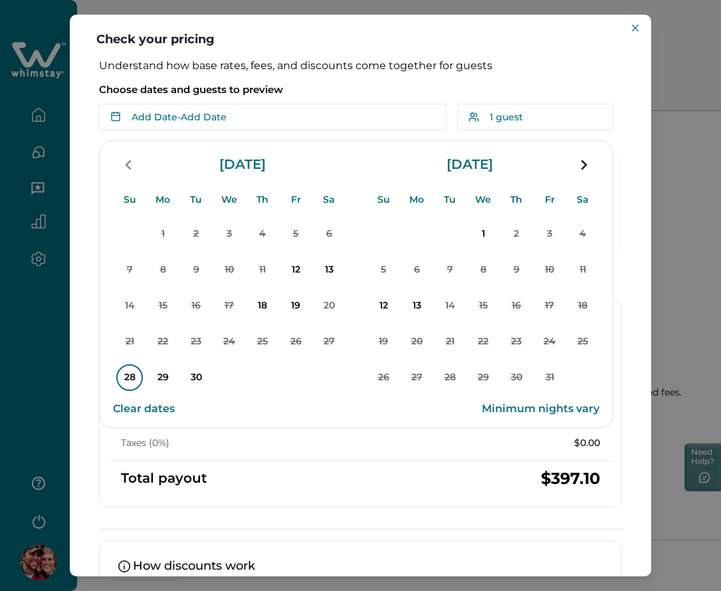
click at [135, 367] on p "28" at bounding box center [129, 377] width 27 height 27
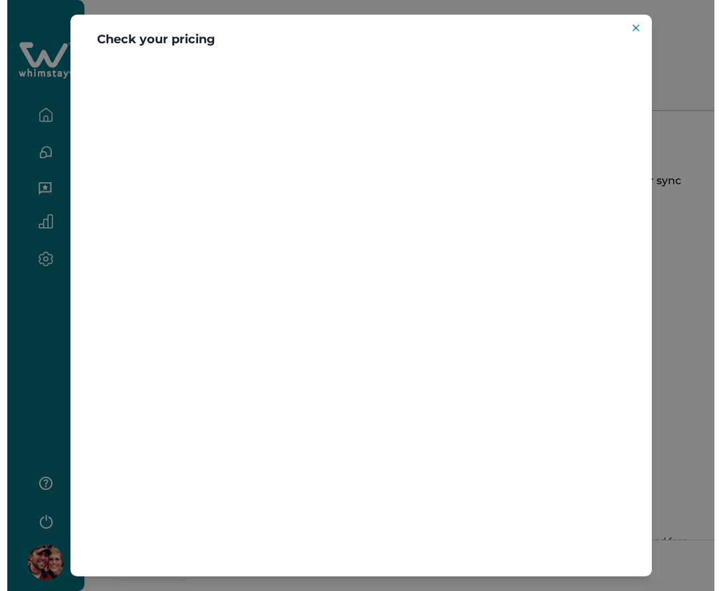
scroll to position [149, 0]
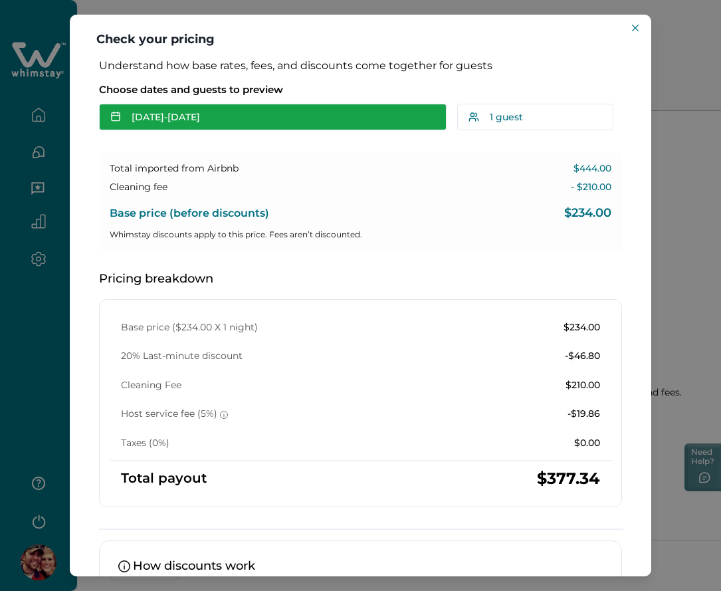
click at [256, 119] on button "[DATE] - [DATE]" at bounding box center [272, 117] width 347 height 27
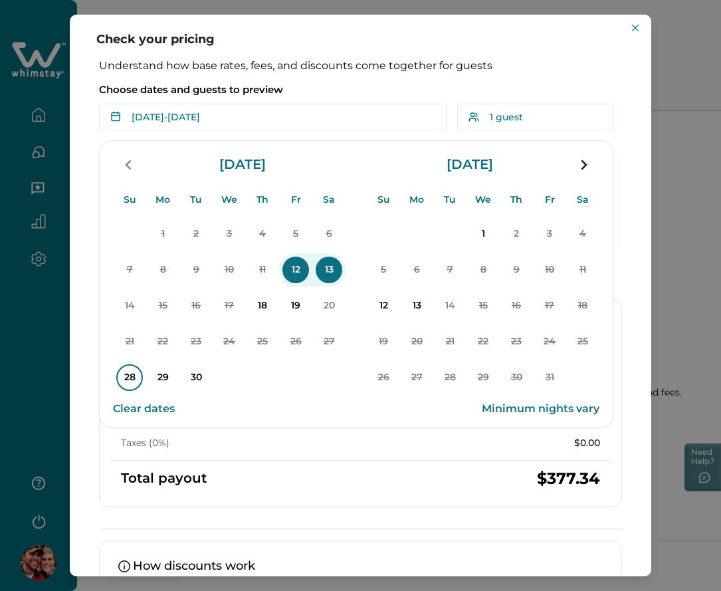
click at [129, 386] on p "28" at bounding box center [129, 377] width 27 height 27
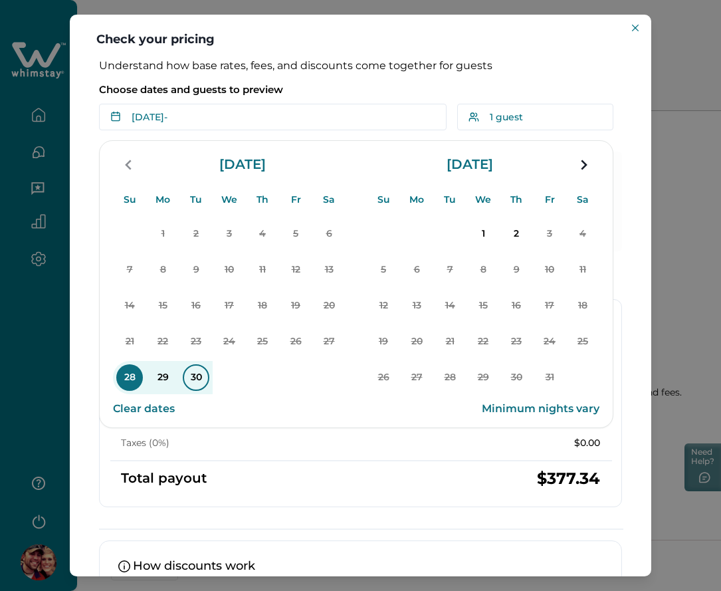
click at [201, 377] on p "30" at bounding box center [196, 377] width 27 height 27
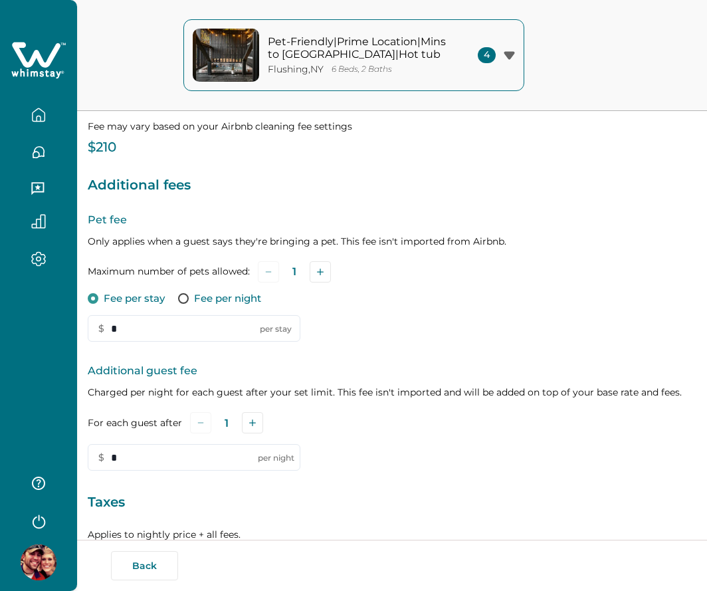
scroll to position [149, 0]
click at [161, 504] on p "Taxes" at bounding box center [392, 502] width 609 height 21
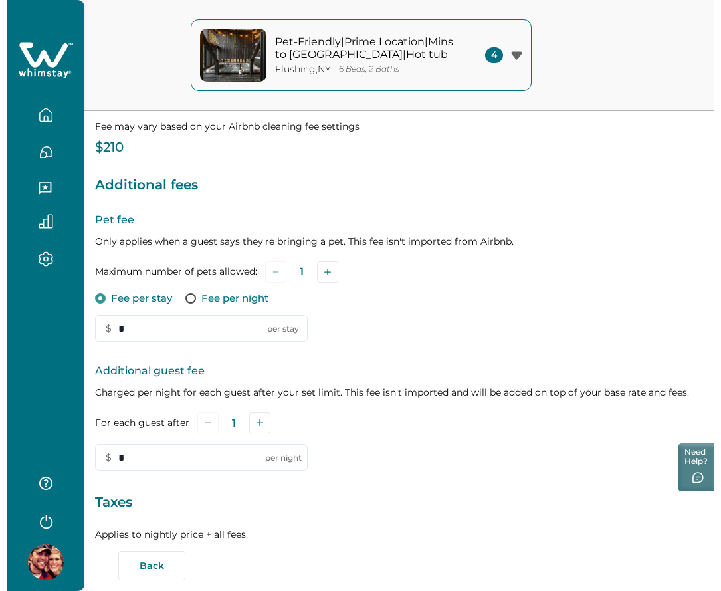
scroll to position [305, 0]
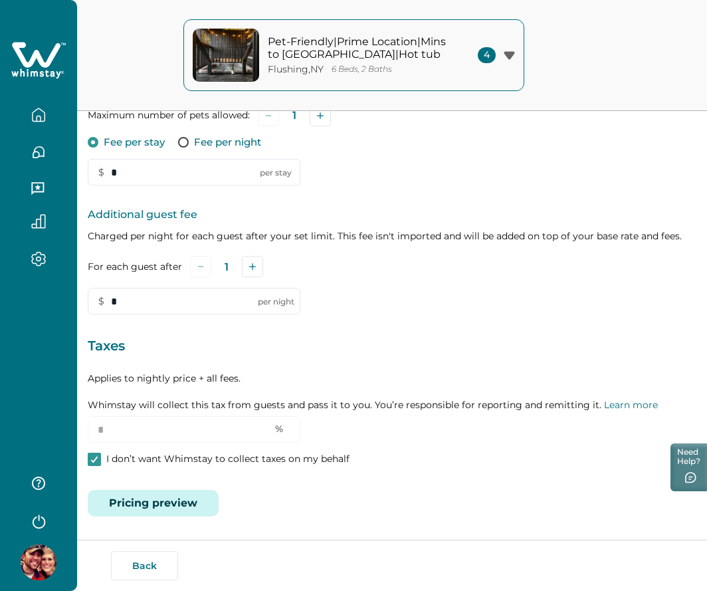
click at [162, 507] on button "Pricing preview" at bounding box center [153, 503] width 131 height 27
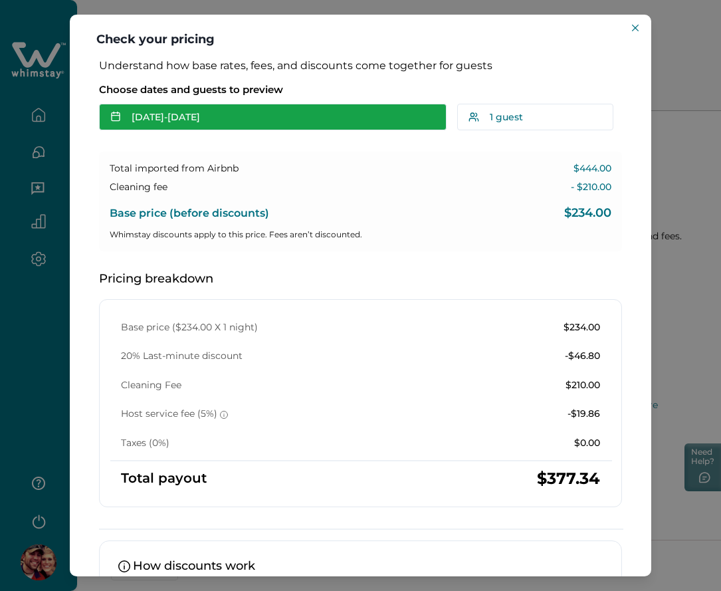
click at [284, 120] on button "[DATE] - [DATE]" at bounding box center [272, 117] width 347 height 27
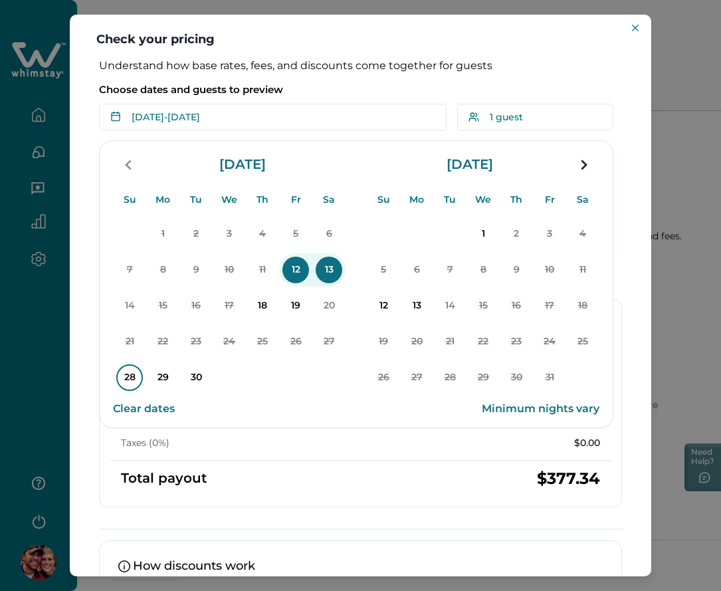
click at [128, 381] on p "28" at bounding box center [129, 377] width 27 height 27
click at [376, 88] on p "Choose dates and guests to preview" at bounding box center [360, 89] width 523 height 13
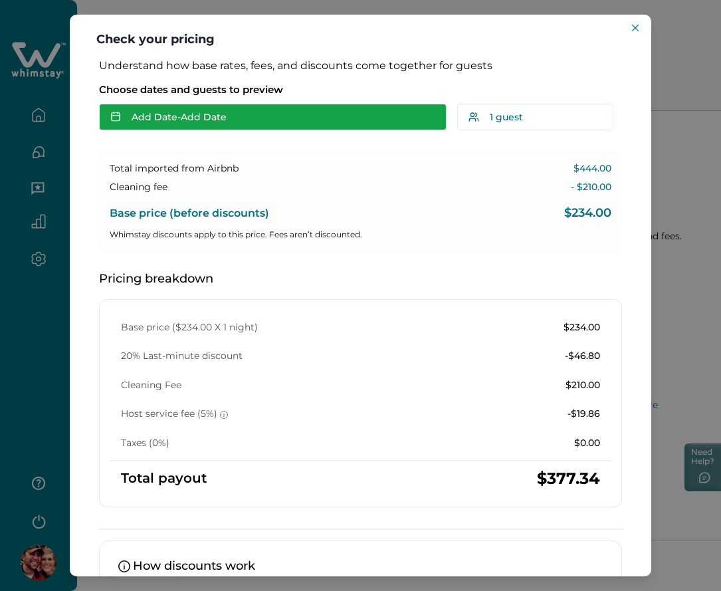
click at [255, 126] on button "Add Date - Add Date" at bounding box center [272, 117] width 347 height 27
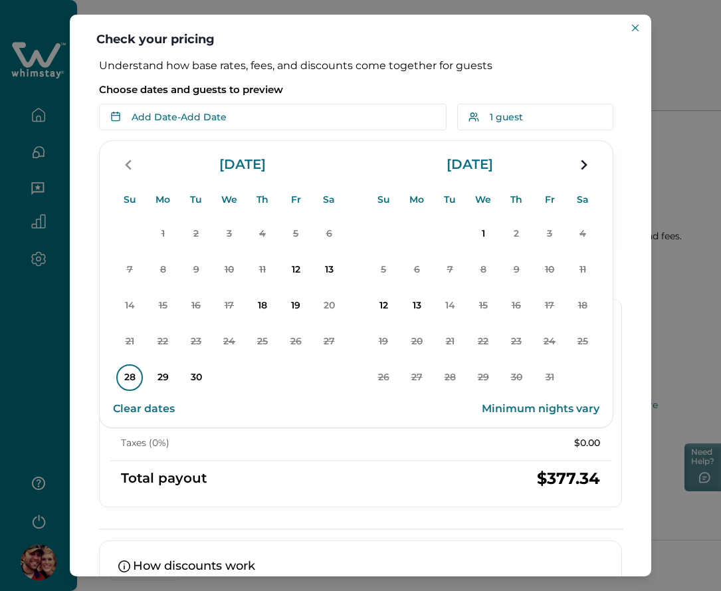
click at [120, 383] on p "28" at bounding box center [129, 377] width 27 height 27
click at [187, 377] on p "30" at bounding box center [196, 377] width 27 height 27
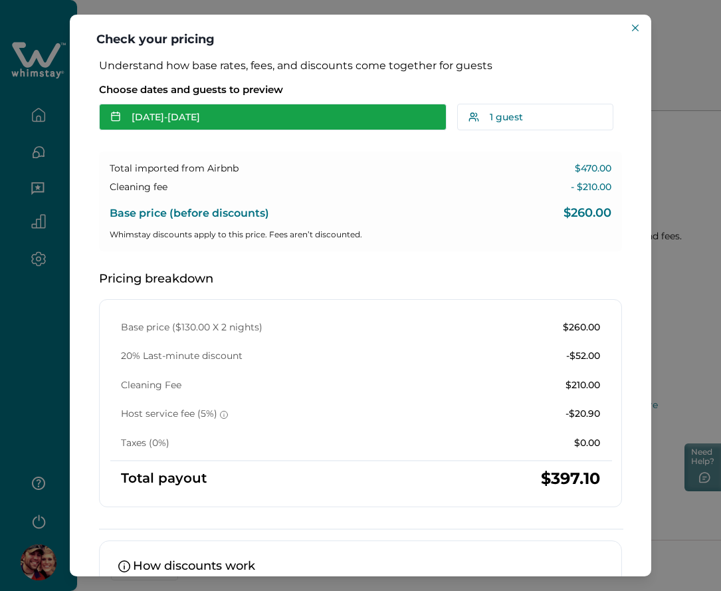
click at [296, 114] on button "[DATE] - [DATE]" at bounding box center [272, 117] width 347 height 27
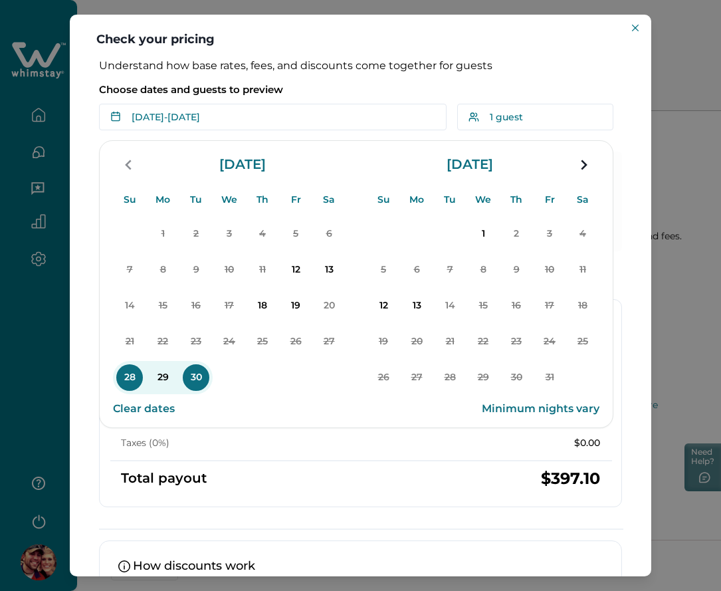
click at [195, 381] on p "30" at bounding box center [196, 377] width 27 height 27
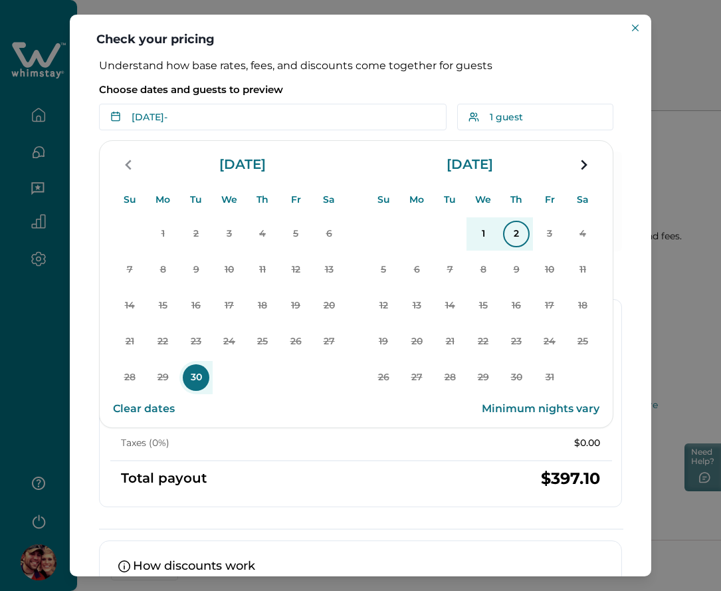
click at [518, 234] on p "2" at bounding box center [516, 234] width 27 height 27
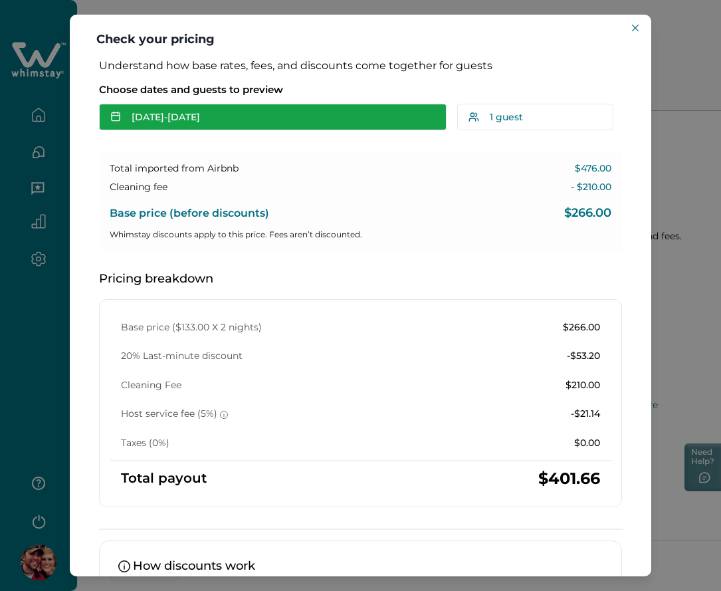
click at [279, 108] on button "[DATE] - [DATE]" at bounding box center [272, 117] width 347 height 27
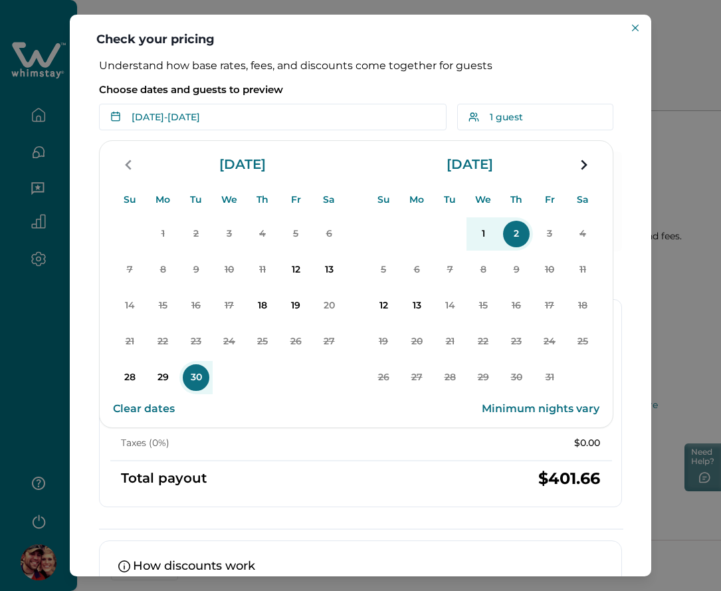
click at [201, 379] on p "30" at bounding box center [196, 377] width 27 height 27
click at [582, 239] on p "4" at bounding box center [582, 234] width 27 height 27
click at [474, 235] on p "1" at bounding box center [483, 234] width 27 height 27
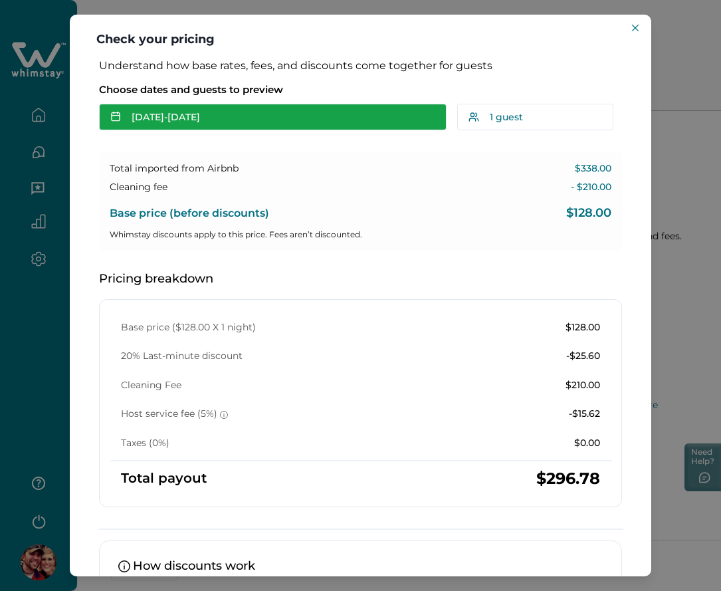
click at [244, 125] on button "[DATE] - [DATE]" at bounding box center [272, 117] width 347 height 27
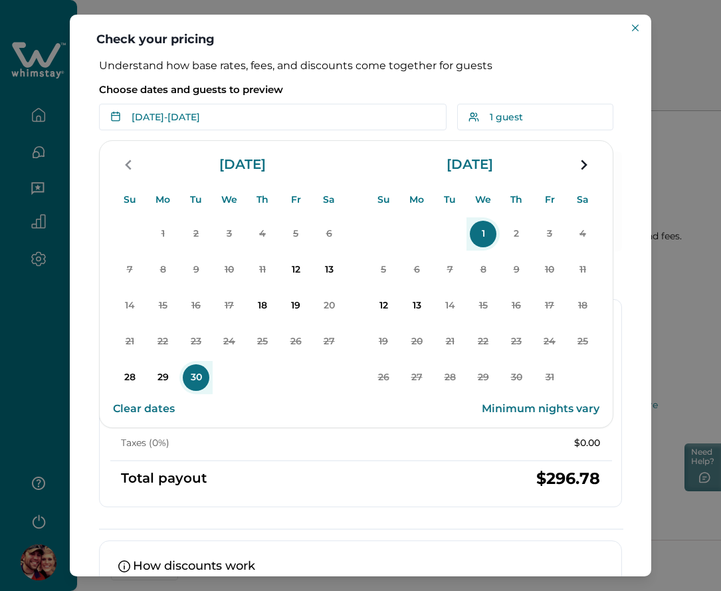
click at [151, 403] on button "Clear dates" at bounding box center [144, 408] width 62 height 27
click at [353, 68] on p "Understand how base rates, fees, and discounts come together for guests" at bounding box center [360, 65] width 523 height 13
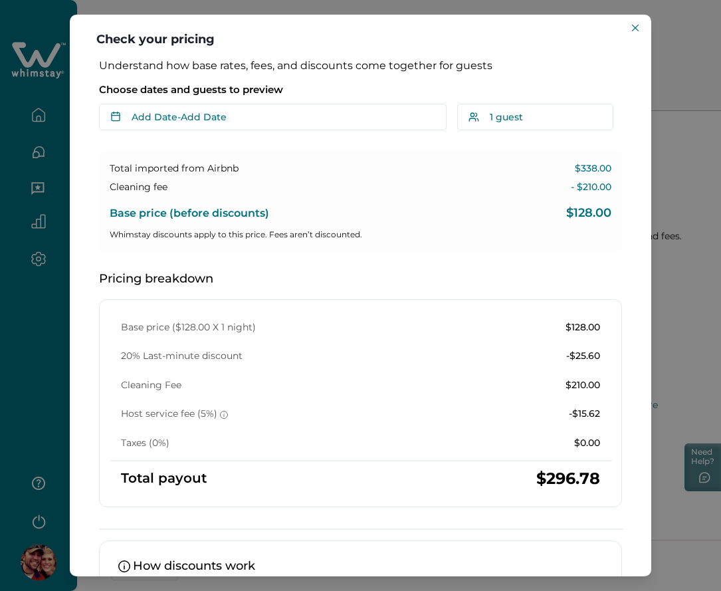
click at [280, 102] on div "Choose dates and guests to preview Add Date - Add Date Su Mo Tu We Th Fr Sa Su …" at bounding box center [360, 104] width 523 height 53
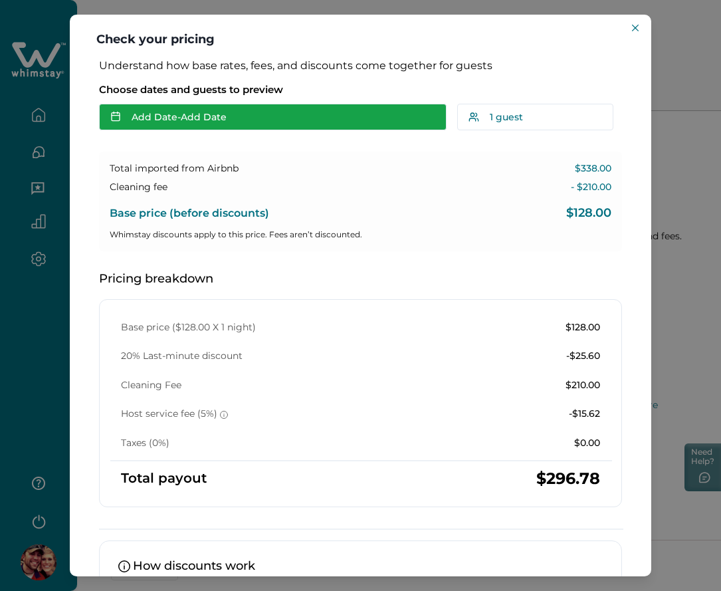
click at [272, 116] on button "Add Date - Add Date" at bounding box center [272, 117] width 347 height 27
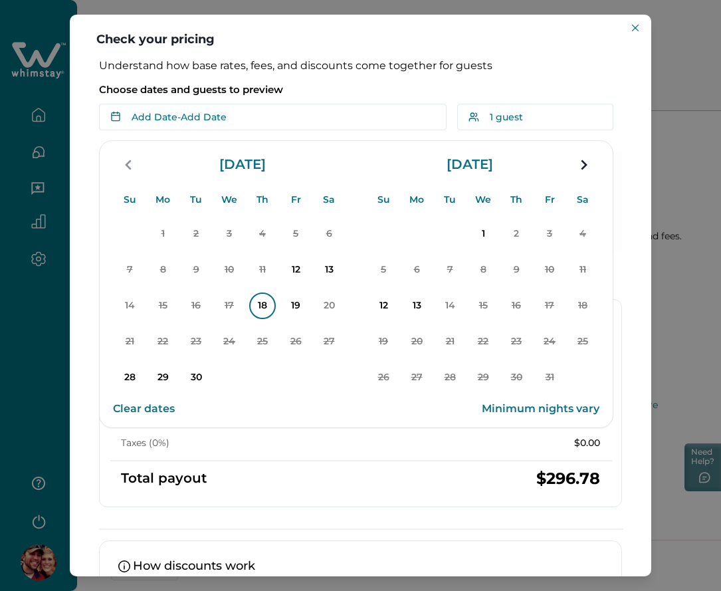
click at [263, 314] on p "18" at bounding box center [262, 305] width 27 height 27
click at [324, 308] on p "20" at bounding box center [329, 305] width 27 height 27
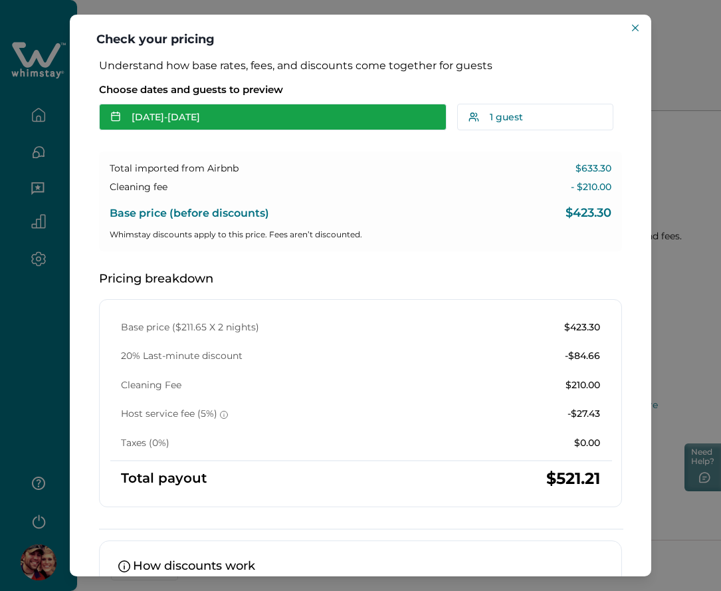
click at [219, 113] on button "[DATE] - [DATE]" at bounding box center [272, 117] width 347 height 27
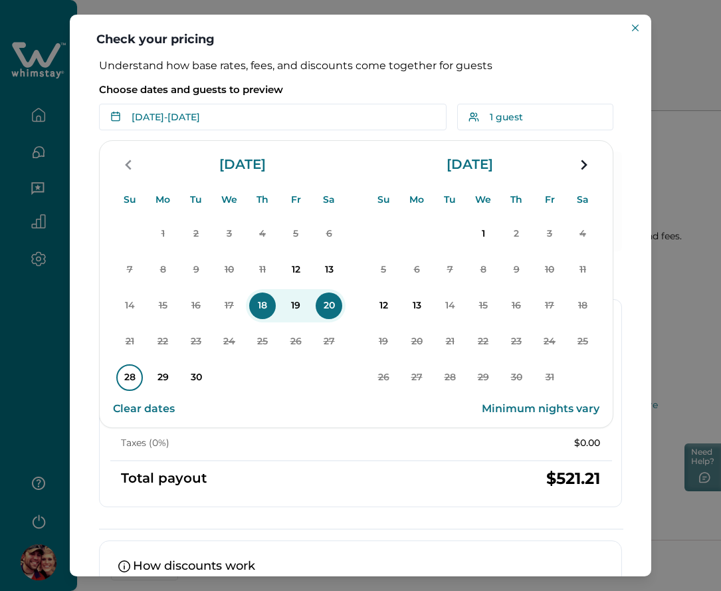
click at [133, 381] on p "28" at bounding box center [129, 377] width 27 height 27
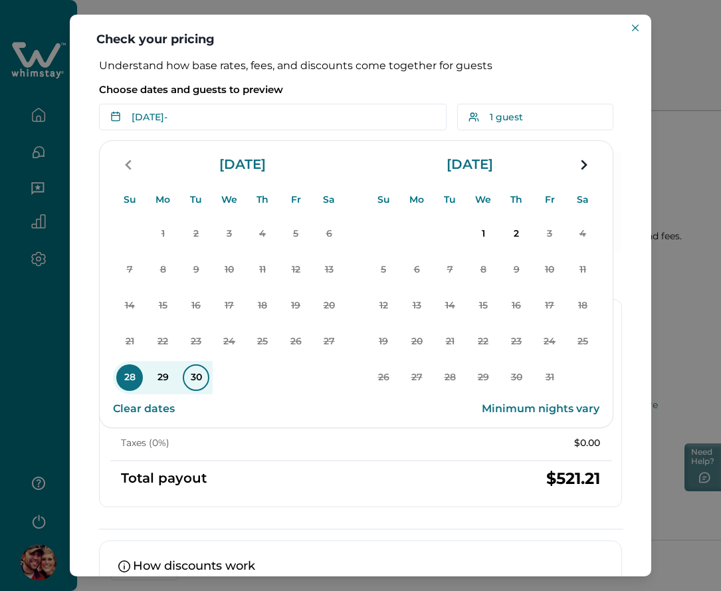
click at [193, 379] on p "30" at bounding box center [196, 377] width 27 height 27
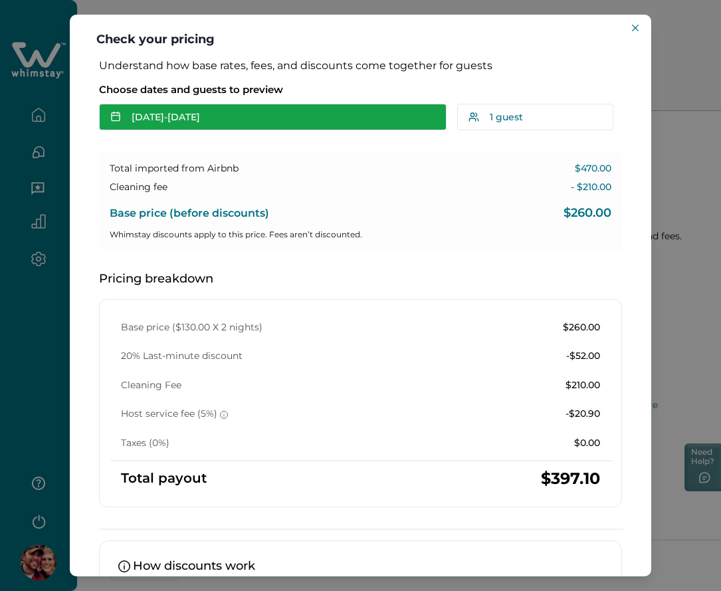
click at [233, 117] on button "[DATE] - [DATE]" at bounding box center [272, 117] width 347 height 27
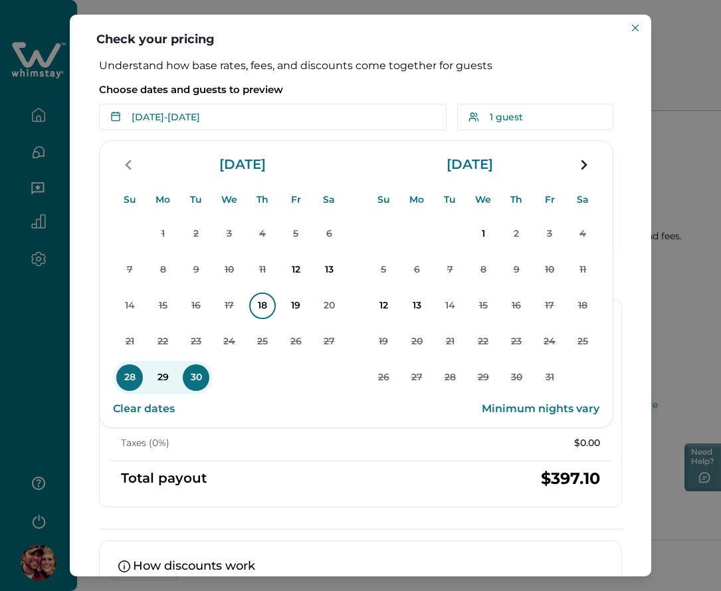
click at [258, 314] on p "18" at bounding box center [262, 305] width 27 height 27
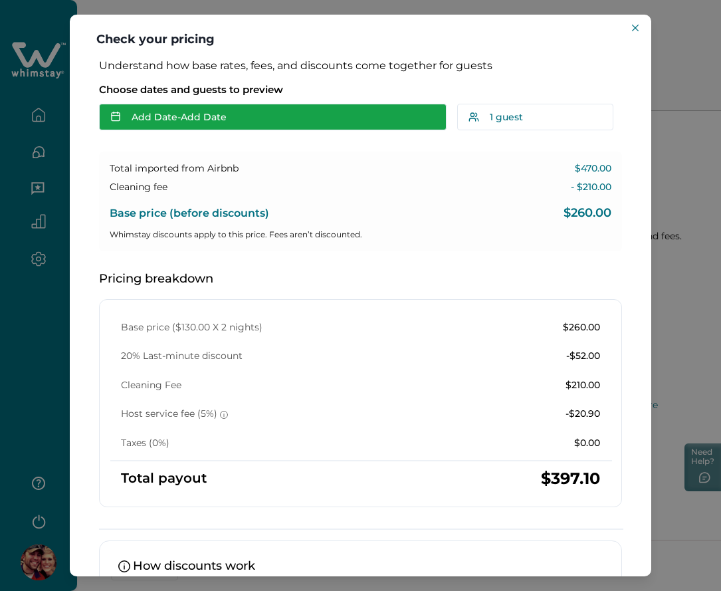
click at [219, 126] on button "Add Date - Add Date" at bounding box center [272, 117] width 347 height 27
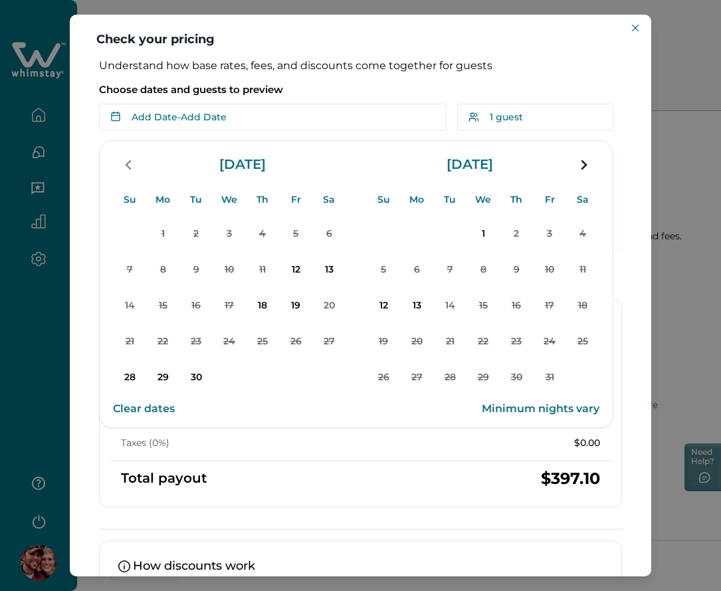
click at [155, 407] on button "Clear dates" at bounding box center [144, 408] width 62 height 27
click at [120, 373] on p "28" at bounding box center [129, 377] width 27 height 27
click at [187, 375] on p "30" at bounding box center [196, 377] width 27 height 27
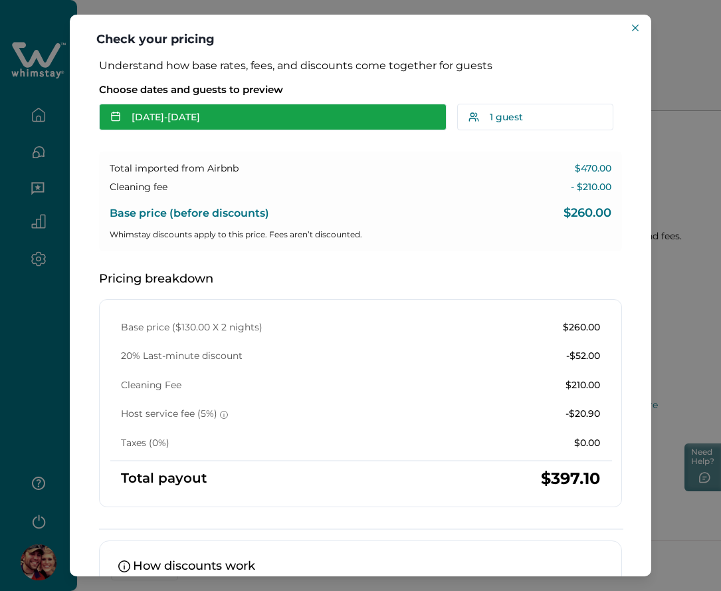
click at [261, 115] on button "[DATE] - [DATE]" at bounding box center [272, 117] width 347 height 27
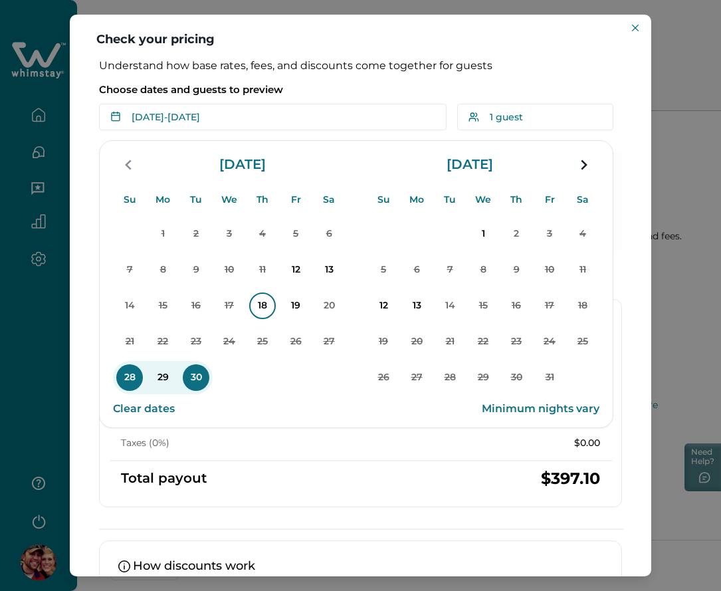
click at [262, 315] on p "18" at bounding box center [262, 305] width 27 height 27
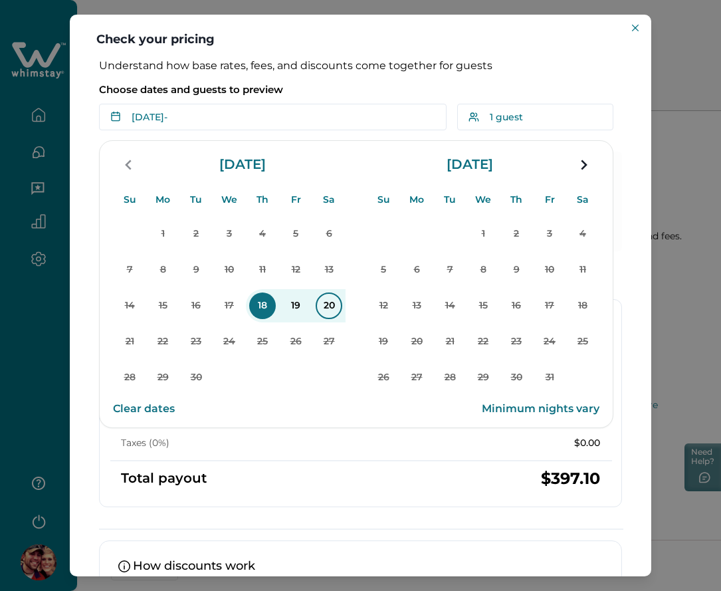
click at [338, 314] on p "20" at bounding box center [329, 305] width 27 height 27
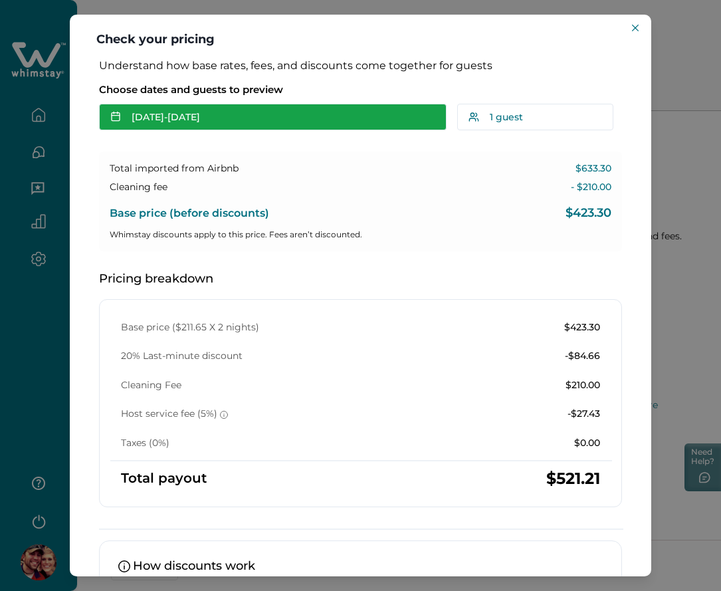
click at [260, 124] on button "[DATE] - [DATE]" at bounding box center [272, 117] width 347 height 27
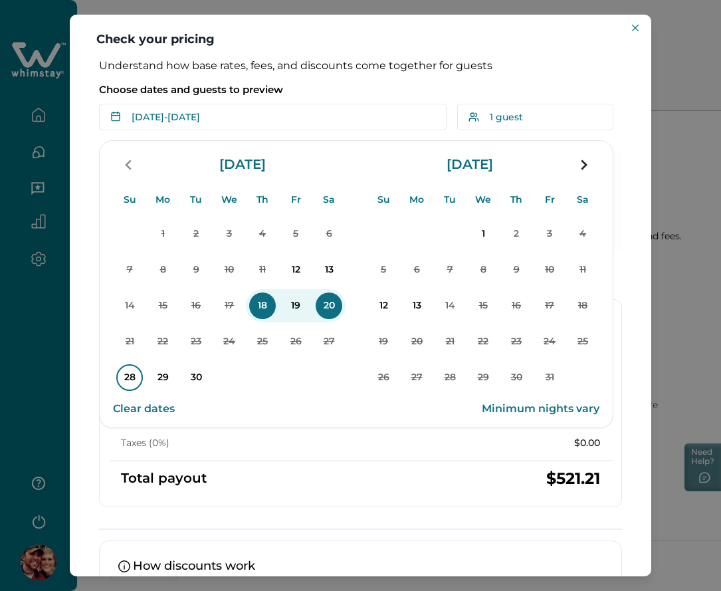
click at [140, 376] on p "28" at bounding box center [129, 377] width 27 height 27
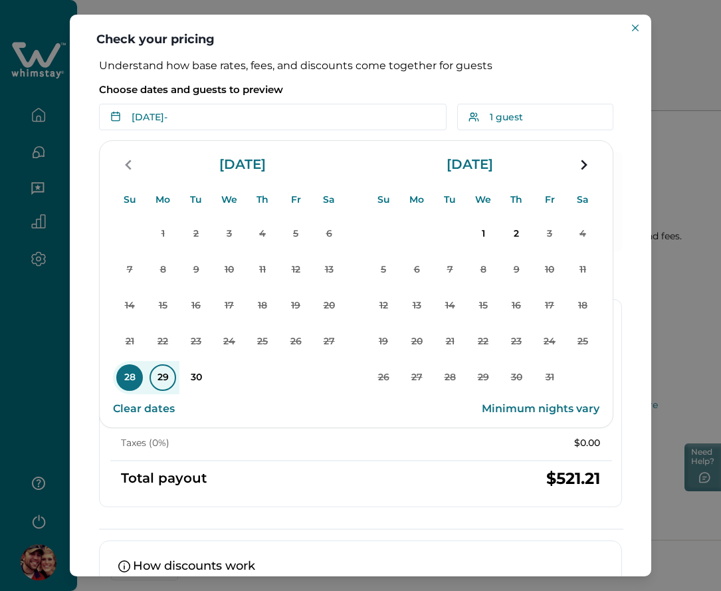
click at [164, 375] on p "29" at bounding box center [162, 377] width 27 height 27
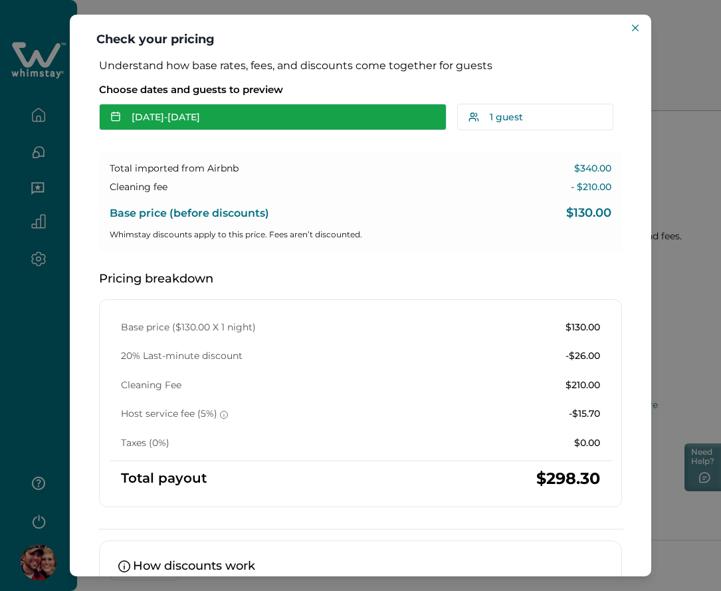
click at [374, 116] on button "[DATE] - [DATE]" at bounding box center [272, 117] width 347 height 27
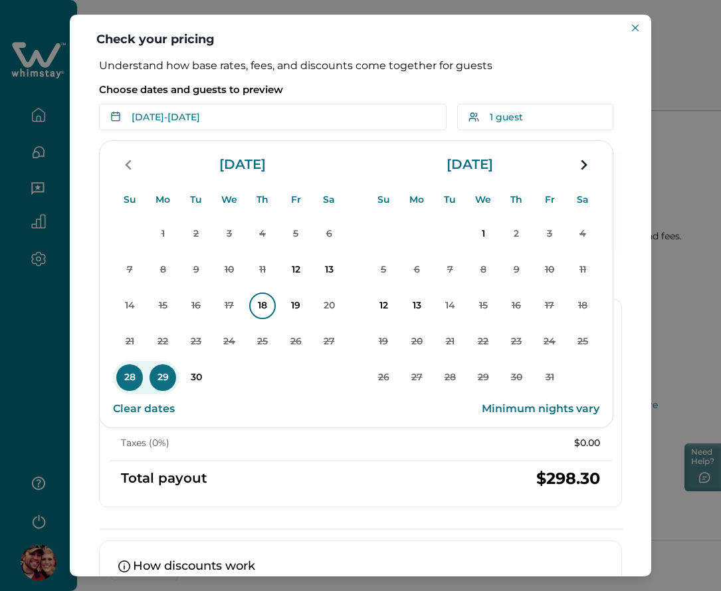
click at [256, 308] on p "18" at bounding box center [262, 305] width 27 height 27
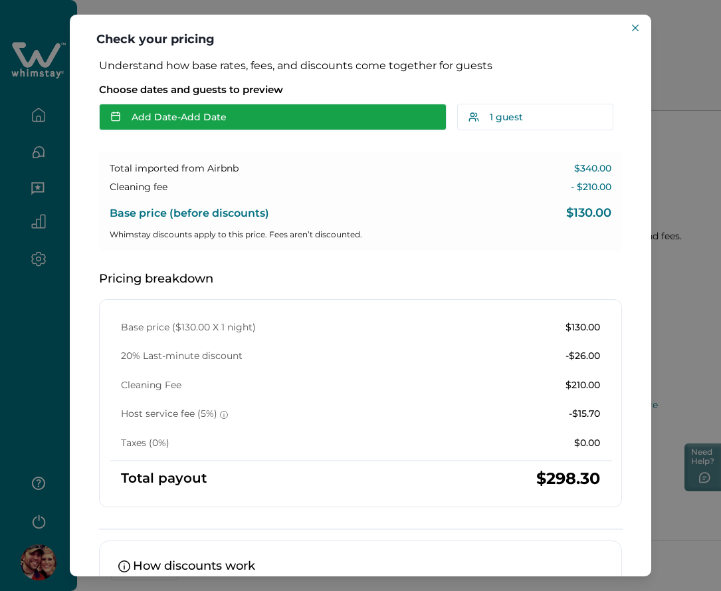
click at [287, 105] on button "Add Date - Add Date" at bounding box center [272, 117] width 347 height 27
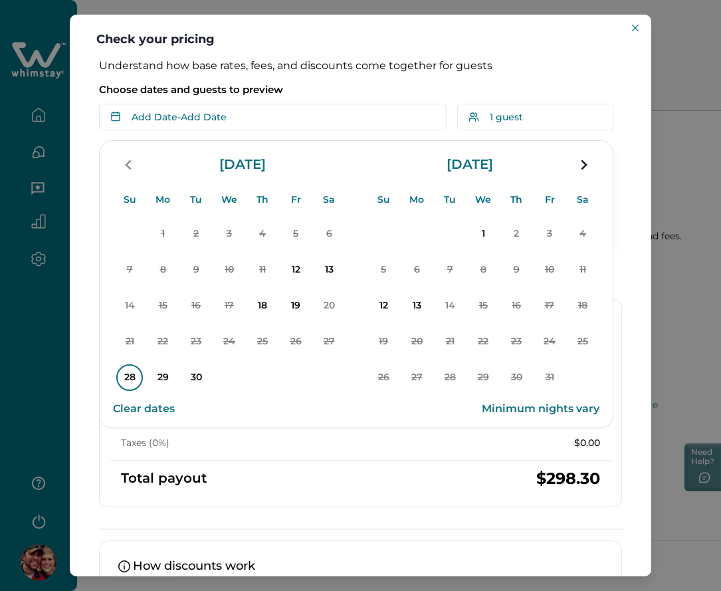
click at [136, 377] on p "28" at bounding box center [129, 377] width 27 height 27
click at [195, 374] on p "30" at bounding box center [196, 377] width 27 height 27
